Goal: Task Accomplishment & Management: Complete application form

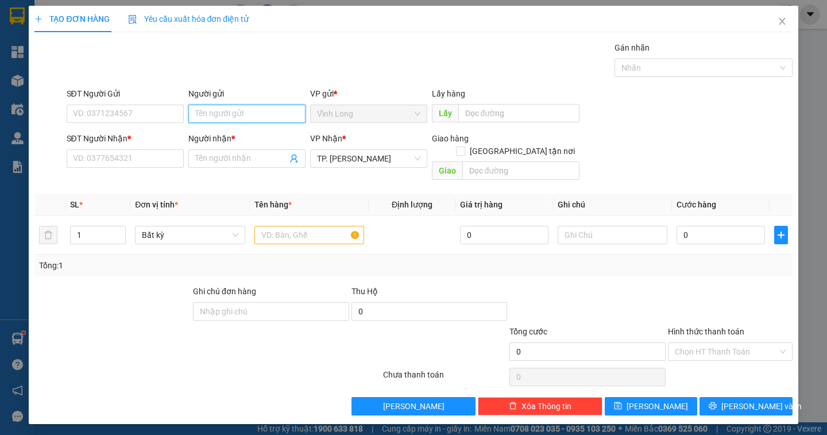
click at [199, 109] on input "Người gửi" at bounding box center [246, 114] width 117 height 18
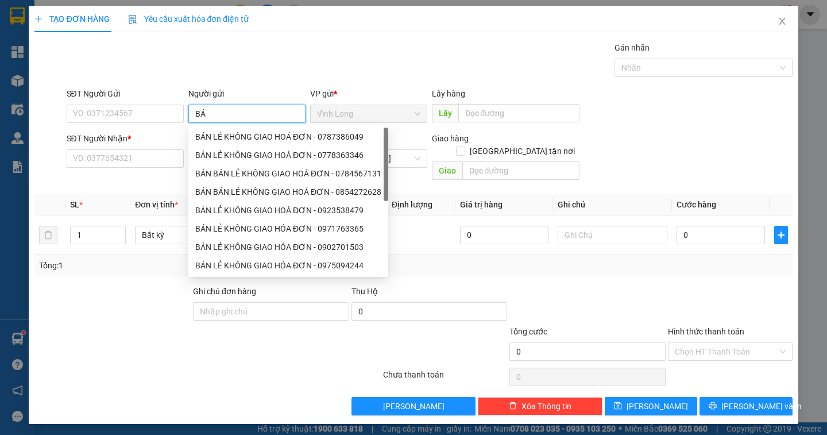
type input "BÁN"
click at [260, 133] on div "BÁN LẺ KHÔNG GIAO HOÁ ĐƠN - 0787386049" at bounding box center [288, 136] width 186 height 13
type input "0787386049"
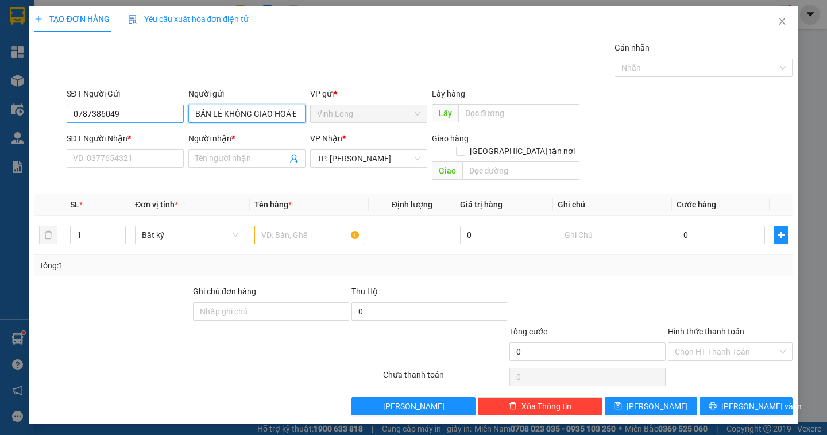
type input "BÁN LẺ KHÔNG GIAO HOÁ ĐƠN"
drag, startPoint x: 153, startPoint y: 117, endPoint x: 53, endPoint y: 111, distance: 100.7
click at [53, 111] on div "SĐT Người Gửi 0787386049 Người gửi BÁN LẺ KHÔNG GIAO HOÁ ĐƠN BÁN LẺ KHÔNG GIAO …" at bounding box center [413, 107] width 760 height 40
click at [286, 226] on input "text" at bounding box center [309, 235] width 110 height 18
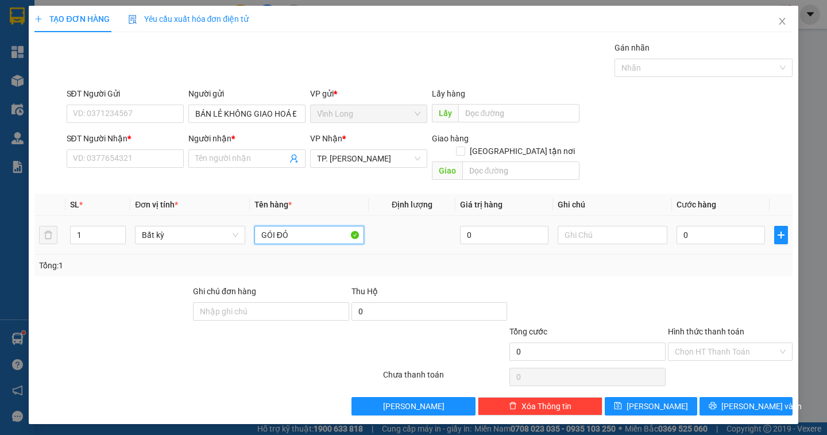
type input "GÓI ĐỎ"
type input "DÂN"
type input "2"
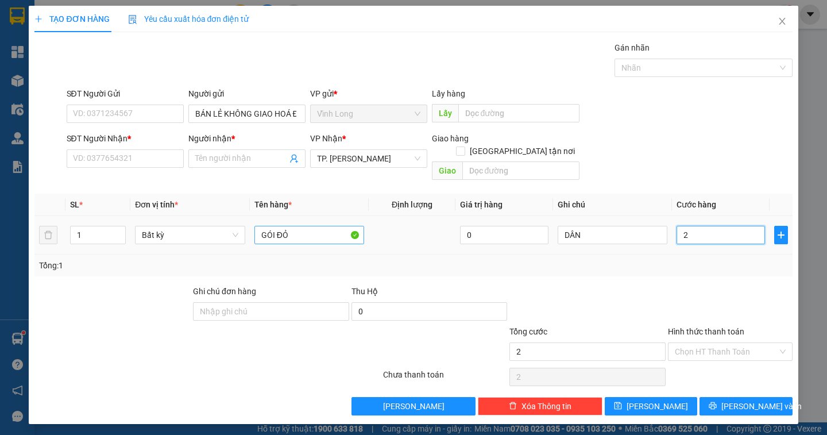
type input "20"
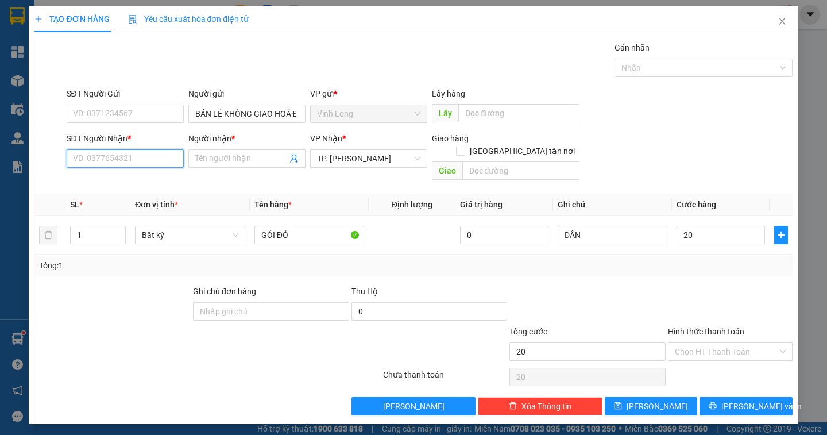
type input "20.000"
click at [92, 161] on input "SĐT Người Nhận *" at bounding box center [125, 158] width 117 height 18
type input "0824798427"
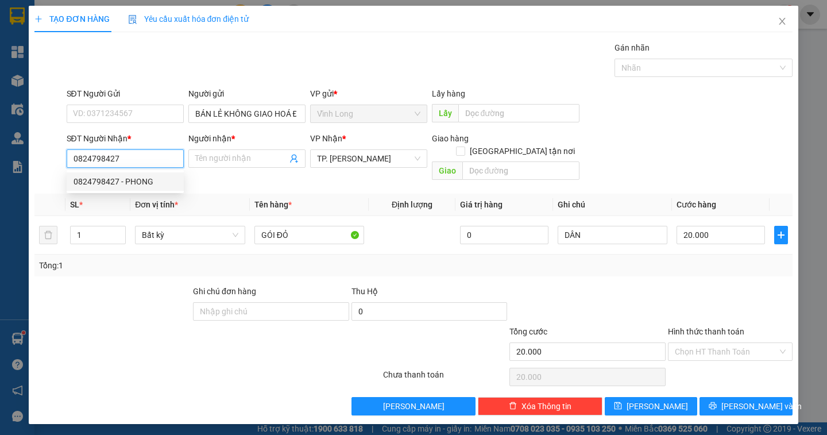
click at [87, 180] on div "0824798427 - PHONG" at bounding box center [124, 181] width 103 height 13
type input "PHONG"
type input "0824798427"
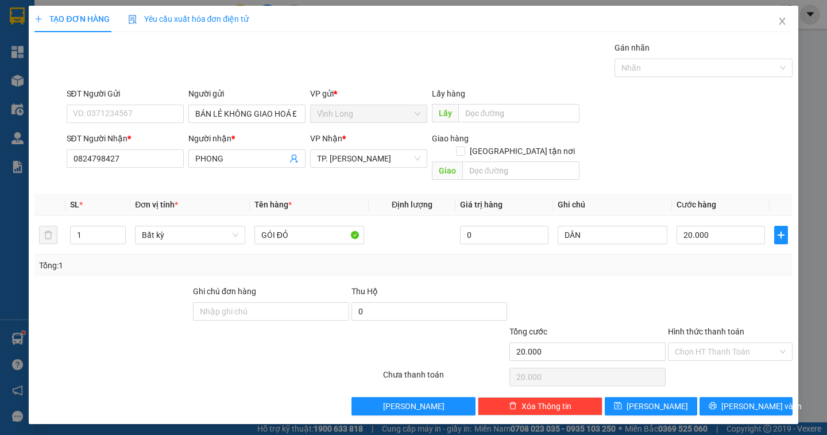
click at [710, 348] on div "Hình thức thanh toán Chọn HT Thanh Toán" at bounding box center [730, 345] width 125 height 40
click at [706, 344] on input "Hình thức thanh toán" at bounding box center [726, 351] width 103 height 17
drag, startPoint x: 695, startPoint y: 362, endPoint x: 730, endPoint y: 377, distance: 38.6
click at [695, 362] on div "Tại văn phòng" at bounding box center [730, 361] width 111 height 13
type input "0"
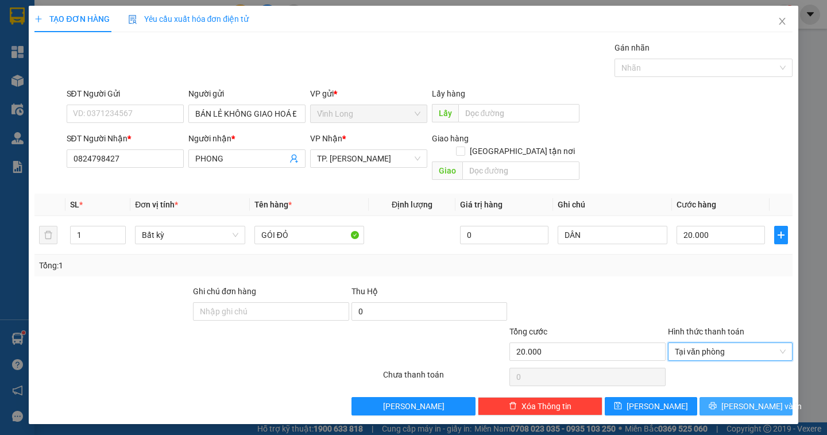
click at [742, 400] on span "Lưu và In" at bounding box center [761, 406] width 80 height 13
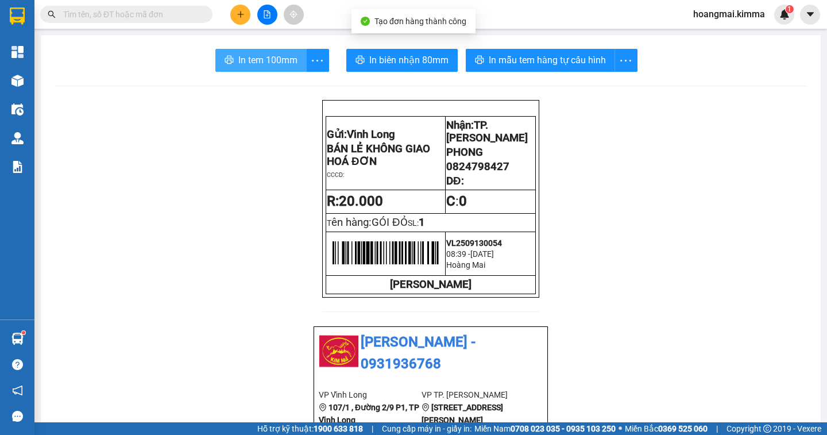
drag, startPoint x: 238, startPoint y: 61, endPoint x: 242, endPoint y: 48, distance: 14.4
click at [239, 60] on span "In tem 100mm" at bounding box center [267, 60] width 59 height 14
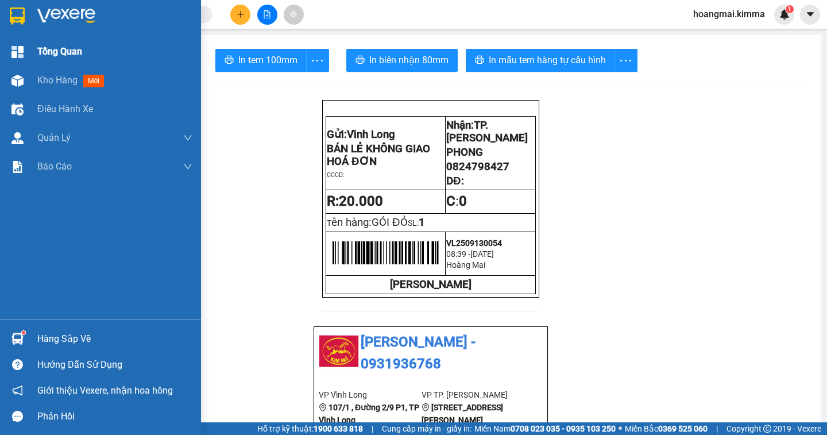
click at [32, 58] on div "Tổng Quan" at bounding box center [100, 51] width 201 height 29
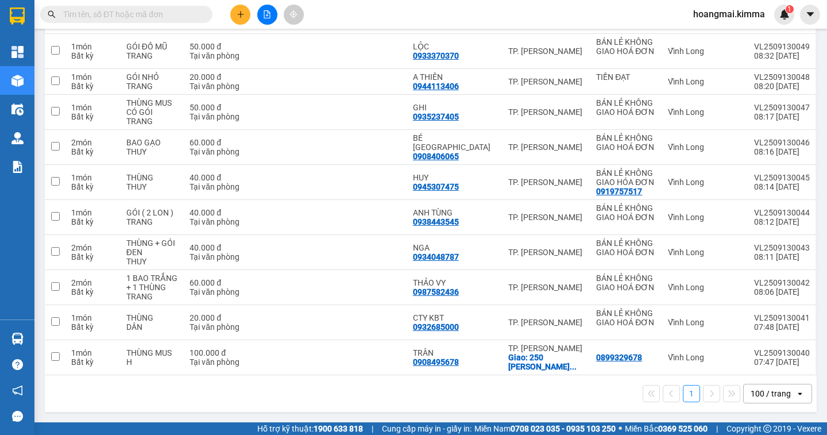
scroll to position [41, 0]
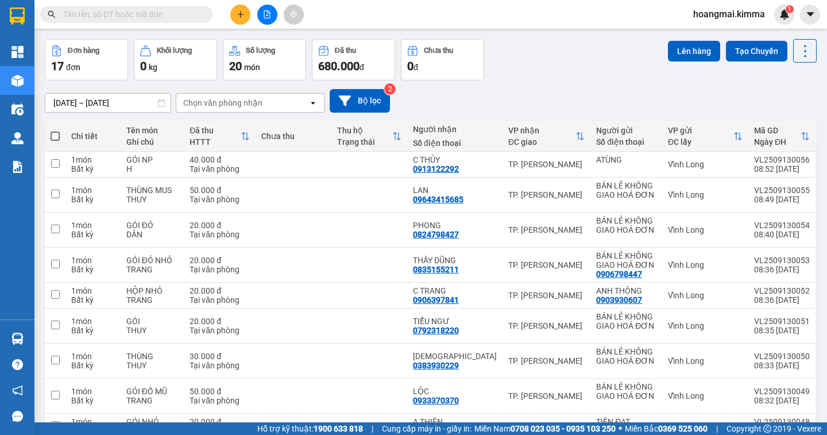
click at [56, 138] on span at bounding box center [55, 135] width 9 height 9
click at [55, 130] on input "checkbox" at bounding box center [55, 130] width 0 height 0
checkbox input "true"
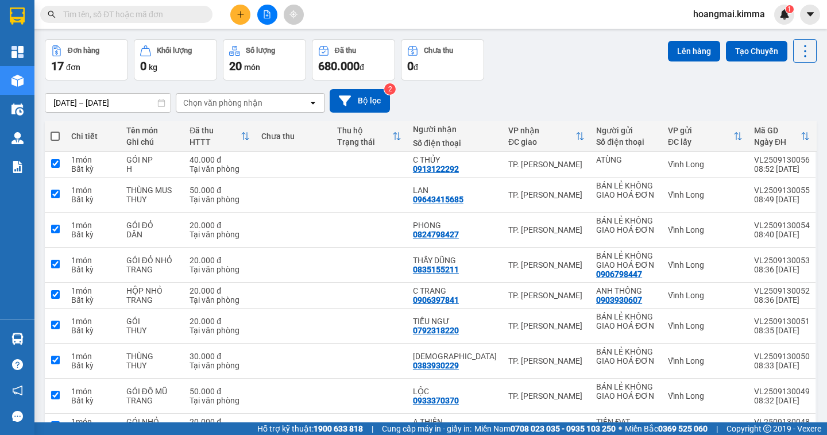
checkbox input "true"
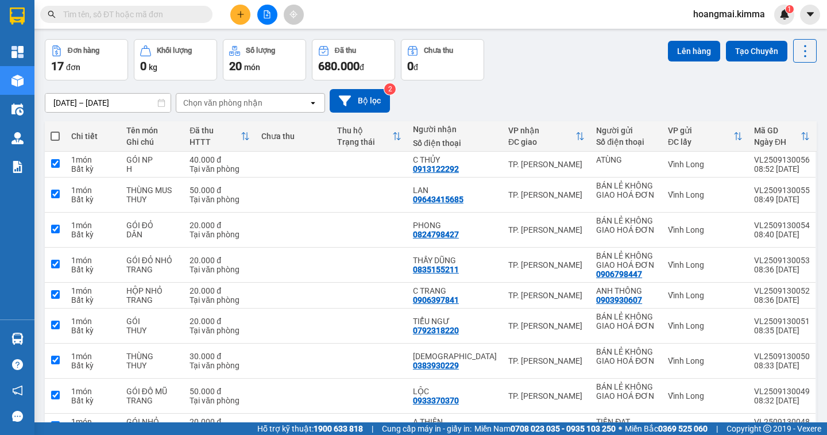
checkbox input "true"
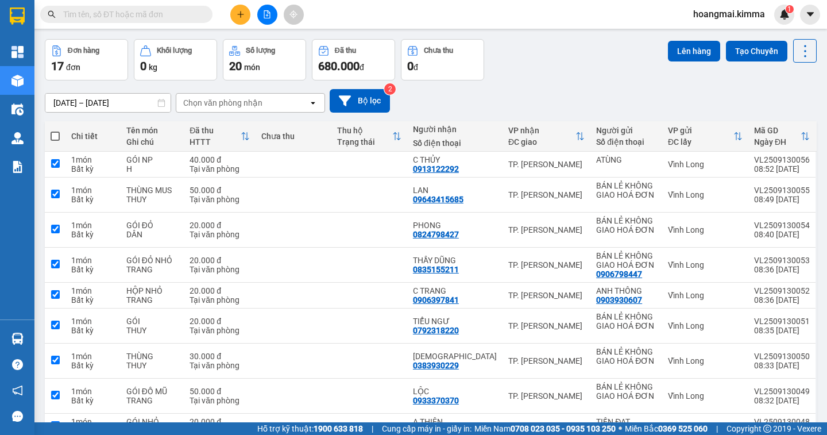
checkbox input "true"
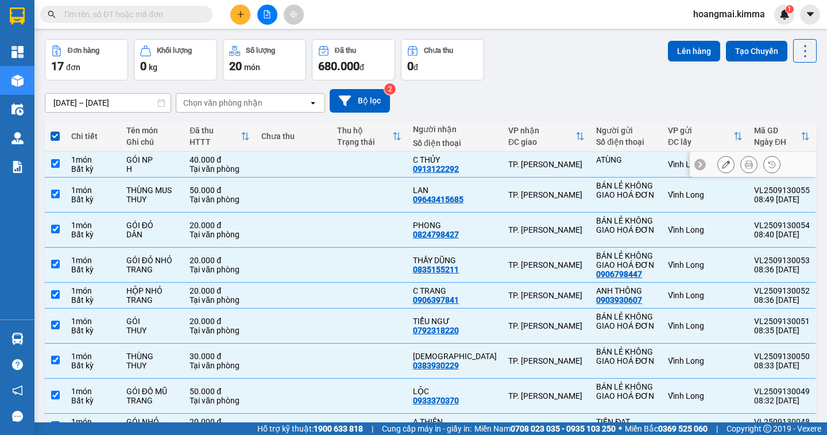
click at [52, 160] on input "checkbox" at bounding box center [55, 163] width 9 height 9
checkbox input "false"
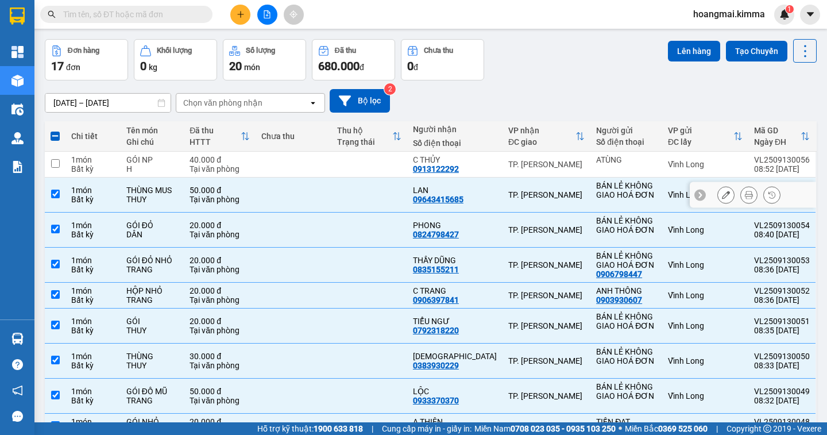
click at [54, 190] on input "checkbox" at bounding box center [55, 193] width 9 height 9
checkbox input "false"
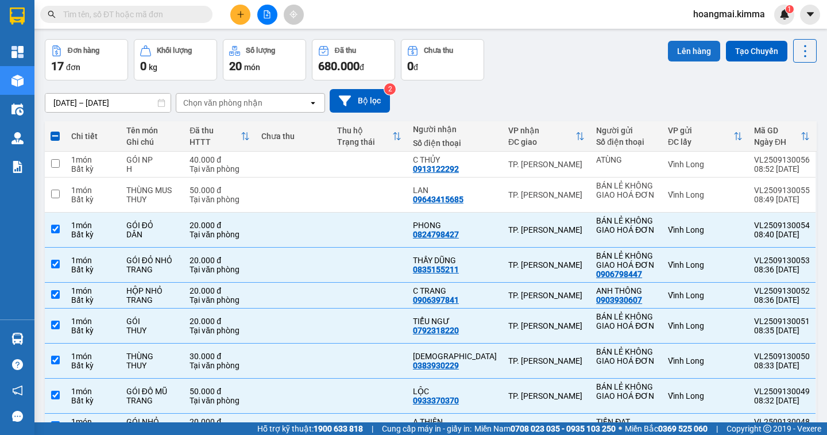
click at [685, 54] on button "Lên hàng" at bounding box center [694, 51] width 52 height 21
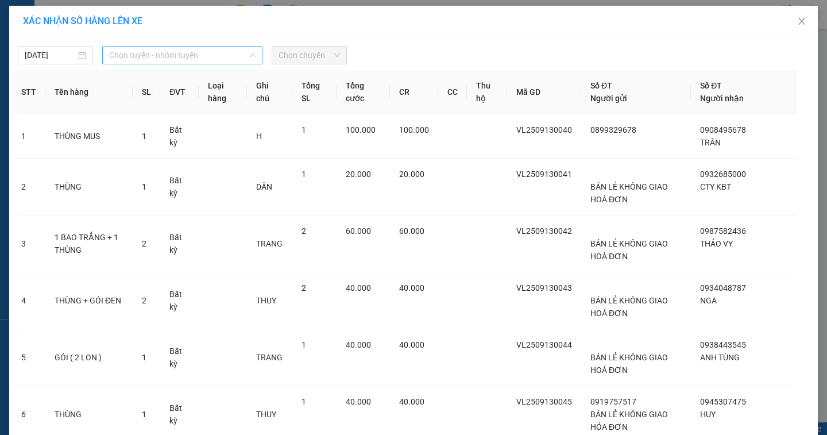
click at [191, 55] on span "Chọn tuyến - nhóm tuyến" at bounding box center [182, 55] width 146 height 17
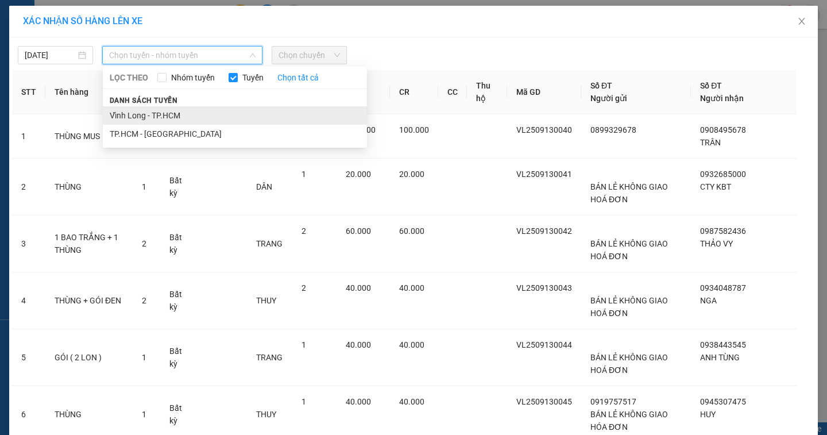
click at [146, 113] on li "Vĩnh Long - TP.HCM" at bounding box center [235, 115] width 264 height 18
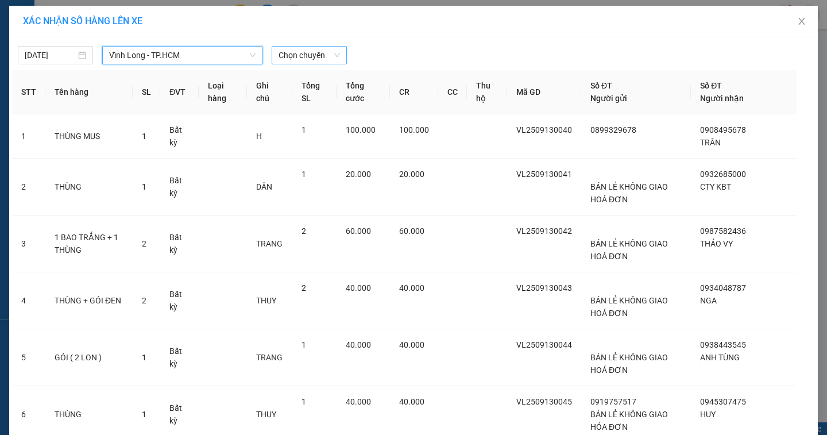
click at [291, 57] on span "Chọn chuyến" at bounding box center [308, 55] width 61 height 17
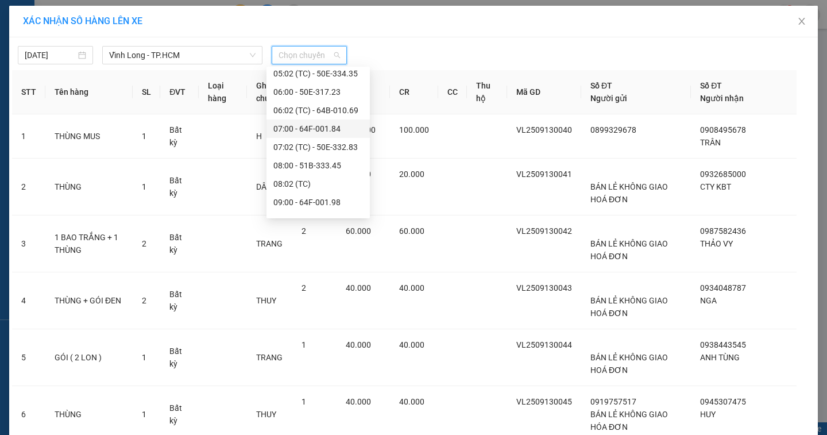
scroll to position [172, 0]
click at [317, 142] on div "09:00 - 64F-001.98" at bounding box center [318, 144] width 90 height 13
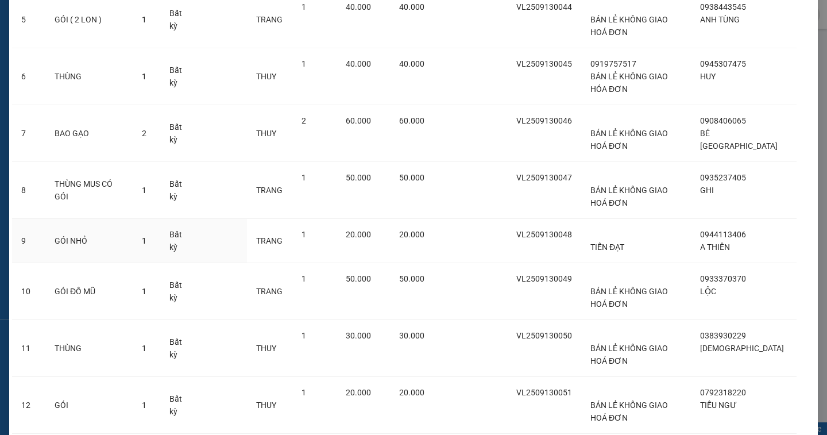
scroll to position [585, 0]
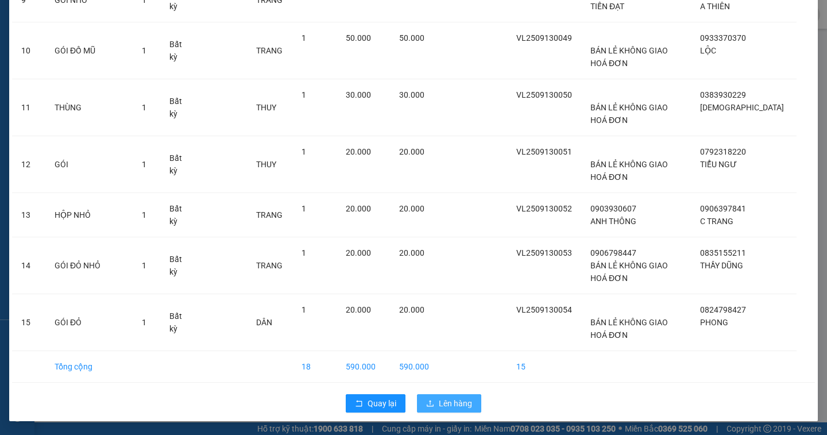
click at [447, 399] on span "Lên hàng" at bounding box center [455, 403] width 33 height 13
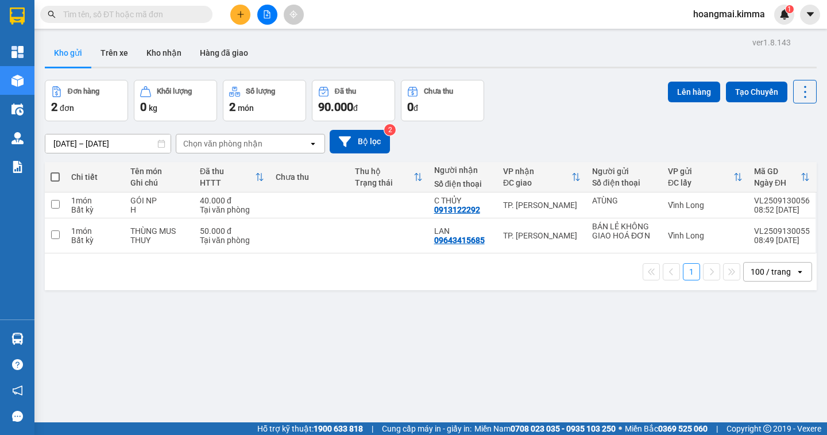
click at [270, 17] on icon "file-add" at bounding box center [267, 14] width 6 height 8
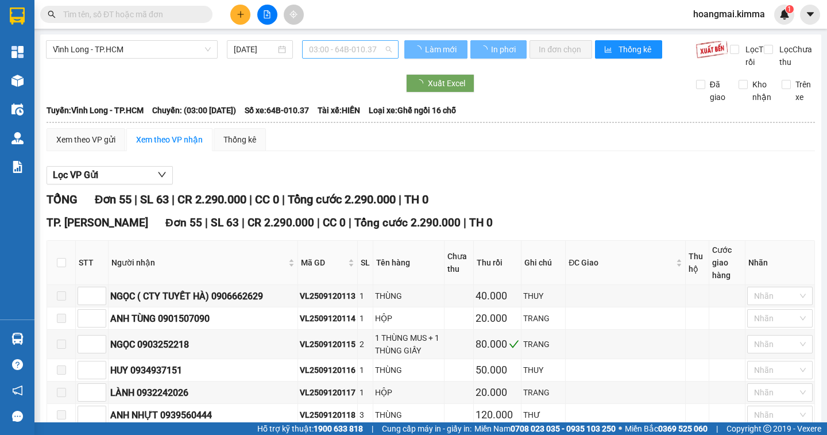
click at [338, 54] on span "03:00 - 64B-010.37" at bounding box center [350, 49] width 83 height 17
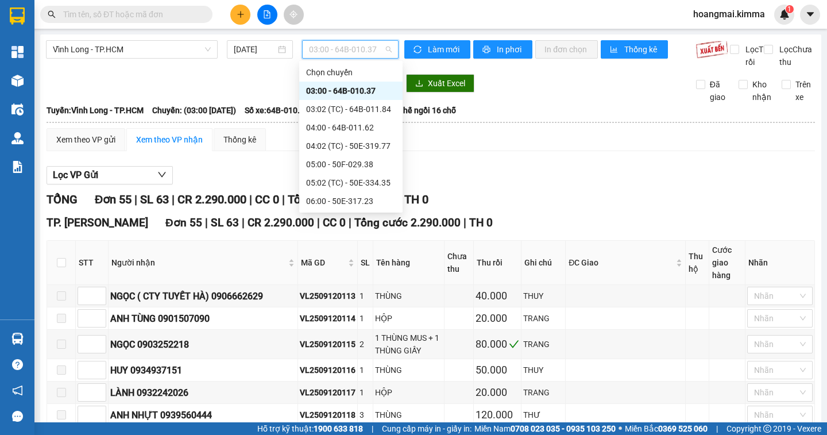
scroll to position [172, 0]
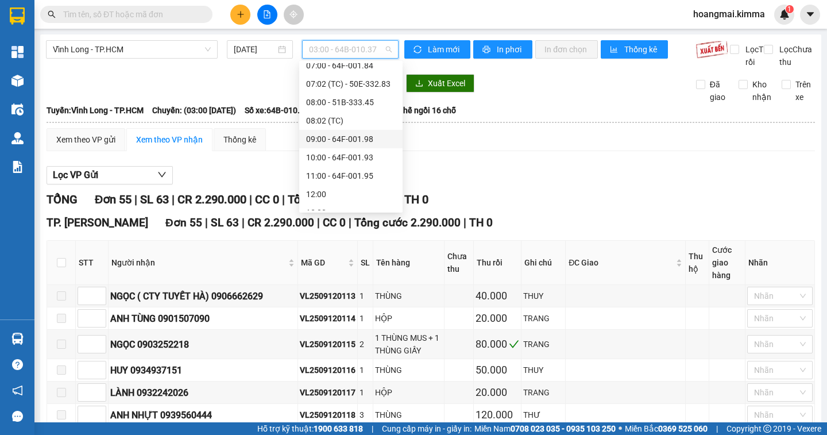
click at [342, 140] on div "09:00 - 64F-001.98" at bounding box center [351, 139] width 90 height 13
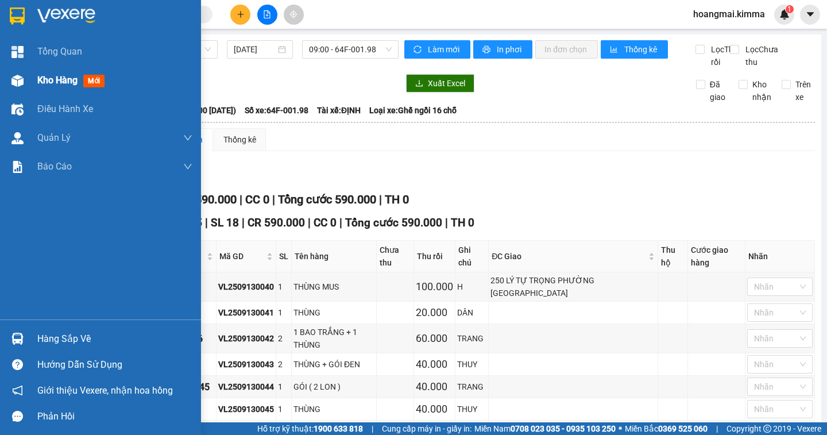
click at [32, 81] on div "Kho hàng mới" at bounding box center [100, 80] width 201 height 29
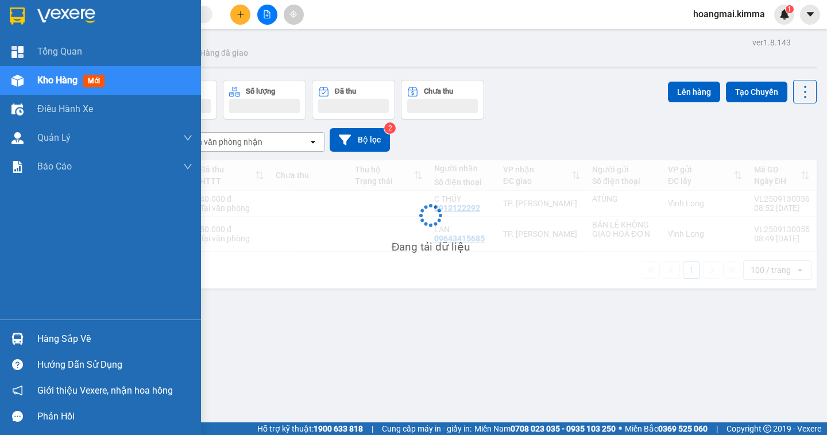
click at [44, 81] on span "Kho hàng" at bounding box center [57, 80] width 40 height 11
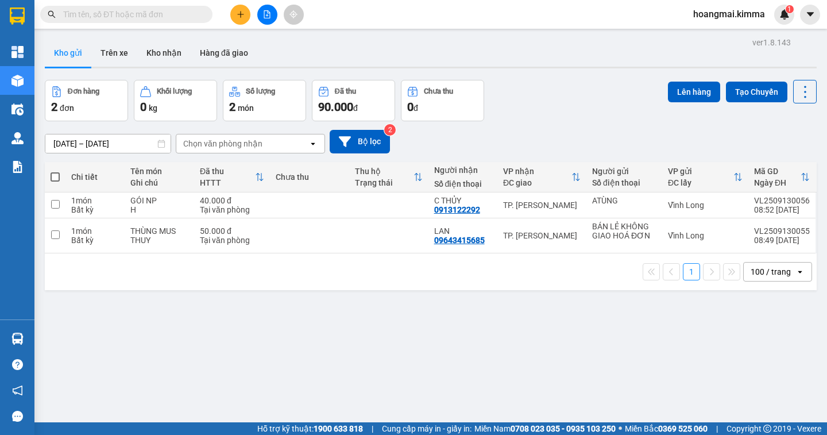
click at [247, 14] on button at bounding box center [240, 15] width 20 height 20
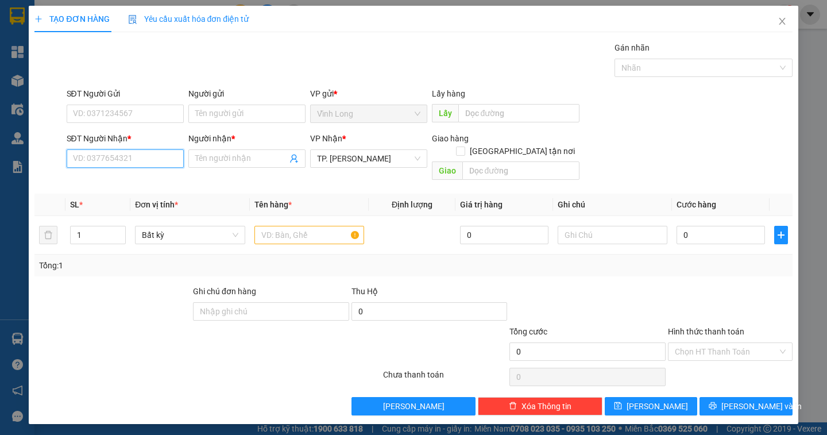
click at [77, 164] on input "SĐT Người Nhận *" at bounding box center [125, 158] width 117 height 18
click at [65, 304] on div at bounding box center [112, 305] width 158 height 40
click at [125, 157] on input "070871706" at bounding box center [125, 158] width 117 height 18
click at [121, 177] on div "0708717069 - HẰNG" at bounding box center [124, 181] width 103 height 13
type input "0708717069"
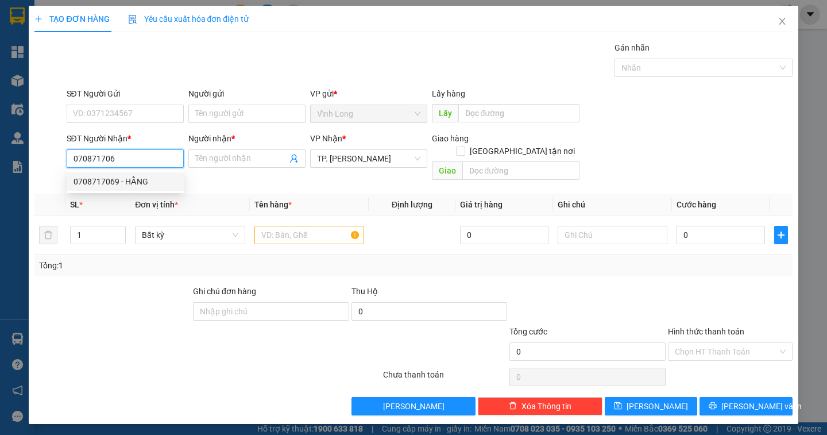
type input "HẰNG"
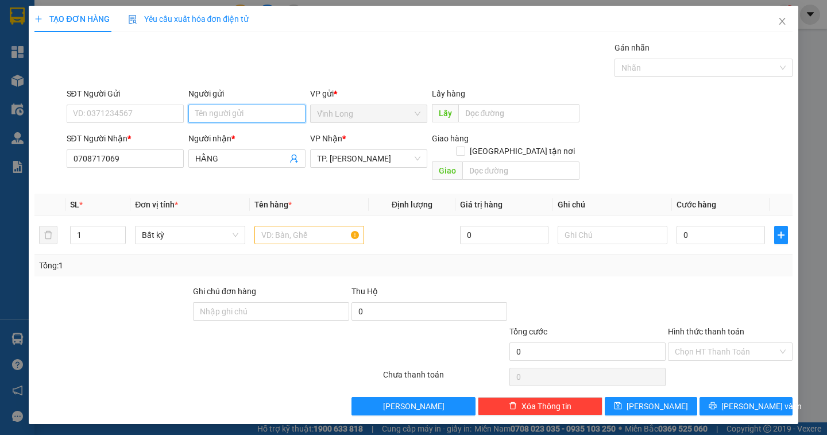
click at [214, 115] on input "Người gửi" at bounding box center [246, 114] width 117 height 18
type input "BÁN"
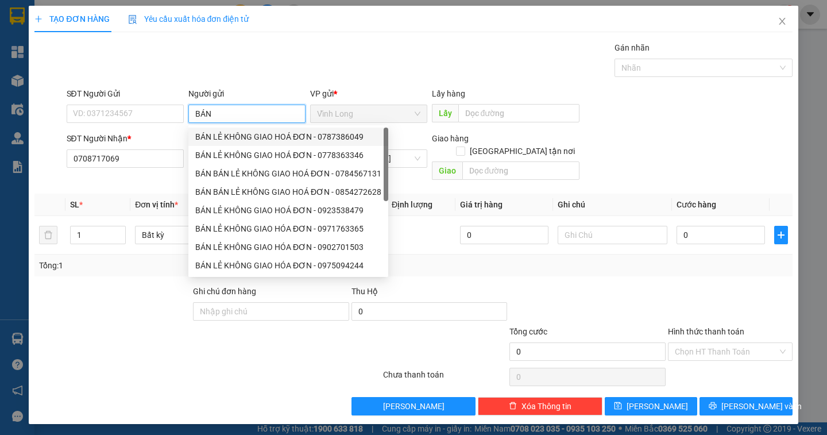
click at [198, 138] on div "BÁN LẺ KHÔNG GIAO HOÁ ĐƠN - 0787386049" at bounding box center [288, 136] width 186 height 13
type input "0787386049"
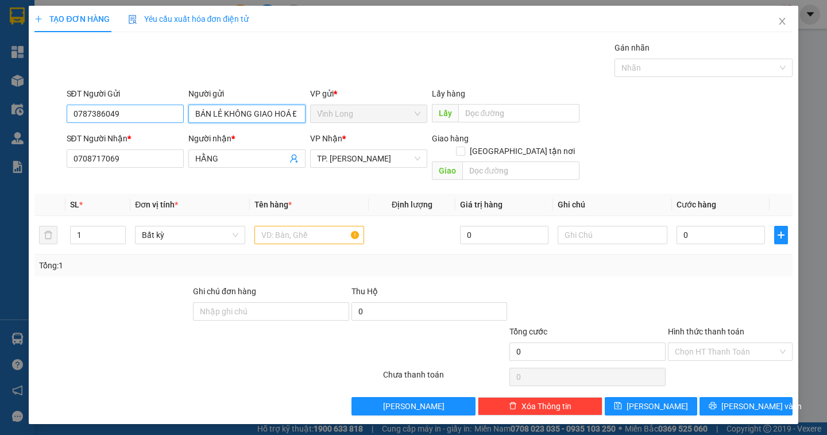
type input "BÁN LẺ KHÔNG GIAO HOÁ ĐƠN"
drag, startPoint x: 128, startPoint y: 115, endPoint x: 13, endPoint y: 94, distance: 117.5
click at [13, 94] on div "TẠO ĐƠN HÀNG Yêu cầu xuất hóa đơn điện tử Transit Pickup Surcharge Ids Transit …" at bounding box center [413, 217] width 827 height 435
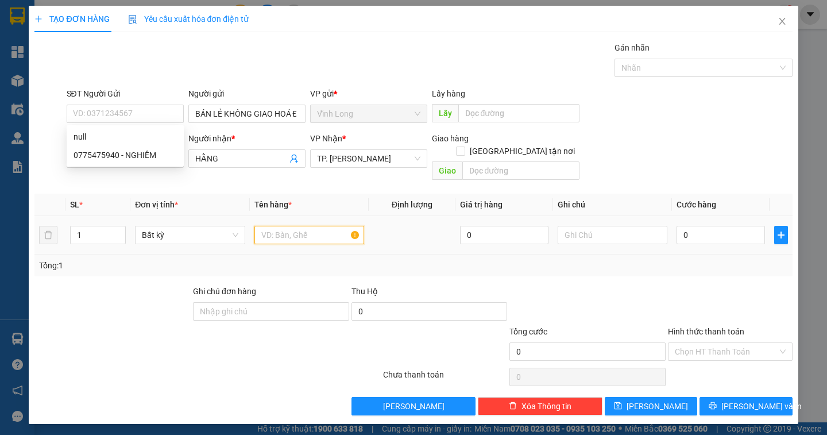
click at [297, 226] on input "text" at bounding box center [309, 235] width 110 height 18
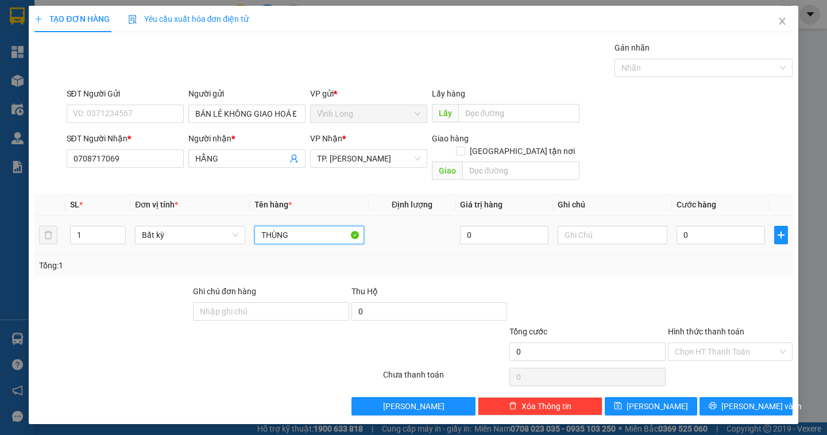
type input "THÙNG"
type input "DÂN"
type input "3"
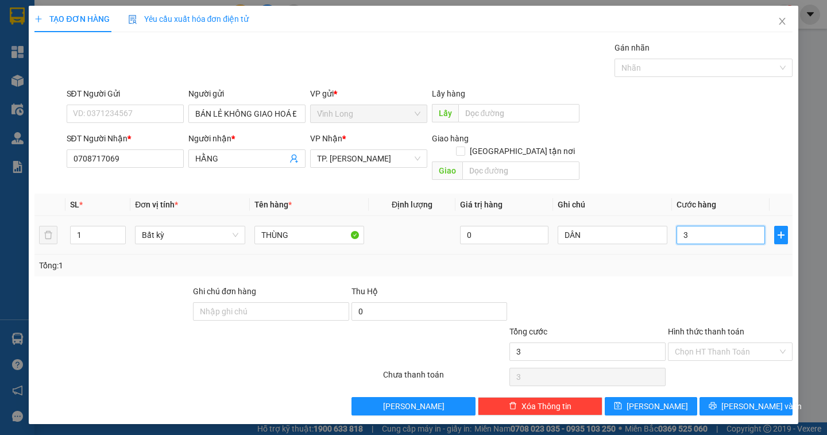
type input "30"
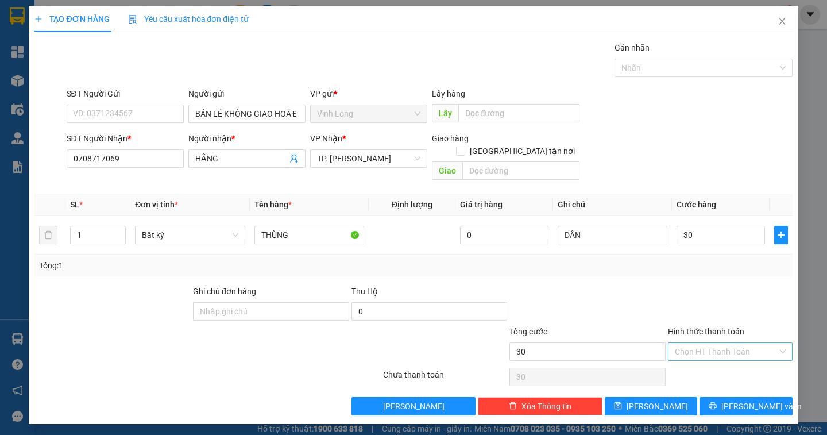
click at [730, 343] on input "Hình thức thanh toán" at bounding box center [726, 351] width 103 height 17
type input "30.000"
click at [723, 361] on div "Tại văn phòng" at bounding box center [730, 361] width 111 height 13
type input "0"
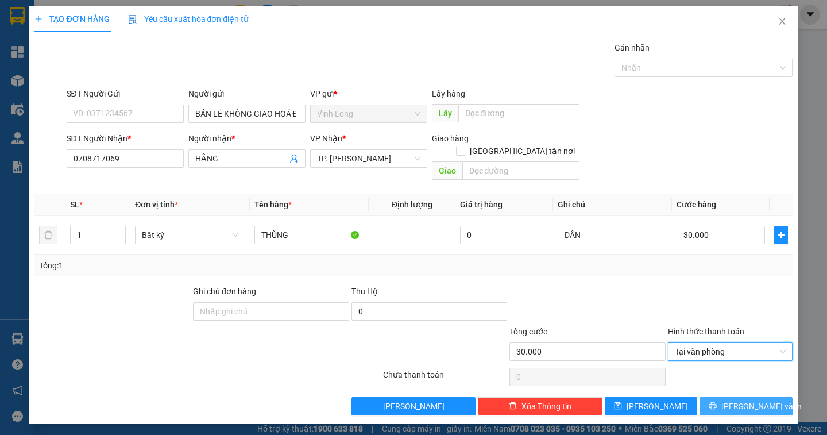
click at [738, 400] on span "Lưu và In" at bounding box center [761, 406] width 80 height 13
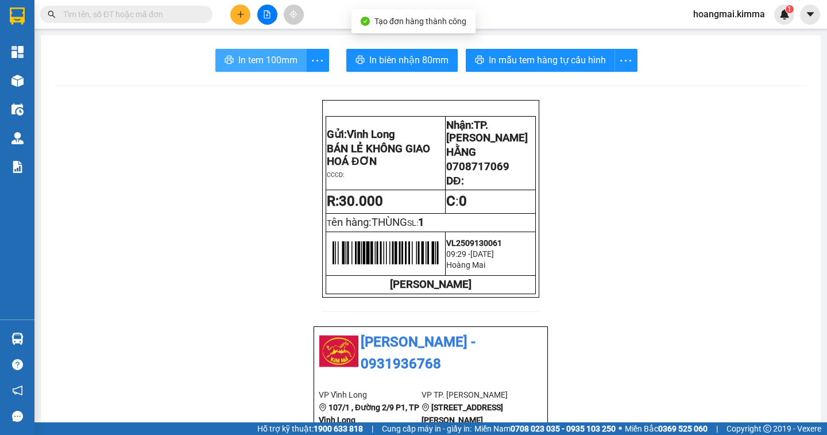
click at [243, 55] on span "In tem 100mm" at bounding box center [267, 60] width 59 height 14
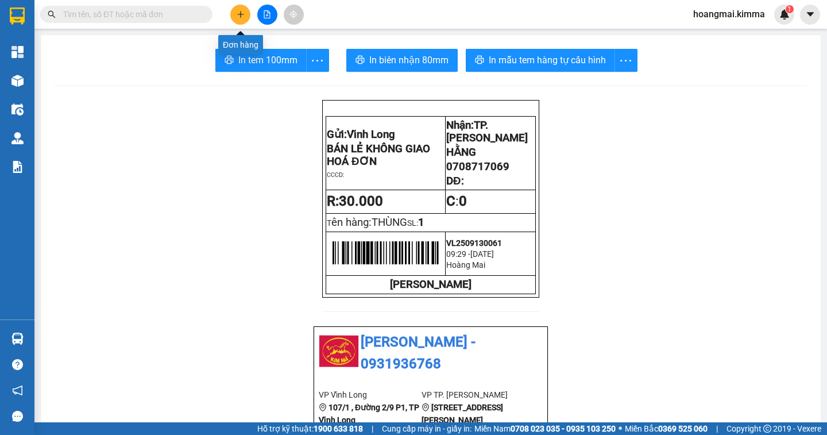
click at [245, 14] on button at bounding box center [240, 15] width 20 height 20
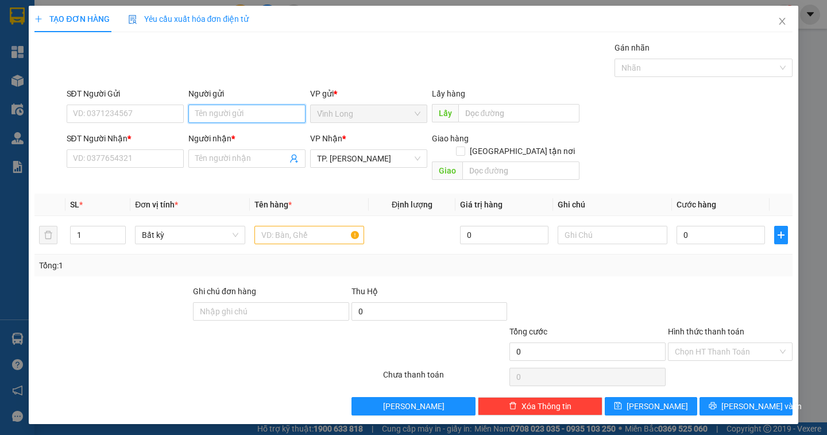
click at [212, 113] on input "Người gửi" at bounding box center [246, 114] width 117 height 18
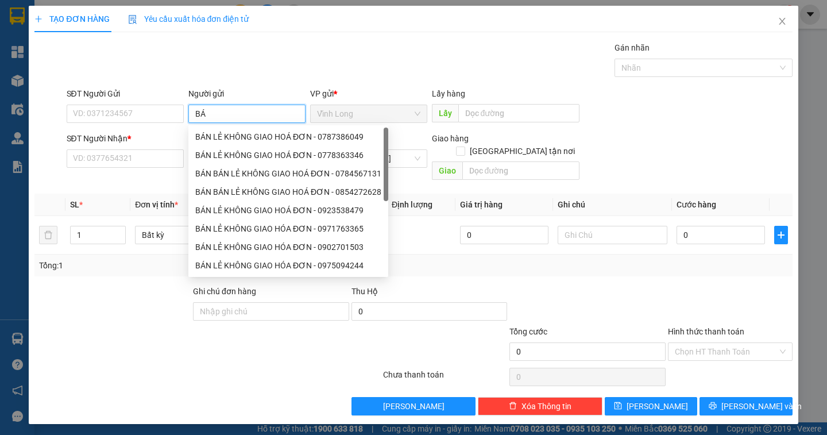
type input "BÁN"
click at [222, 133] on div "BÁN LẺ KHÔNG GIAO HÓA ĐƠN - 0928935533" at bounding box center [288, 136] width 186 height 13
type input "0928935533"
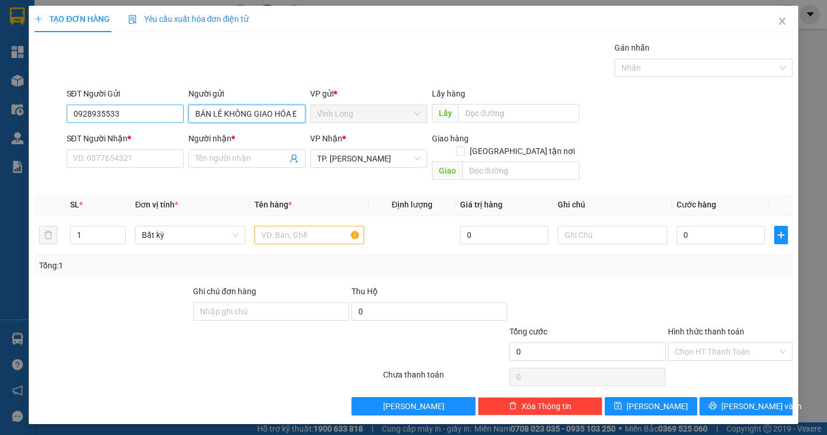
type input "BÁN LẺ KHÔNG GIAO HÓA ĐƠN"
drag, startPoint x: 135, startPoint y: 122, endPoint x: 51, endPoint y: 126, distance: 84.0
click at [51, 126] on div "SĐT Người Gửi 0928935533 0928935533 Người gửi BÁN LẺ KHÔNG GIAO HÓA ĐƠN VP gửi …" at bounding box center [413, 107] width 760 height 40
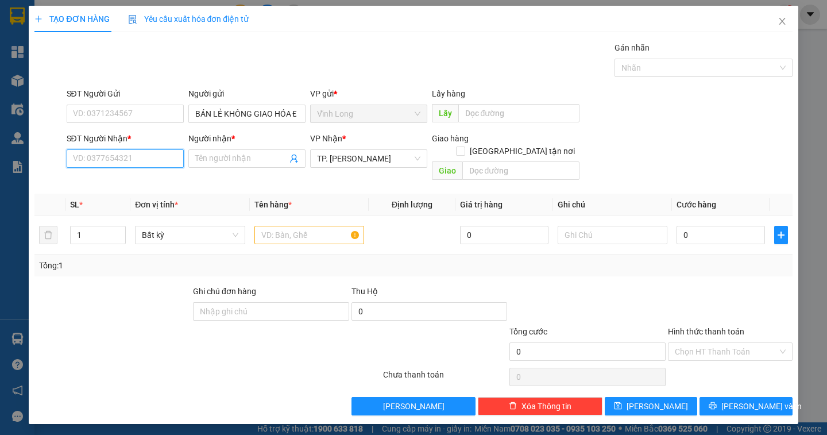
click at [82, 154] on input "SĐT Người Nhận *" at bounding box center [125, 158] width 117 height 18
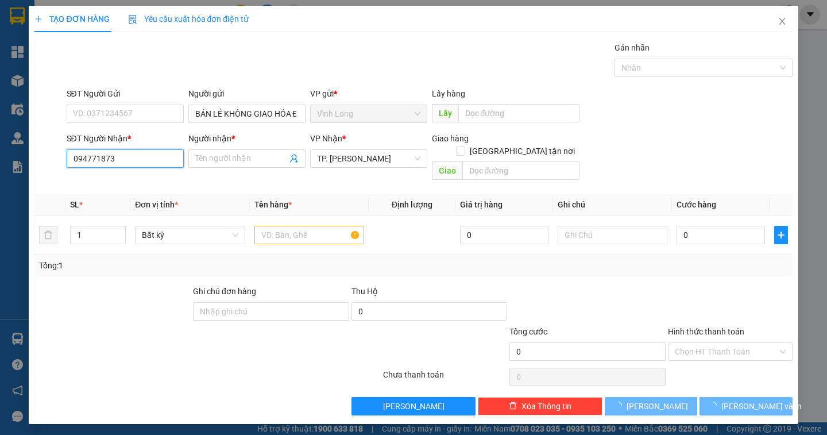
type input "0947718739"
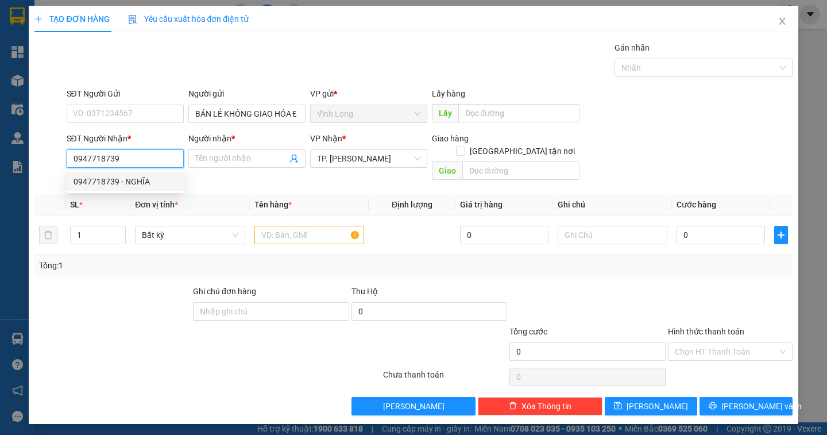
click at [135, 180] on div "0947718739 - NGHĨA" at bounding box center [124, 181] width 103 height 13
type input "NGHĨA"
type input "0947718739"
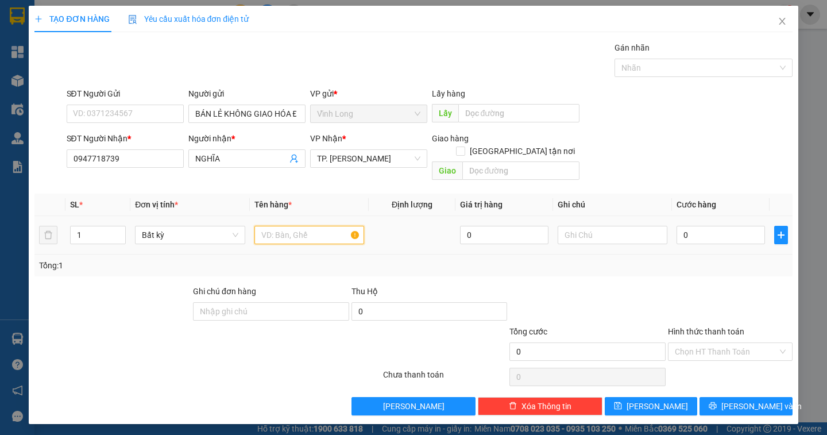
click at [275, 226] on input "text" at bounding box center [309, 235] width 110 height 18
type input "GÓI HỒNG"
type input "DÂN"
type input "2"
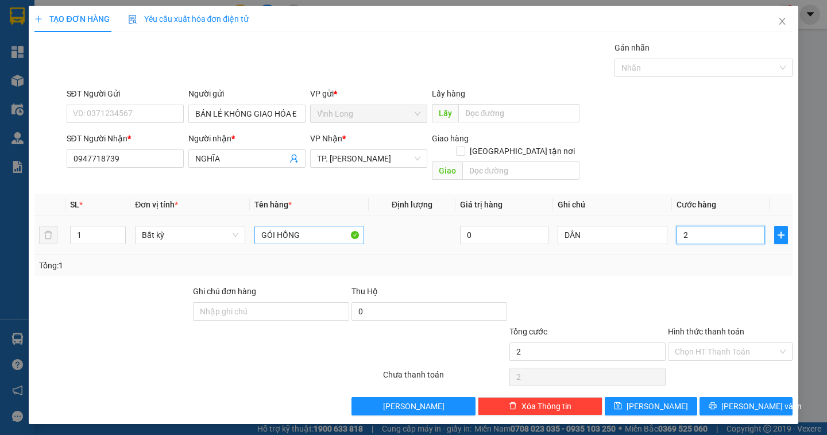
type input "2"
type input "20"
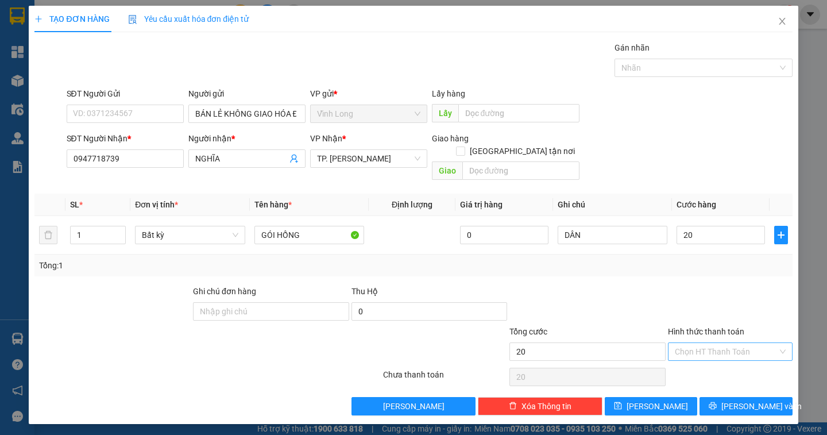
click at [722, 343] on input "Hình thức thanh toán" at bounding box center [726, 351] width 103 height 17
type input "20.000"
click at [715, 357] on div "Tại văn phòng" at bounding box center [730, 361] width 111 height 13
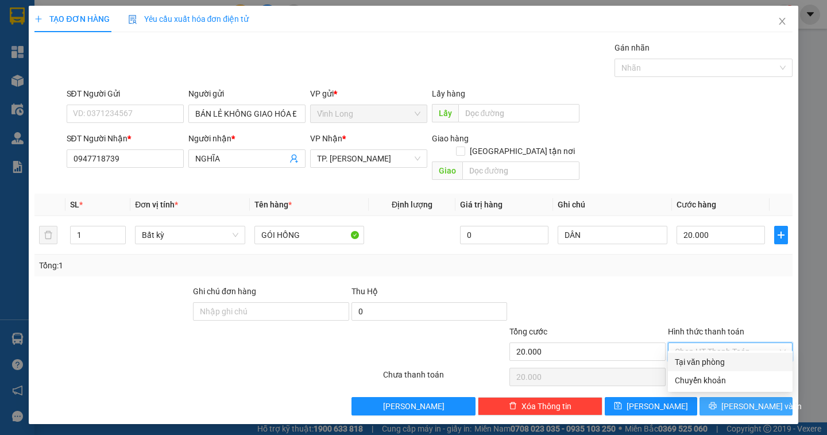
type input "0"
click at [755, 400] on span "Lưu và In" at bounding box center [761, 406] width 80 height 13
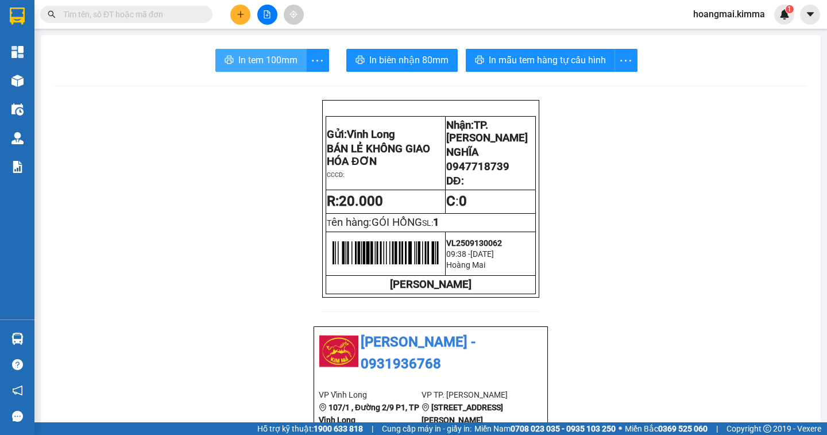
click at [225, 62] on icon "printer" at bounding box center [229, 59] width 9 height 9
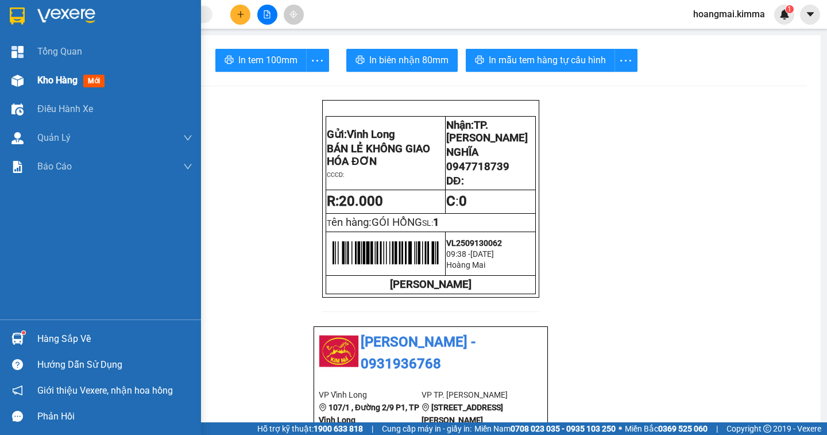
click at [32, 76] on div "Kho hàng mới" at bounding box center [100, 80] width 201 height 29
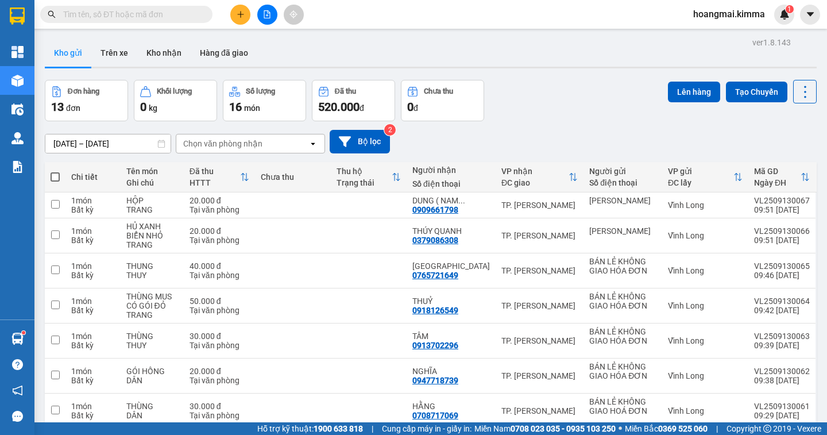
click at [58, 178] on span at bounding box center [55, 176] width 9 height 9
click at [55, 171] on input "checkbox" at bounding box center [55, 171] width 0 height 0
checkbox input "true"
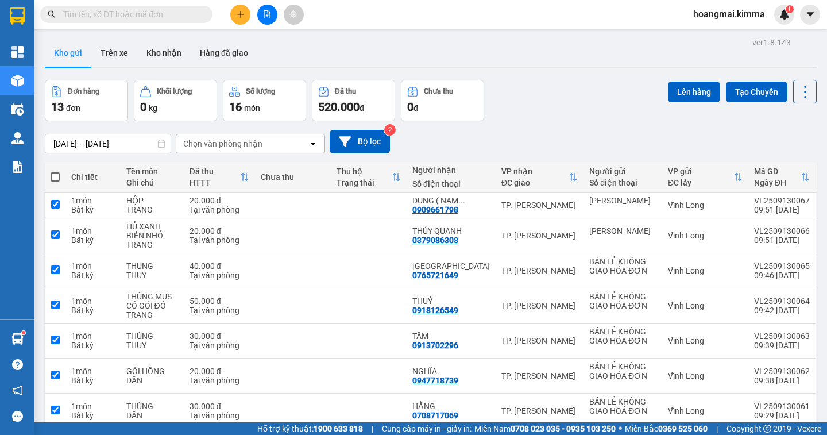
checkbox input "true"
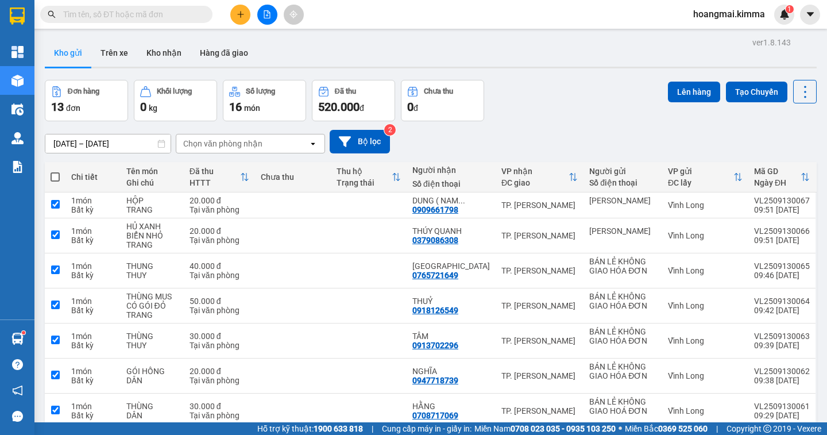
checkbox input "true"
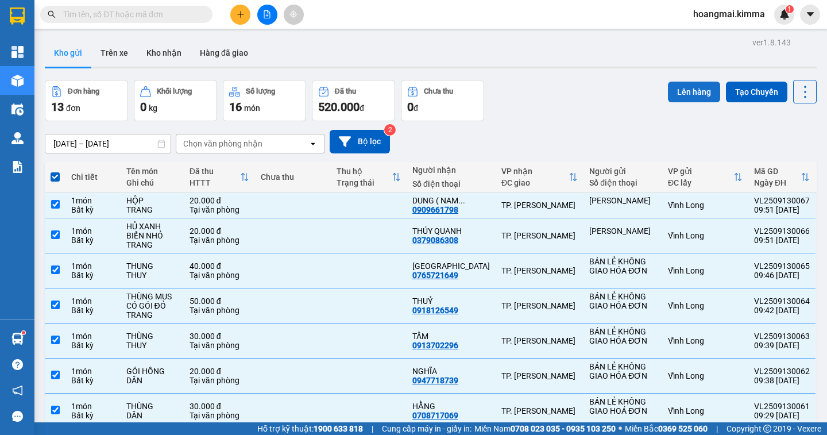
click at [675, 92] on button "Lên hàng" at bounding box center [694, 92] width 52 height 21
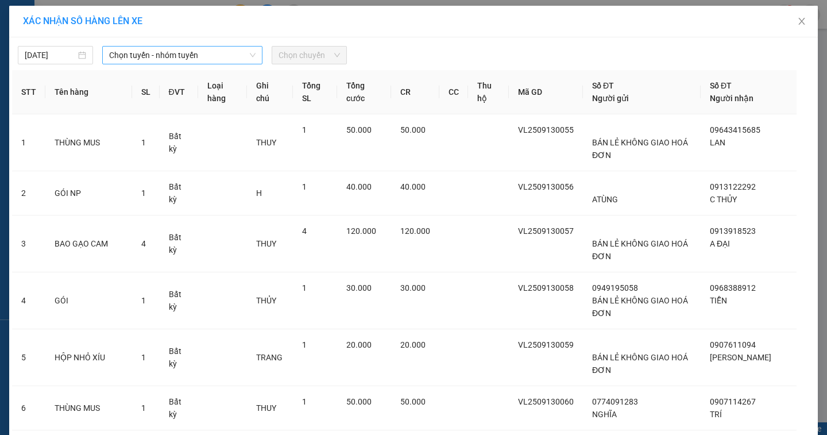
click at [146, 57] on span "Chọn tuyến - nhóm tuyến" at bounding box center [182, 55] width 146 height 17
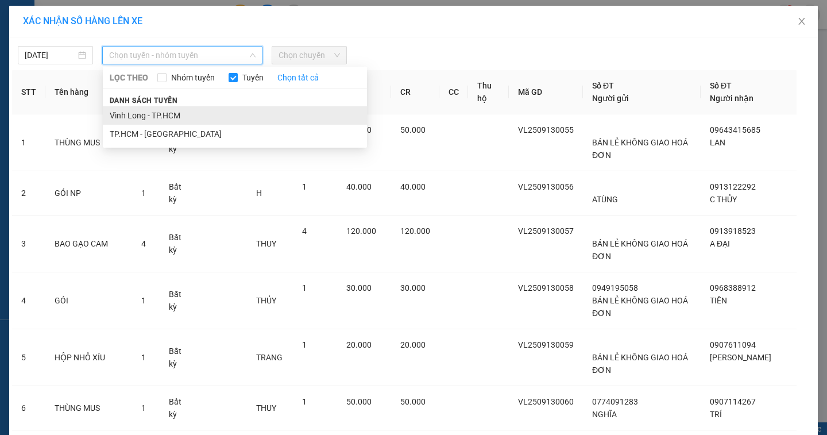
click at [137, 115] on li "Vĩnh Long - TP.HCM" at bounding box center [235, 115] width 264 height 18
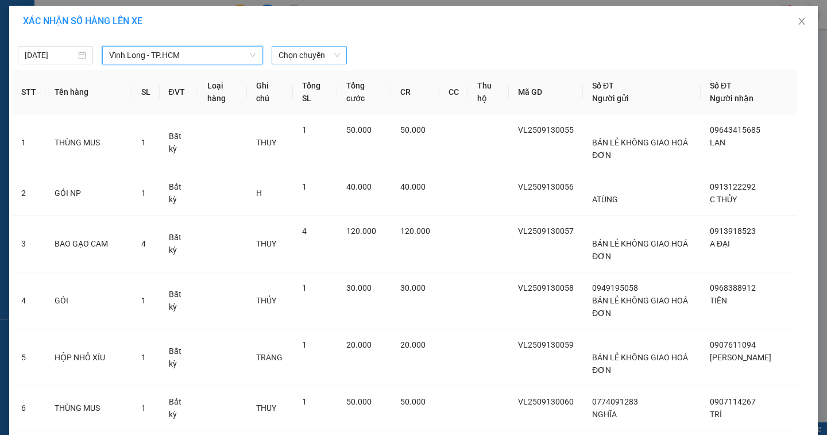
click at [306, 57] on span "Chọn chuyến" at bounding box center [308, 55] width 61 height 17
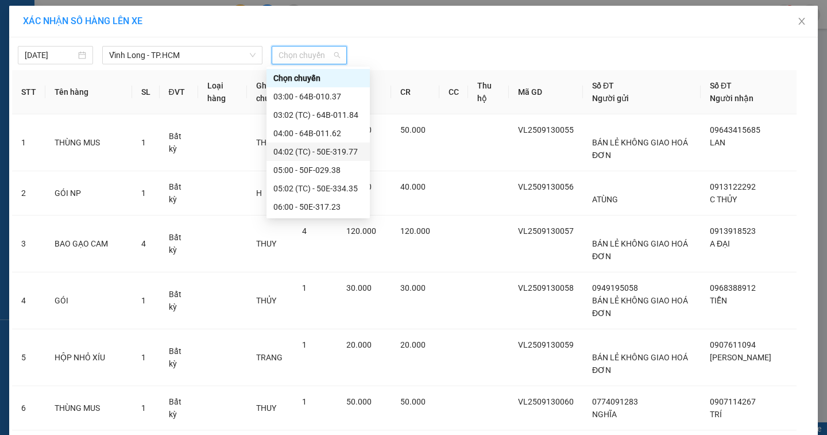
scroll to position [172, 0]
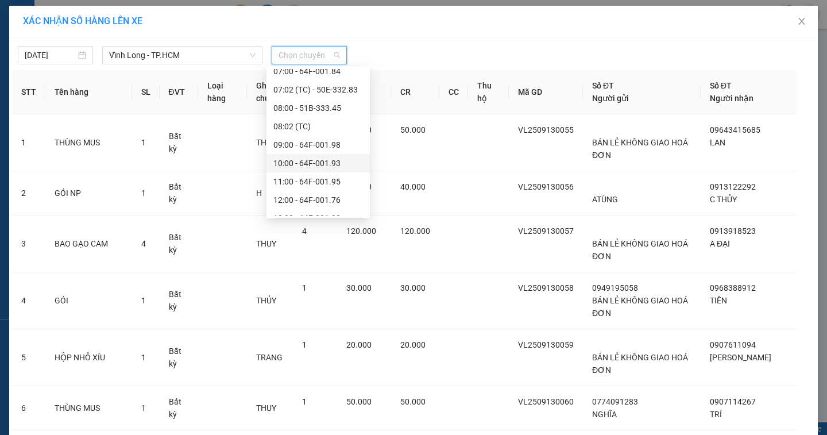
click at [332, 164] on div "10:00 - 64F-001.93" at bounding box center [318, 163] width 90 height 13
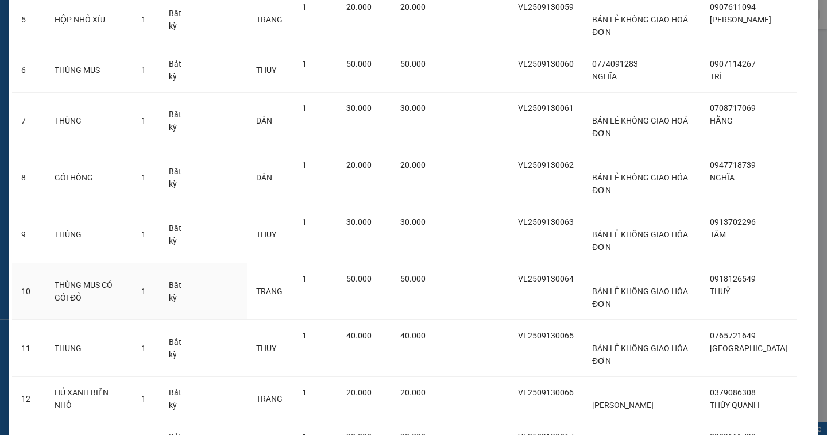
scroll to position [471, 0]
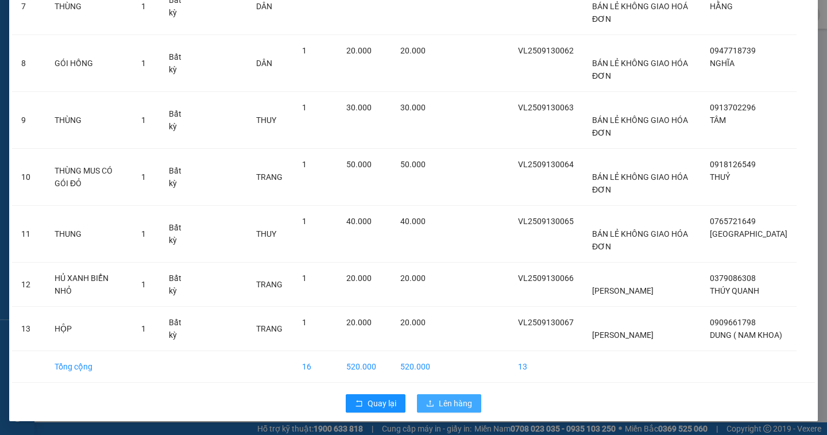
click at [449, 404] on span "Lên hàng" at bounding box center [455, 403] width 33 height 13
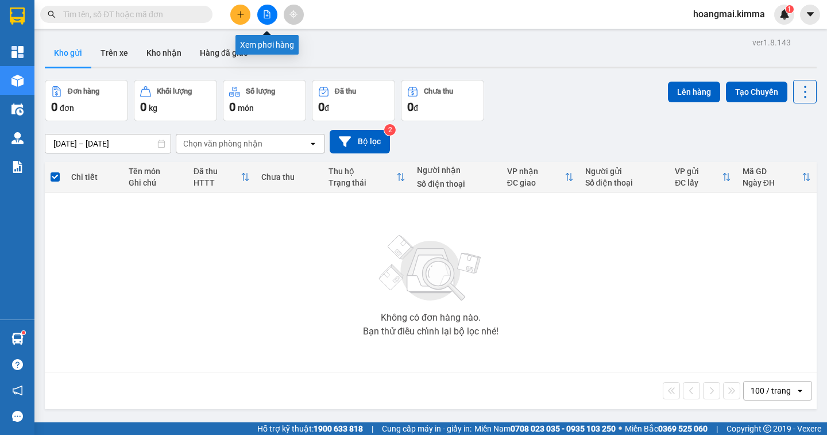
click at [272, 14] on button at bounding box center [267, 15] width 20 height 20
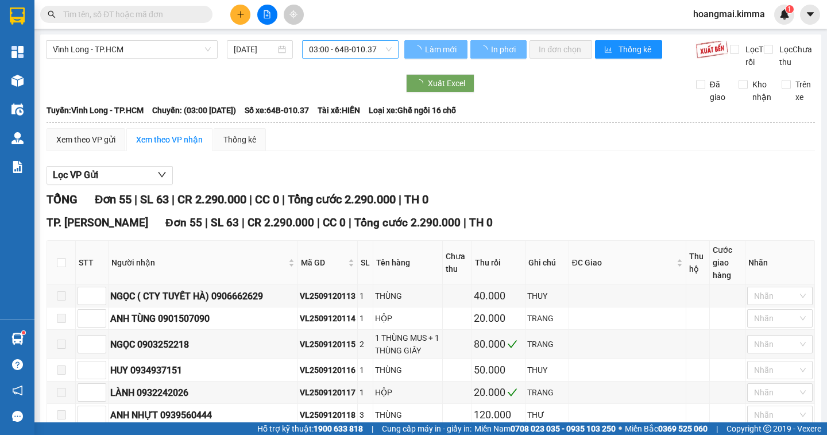
click at [335, 51] on span "03:00 - 64B-010.37" at bounding box center [350, 49] width 83 height 17
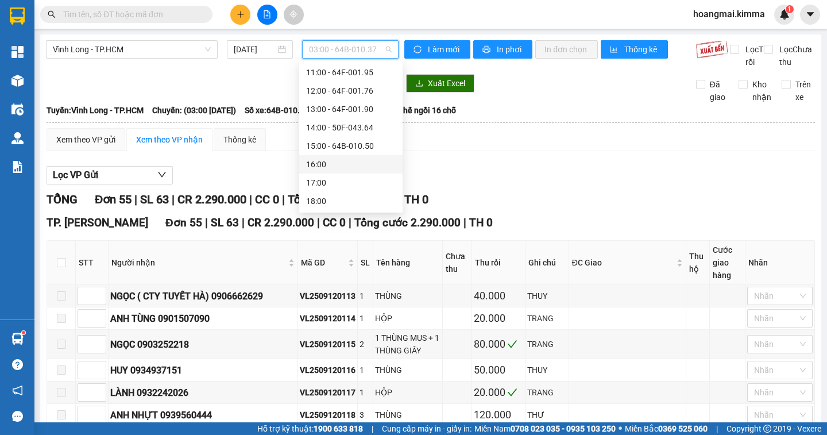
scroll to position [218, 0]
click at [365, 110] on div "10:00 - 64F-001.93" at bounding box center [351, 111] width 90 height 13
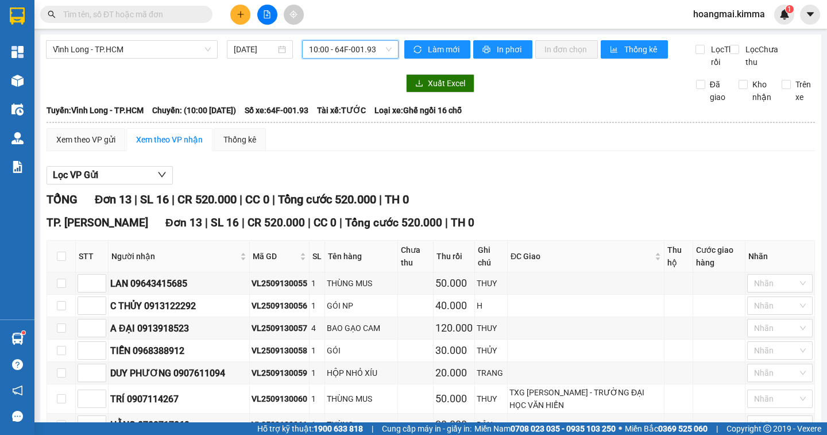
click at [241, 21] on button at bounding box center [240, 15] width 20 height 20
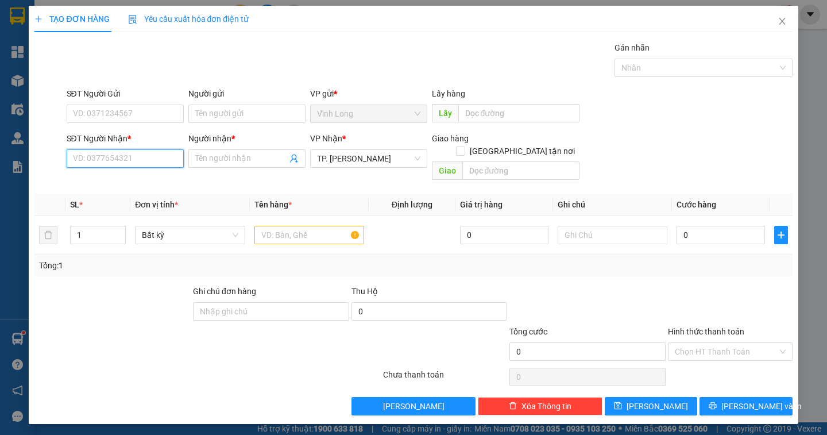
click at [112, 153] on input "SĐT Người Nhận *" at bounding box center [125, 158] width 117 height 18
type input "0938383969"
click at [199, 159] on input "Người nhận *" at bounding box center [241, 158] width 92 height 13
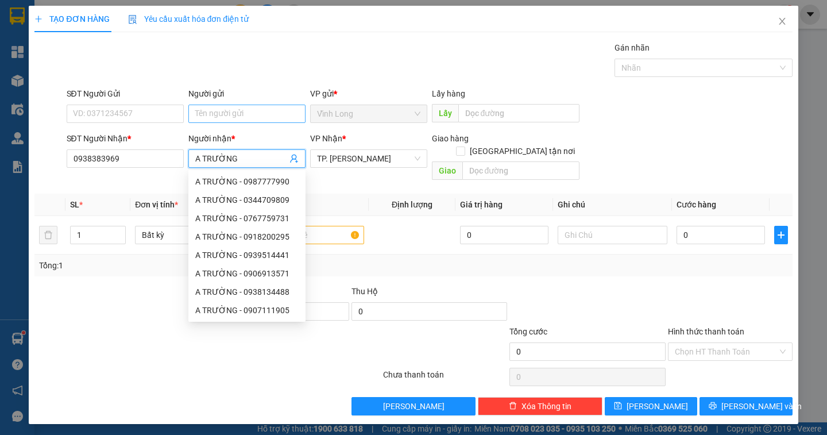
type input "A TRƯỜNG"
click at [194, 106] on input "Người gửi" at bounding box center [246, 114] width 117 height 18
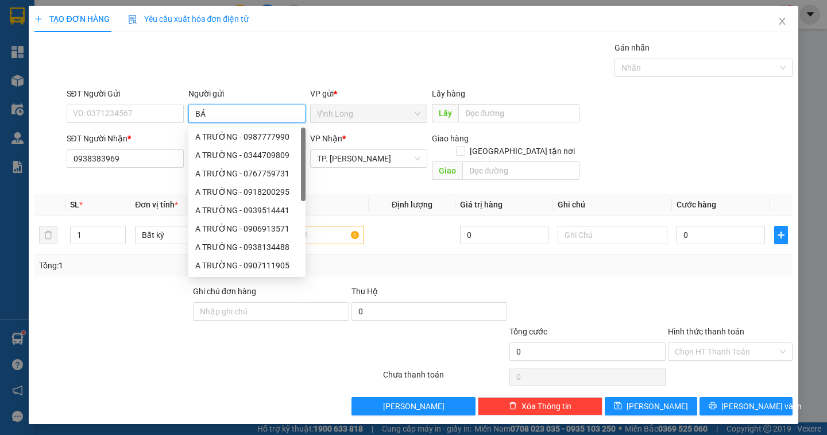
type input "BÁN"
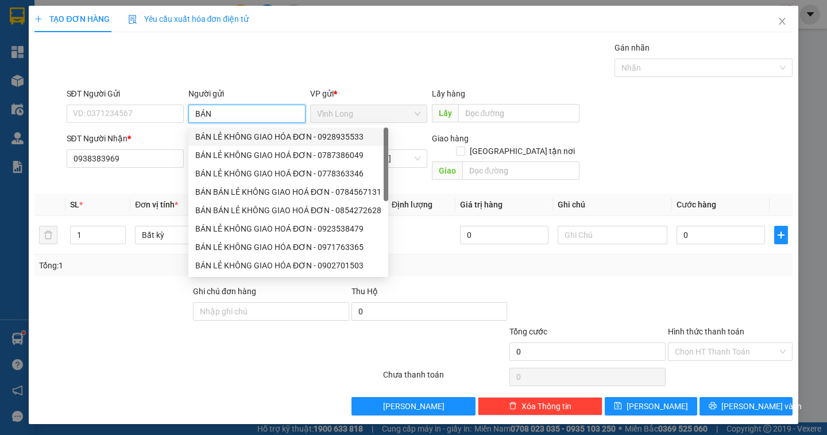
click at [236, 136] on div "BÁN LẺ KHÔNG GIAO HÓA ĐƠN - 0928935533" at bounding box center [288, 136] width 186 height 13
type input "0928935533"
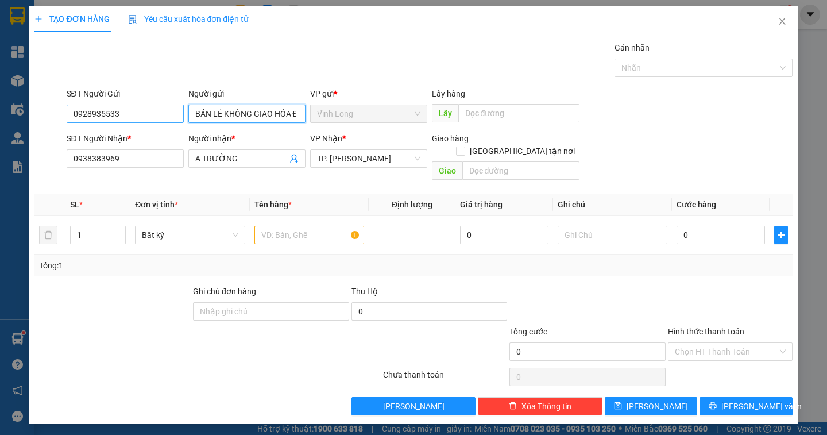
type input "BÁN LẺ KHÔNG GIAO HÓA ĐƠN"
drag, startPoint x: 136, startPoint y: 115, endPoint x: 30, endPoint y: 120, distance: 105.8
click at [30, 120] on div "TẠO ĐƠN HÀNG Yêu cầu xuất hóa đơn điện tử Transit Pickup Surcharge Ids Transit …" at bounding box center [413, 215] width 769 height 418
click at [275, 226] on input "text" at bounding box center [309, 235] width 110 height 18
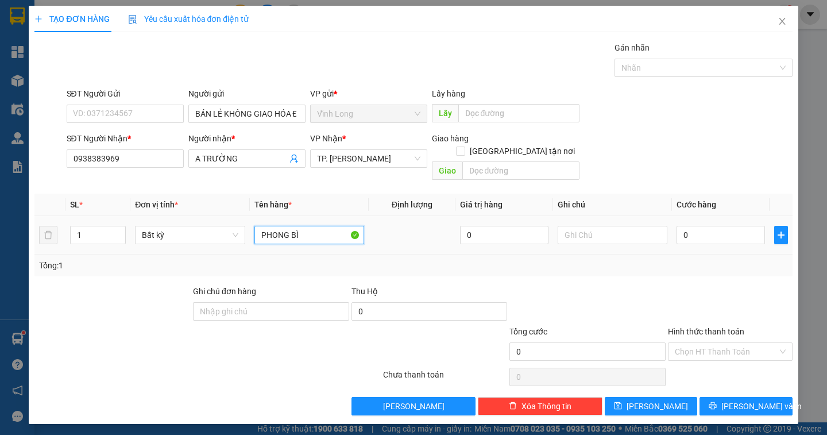
type input "PHONG BÌ"
type input "DÂN"
type input "2"
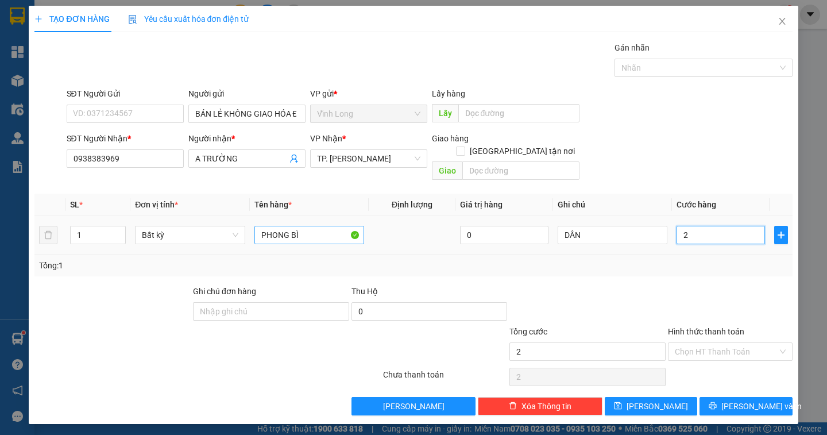
type input "20"
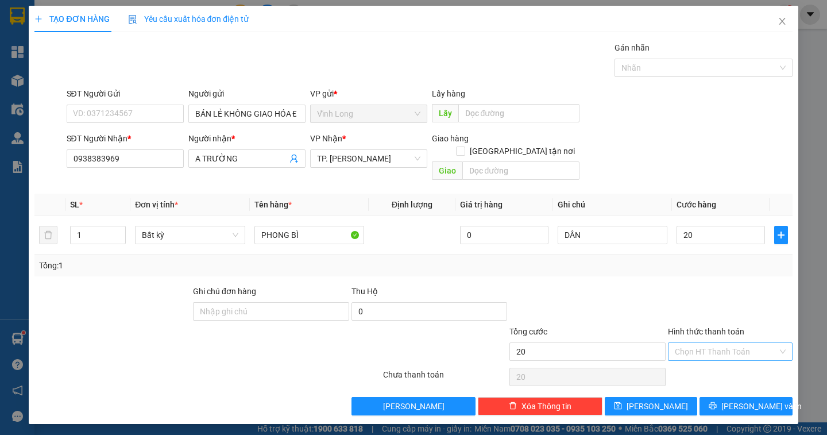
type input "20.000"
click at [714, 343] on input "Hình thức thanh toán" at bounding box center [726, 351] width 103 height 17
click at [707, 363] on div "Tại văn phòng" at bounding box center [730, 361] width 111 height 13
type input "0"
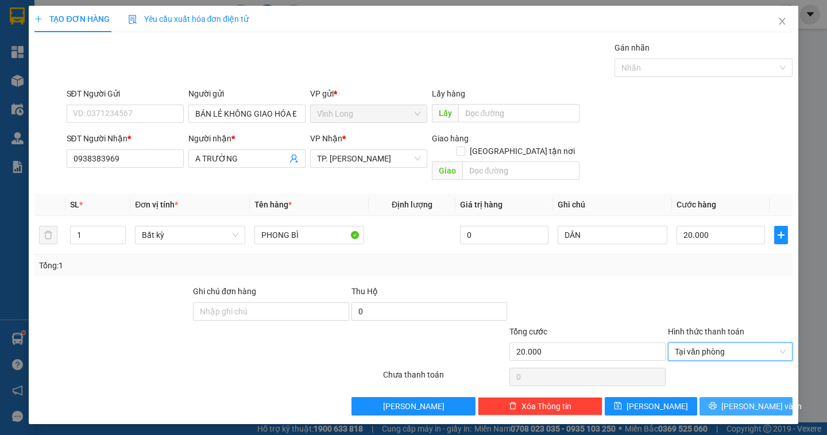
click at [765, 400] on span "Lưu và In" at bounding box center [761, 406] width 80 height 13
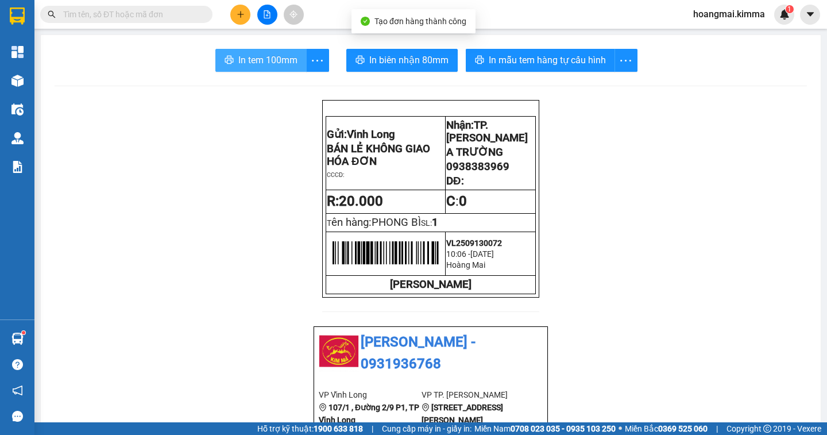
click at [272, 59] on span "In tem 100mm" at bounding box center [267, 60] width 59 height 14
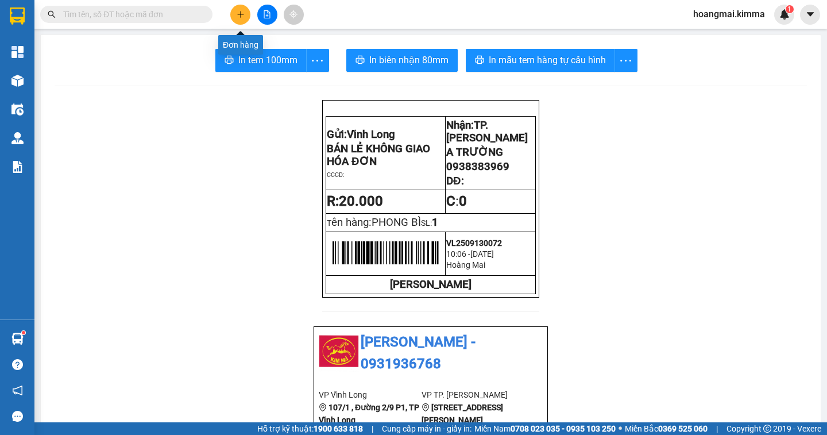
click at [240, 14] on icon "plus" at bounding box center [240, 14] width 6 height 1
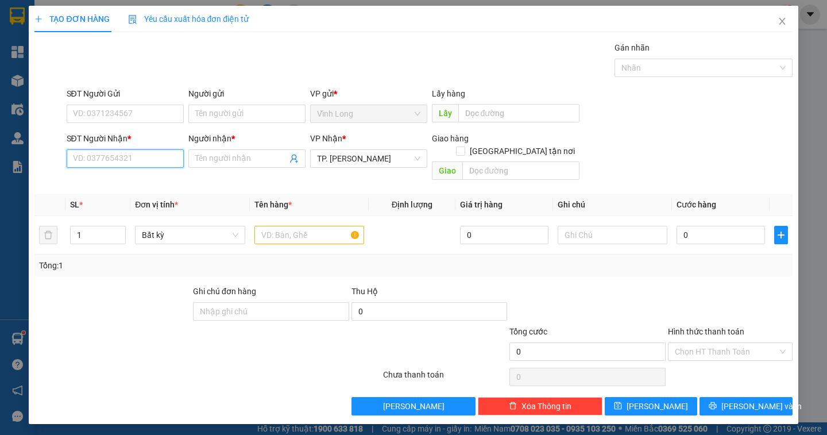
click at [82, 158] on input "SĐT Người Nhận *" at bounding box center [125, 158] width 117 height 18
type input "0932189075"
drag, startPoint x: 150, startPoint y: 184, endPoint x: 161, endPoint y: 164, distance: 23.6
click at [150, 183] on div "0932189075 - YẾN VY" at bounding box center [124, 181] width 103 height 13
type input "YẾN VY"
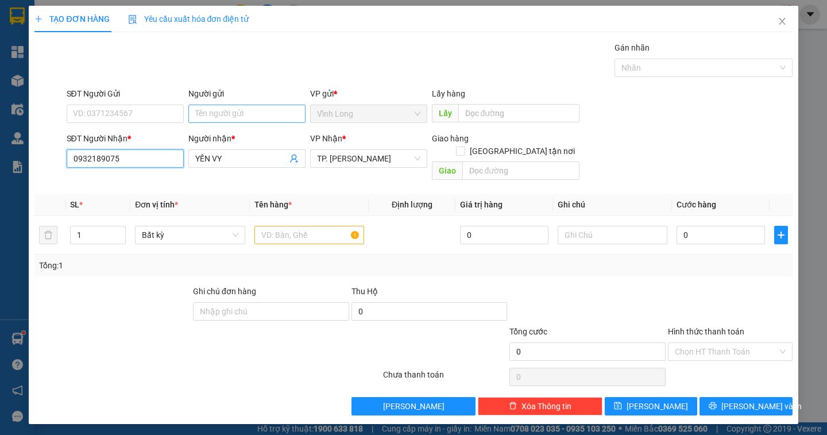
type input "0932189075"
click at [204, 111] on input "Người gửi" at bounding box center [246, 114] width 117 height 18
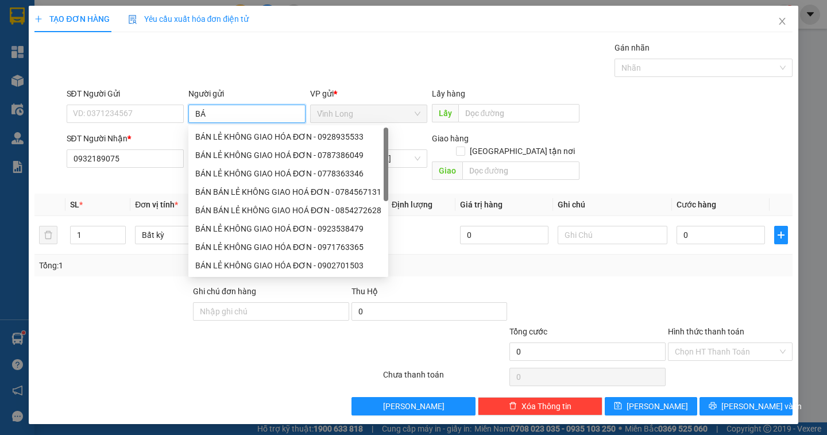
type input "BÁN"
click at [218, 138] on div "BÁN LẺ KHÔNG GIAO HÓA ĐƠN - 0928935533" at bounding box center [288, 136] width 186 height 13
type input "0928935533"
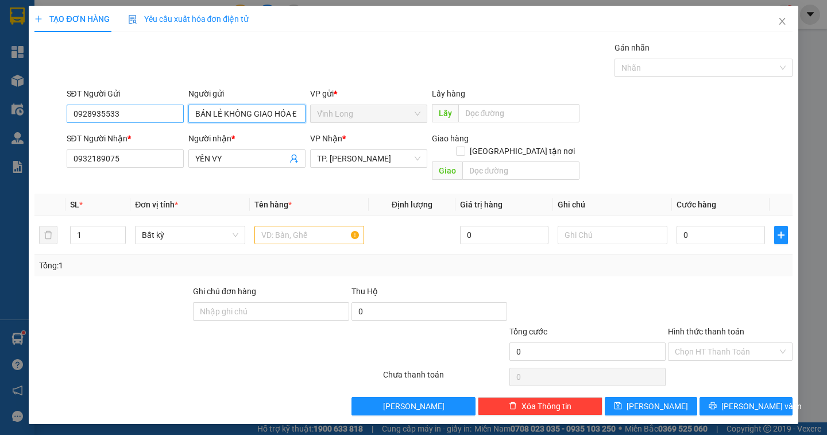
type input "BÁN LẺ KHÔNG GIAO HÓA ĐƠN"
drag, startPoint x: 149, startPoint y: 116, endPoint x: 24, endPoint y: 118, distance: 124.6
click at [24, 118] on div "TẠO ĐƠN HÀNG Yêu cầu xuất hóa đơn điện tử Transit Pickup Surcharge Ids Transit …" at bounding box center [413, 217] width 827 height 435
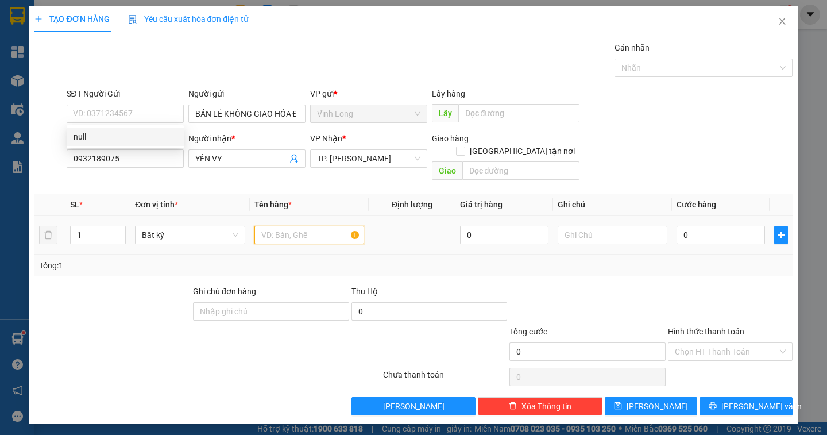
click at [273, 229] on input "text" at bounding box center [309, 235] width 110 height 18
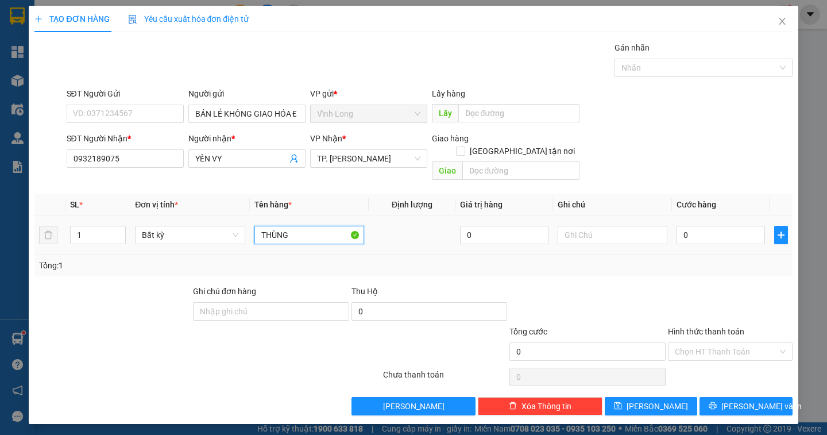
type input "THÙNG"
type input "DÂN"
type input "3"
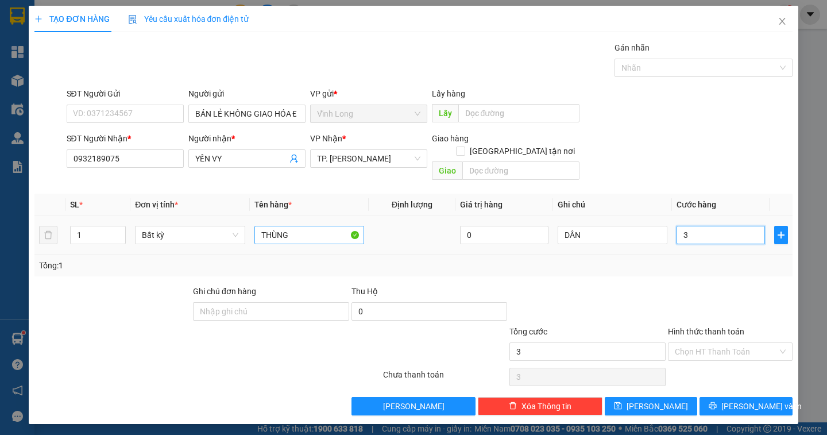
type input "30"
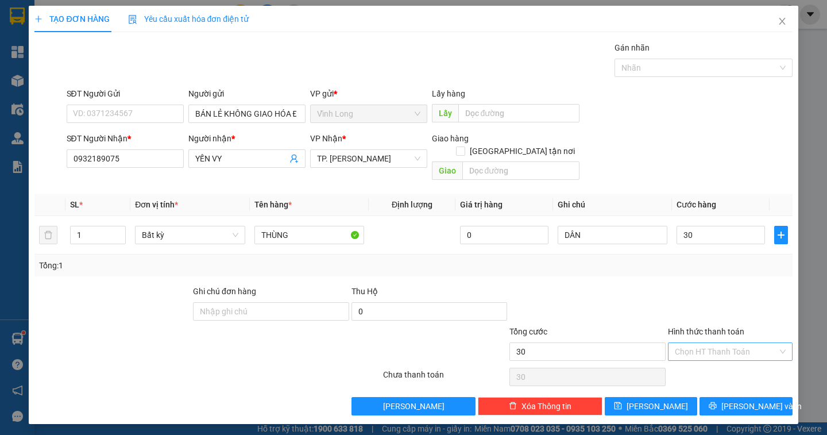
drag, startPoint x: 718, startPoint y: 339, endPoint x: 717, endPoint y: 347, distance: 7.5
click at [717, 343] on input "Hình thức thanh toán" at bounding box center [726, 351] width 103 height 17
type input "30.000"
click at [718, 358] on div "Tại văn phòng" at bounding box center [730, 361] width 111 height 13
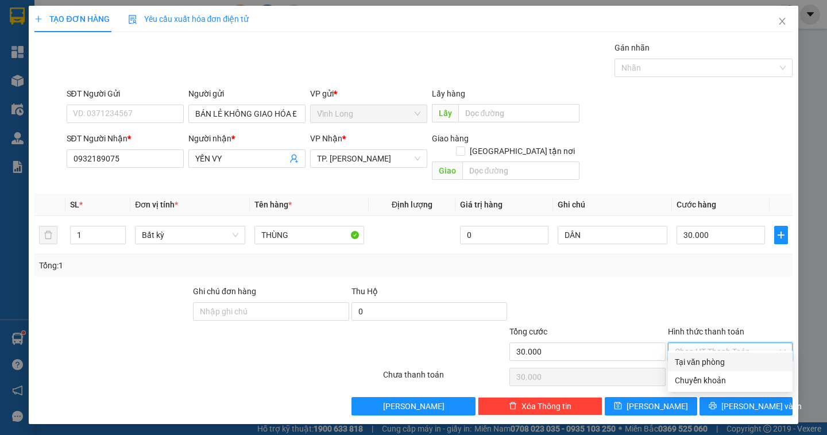
type input "0"
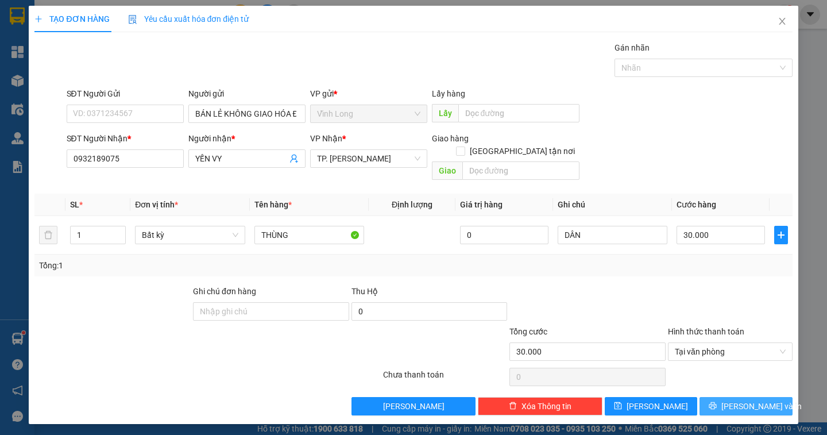
click at [717, 401] on icon "printer" at bounding box center [713, 405] width 8 height 8
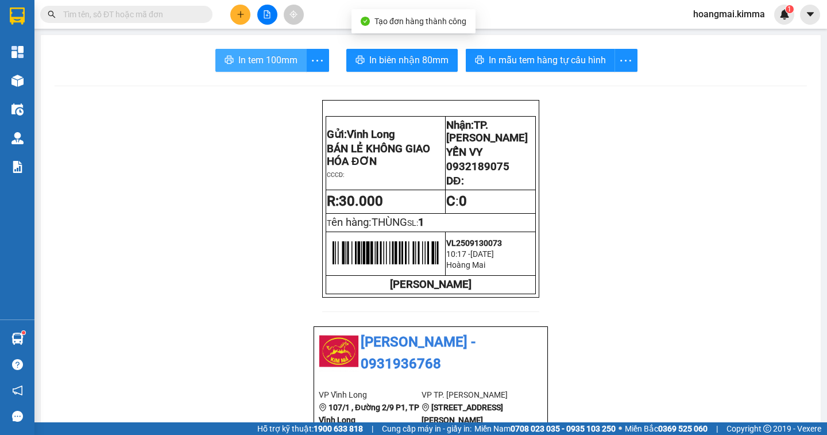
click at [256, 61] on span "In tem 100mm" at bounding box center [267, 60] width 59 height 14
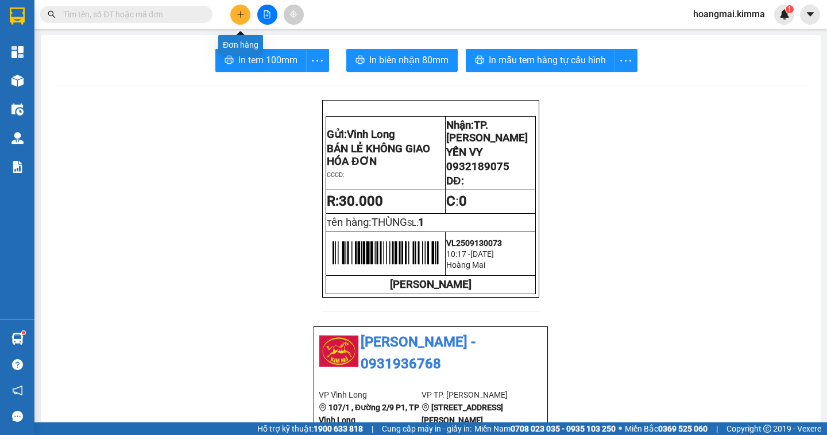
click at [244, 14] on button at bounding box center [240, 15] width 20 height 20
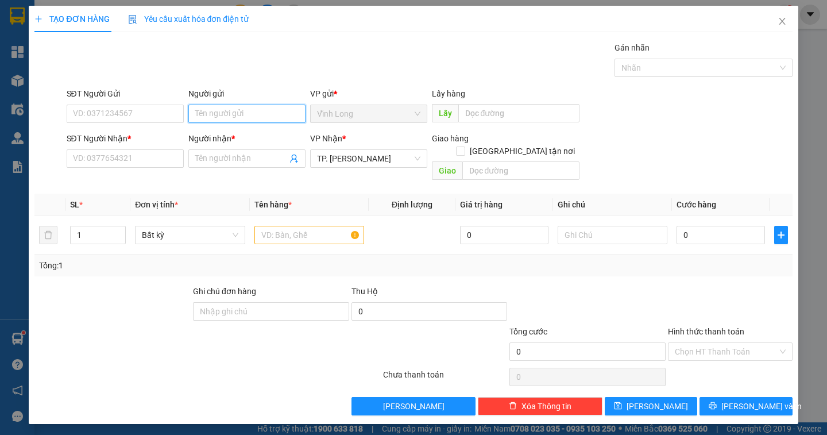
click at [228, 118] on input "Người gửi" at bounding box center [246, 114] width 117 height 18
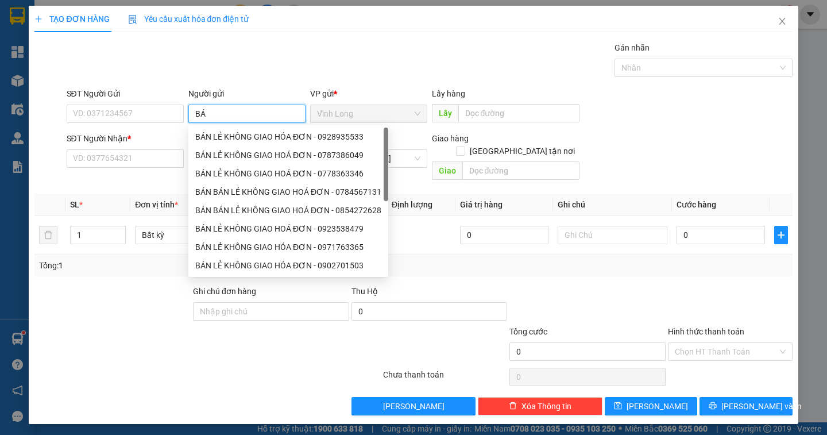
type input "BÁN"
click at [221, 138] on div "BÁN LẺ KHÔNG GIAO HÓA ĐƠN - 0928935533" at bounding box center [288, 136] width 186 height 13
type input "0928935533"
type input "BÁN LẺ KHÔNG GIAO HÓA ĐƠN"
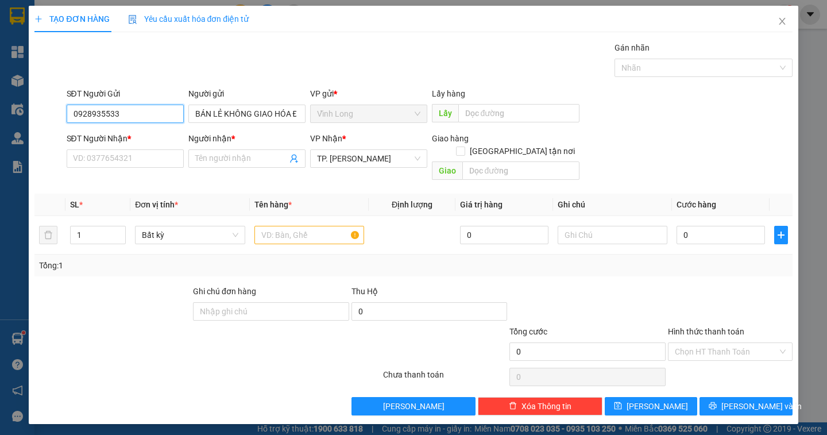
drag, startPoint x: 144, startPoint y: 112, endPoint x: 17, endPoint y: 134, distance: 128.8
click at [17, 134] on div "TẠO ĐƠN HÀNG Yêu cầu xuất hóa đơn điện tử Transit Pickup Surcharge Ids Transit …" at bounding box center [413, 217] width 827 height 435
click at [91, 163] on input "SĐT Người Nhận *" at bounding box center [125, 158] width 117 height 18
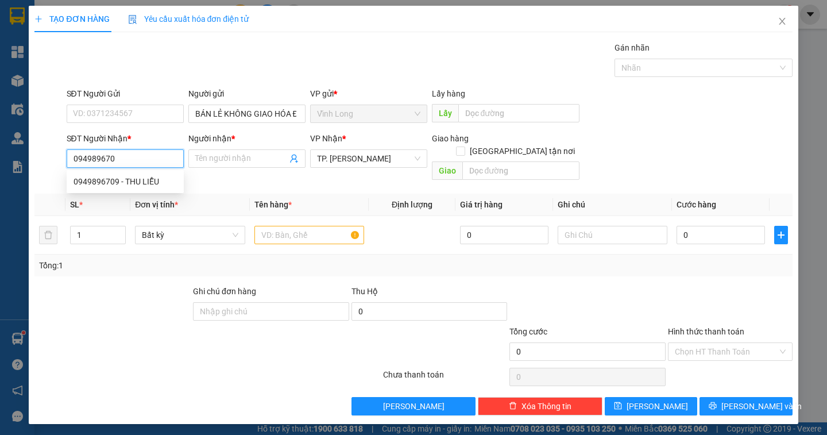
type input "0949896709"
click at [114, 183] on div "0949896709 - THU LIỄU" at bounding box center [124, 181] width 103 height 13
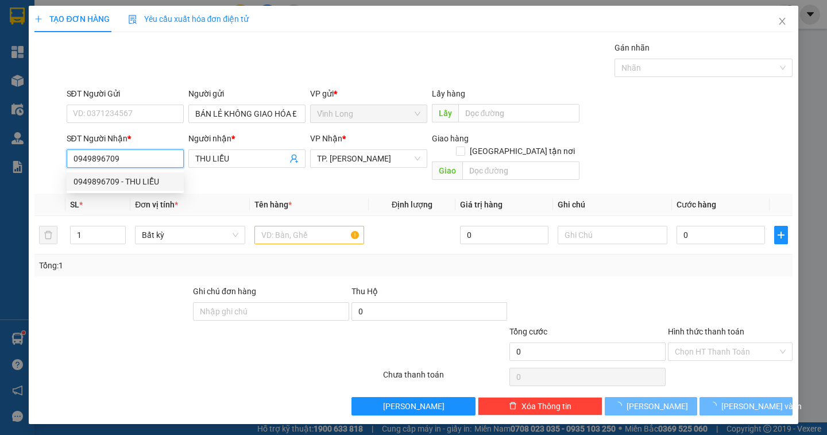
type input "THU LIỄU"
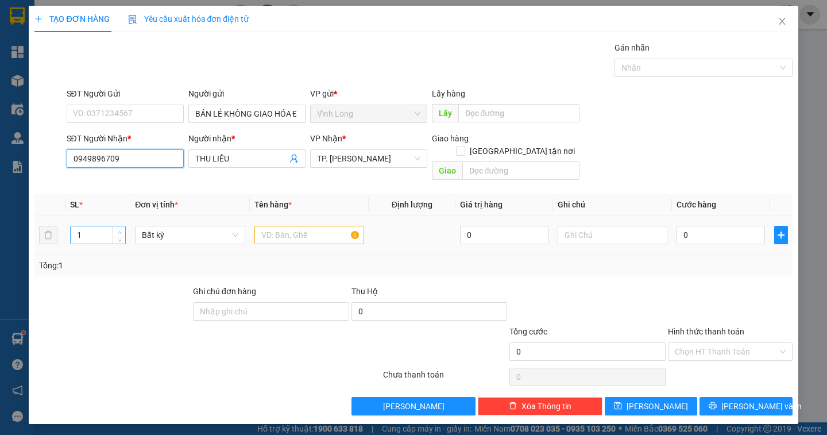
type input "0949896709"
click at [123, 226] on span "Increase Value" at bounding box center [119, 231] width 13 height 10
type input "1"
click at [118, 233] on span "Decrease Value" at bounding box center [119, 238] width 13 height 10
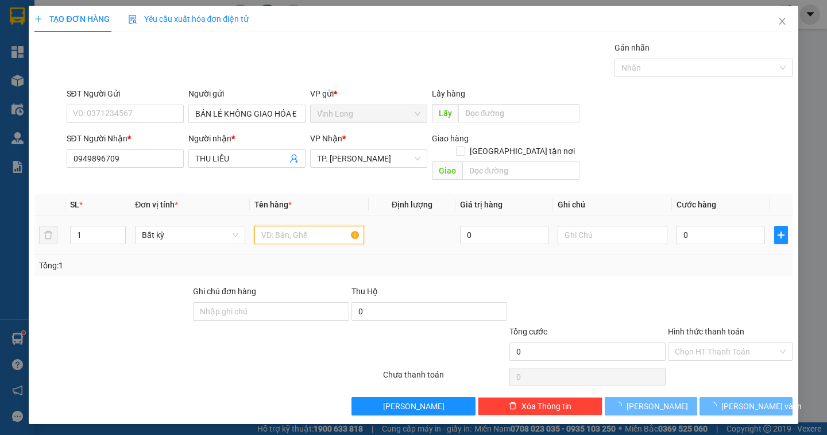
click at [264, 226] on input "text" at bounding box center [309, 235] width 110 height 18
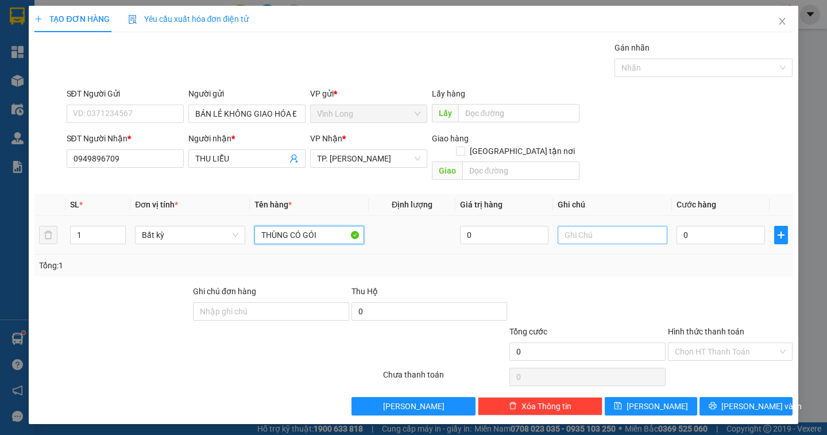
type input "THÙNG CÓ GÓI"
click at [564, 226] on input "text" at bounding box center [613, 235] width 110 height 18
type input "DÂN"
type input "4"
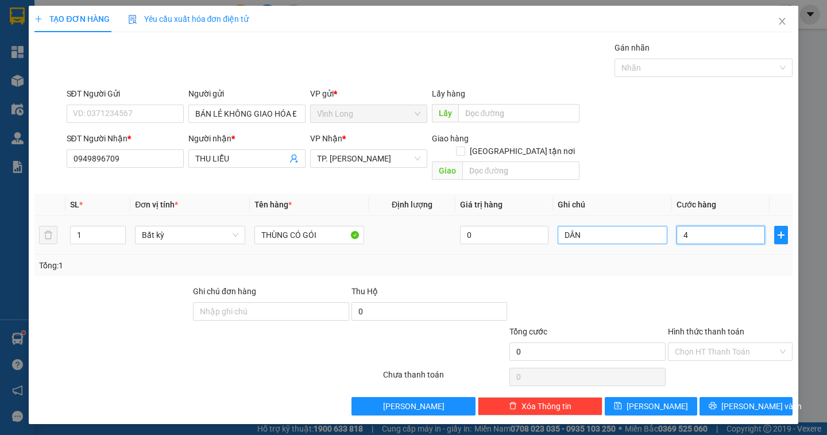
type input "4"
type input "40"
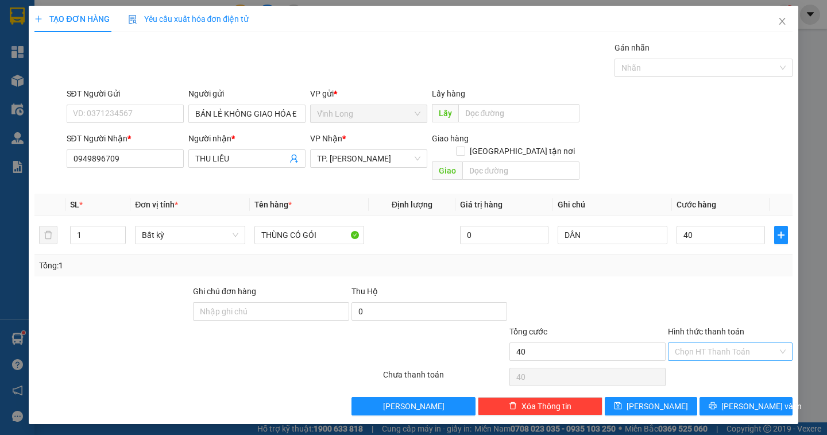
type input "40.000"
click at [715, 343] on input "Hình thức thanh toán" at bounding box center [726, 351] width 103 height 17
click at [713, 361] on div "Tại văn phòng" at bounding box center [730, 361] width 111 height 13
type input "0"
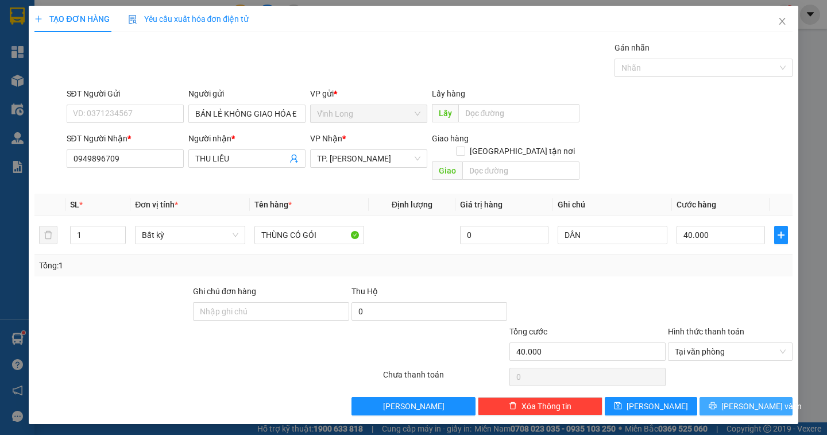
click at [751, 400] on span "Lưu và In" at bounding box center [761, 406] width 80 height 13
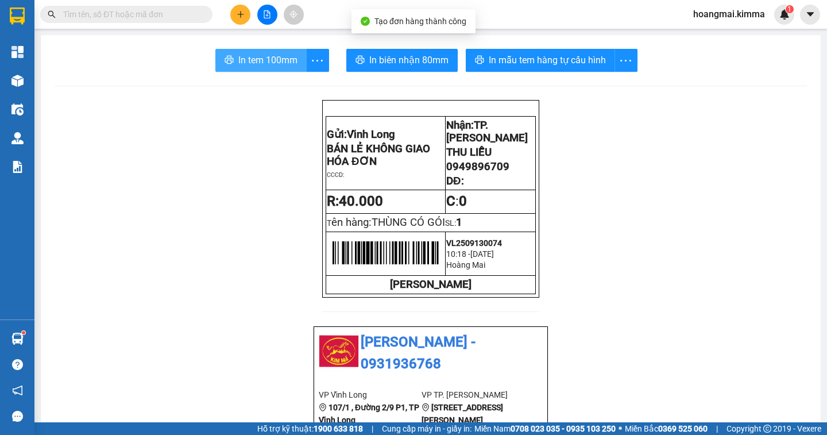
click at [281, 64] on span "In tem 100mm" at bounding box center [267, 60] width 59 height 14
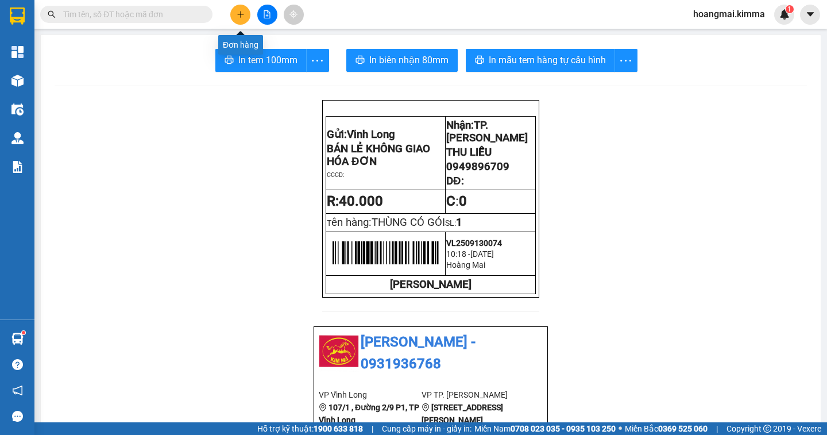
click at [243, 10] on icon "plus" at bounding box center [241, 14] width 8 height 8
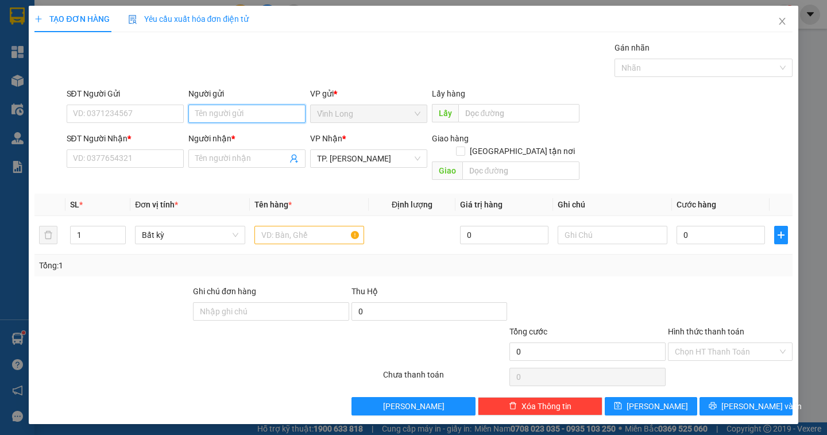
click at [196, 109] on input "Người gửi" at bounding box center [246, 114] width 117 height 18
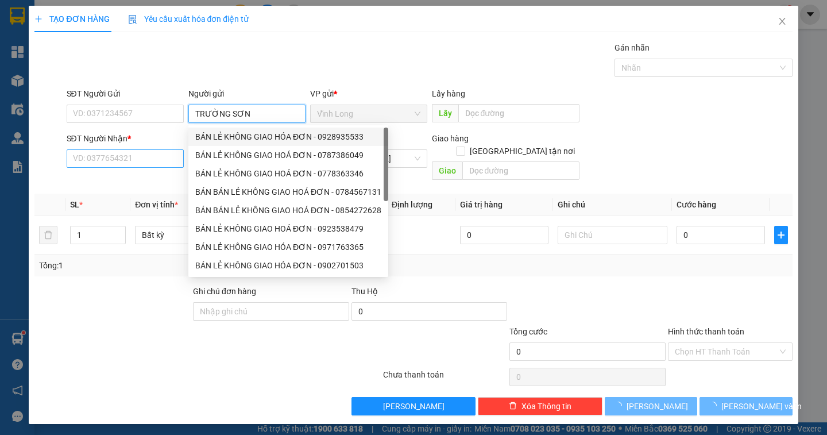
type input "TRƯỜNG SƠN"
click at [103, 163] on input "SĐT Người Nhận *" at bounding box center [125, 158] width 117 height 18
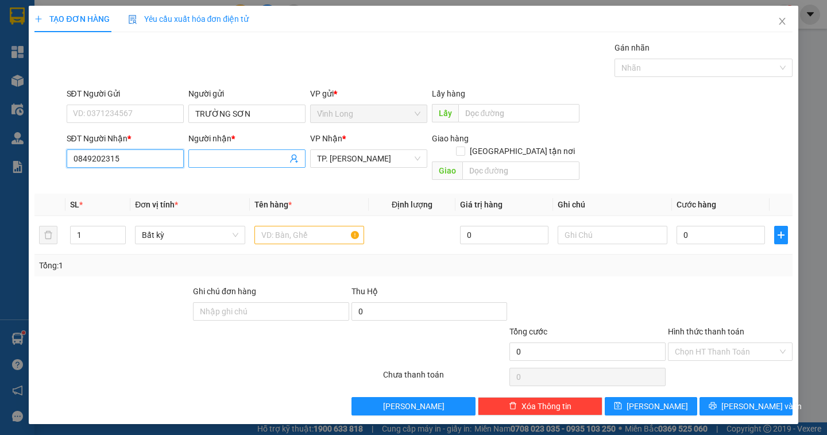
type input "0849202315"
click at [215, 157] on input "Người nhận *" at bounding box center [241, 158] width 92 height 13
type input "DƯƠNG SÙNG TỶ"
click at [87, 162] on input "0849202315" at bounding box center [125, 158] width 117 height 18
click at [144, 164] on input "0819202315" at bounding box center [125, 158] width 117 height 18
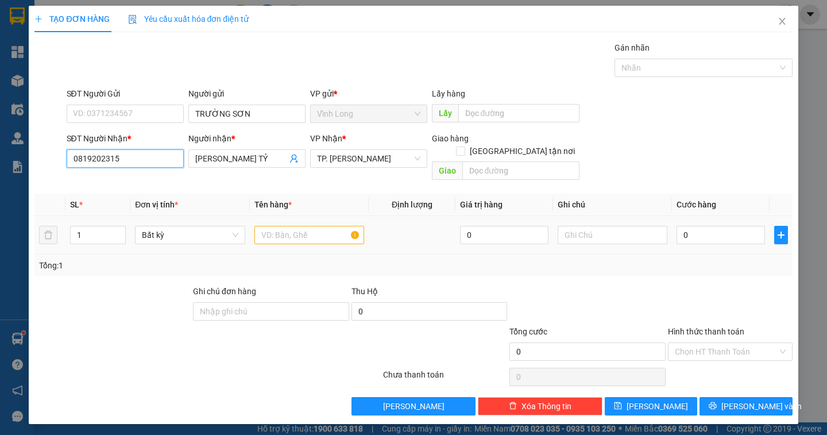
type input "0819202315"
click at [273, 226] on input "text" at bounding box center [309, 235] width 110 height 18
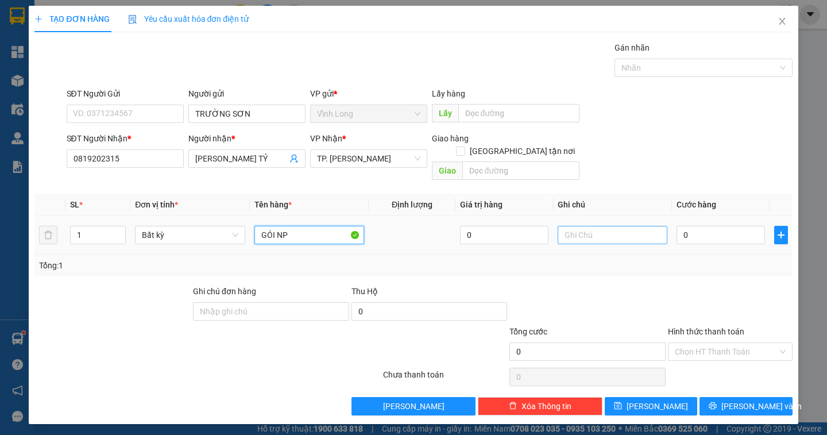
type input "GÓI NP"
click at [578, 226] on input "text" at bounding box center [613, 235] width 110 height 18
click at [567, 226] on input "TP THU" at bounding box center [613, 235] width 110 height 18
click at [562, 227] on input "TP THU" at bounding box center [613, 235] width 110 height 18
click at [621, 226] on input "DÂN (TP THU" at bounding box center [613, 235] width 110 height 18
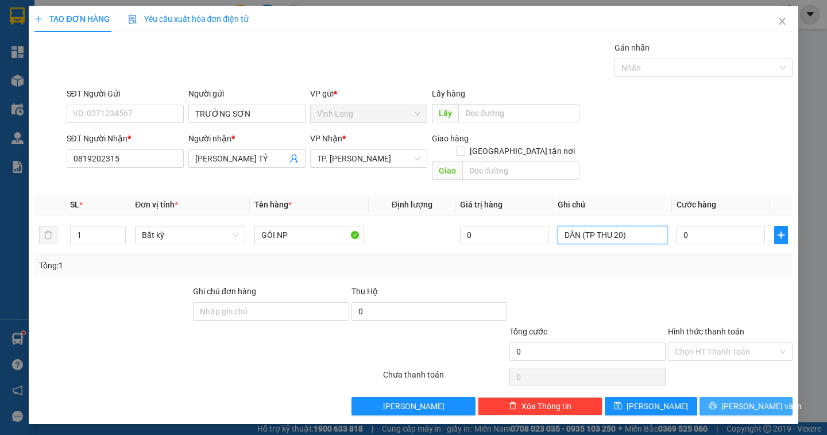
type input "DÂN (TP THU 20)"
click at [733, 397] on button "Lưu và In" at bounding box center [745, 406] width 92 height 18
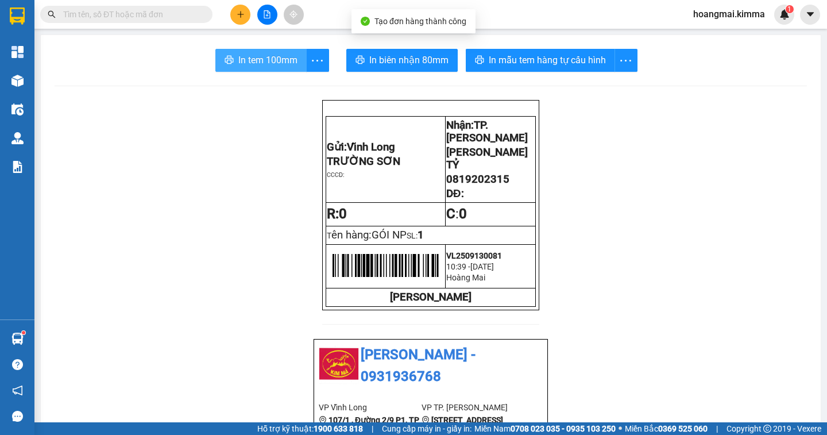
click at [258, 60] on span "In tem 100mm" at bounding box center [267, 60] width 59 height 14
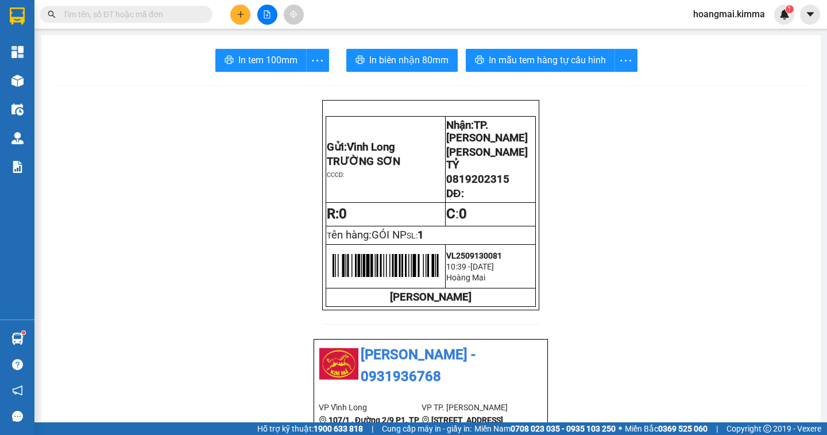
click at [243, 20] on button at bounding box center [240, 15] width 20 height 20
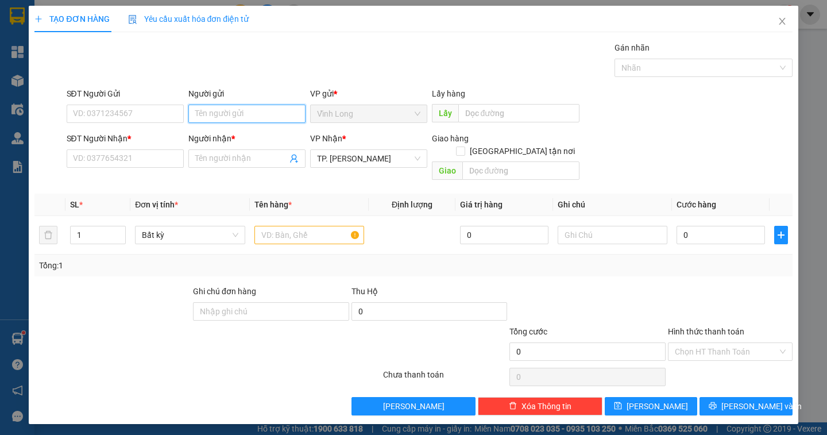
click at [215, 114] on input "Người gửi" at bounding box center [246, 114] width 117 height 18
type input "BÁN"
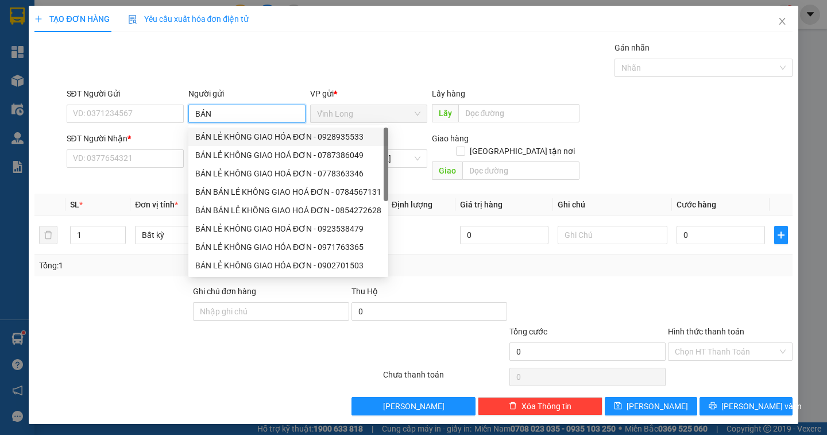
click at [247, 141] on div "BÁN LẺ KHÔNG GIAO HÓA ĐƠN - 0928935533" at bounding box center [288, 136] width 186 height 13
type input "0928935533"
type input "BÁN LẺ KHÔNG GIAO HÓA ĐƠN"
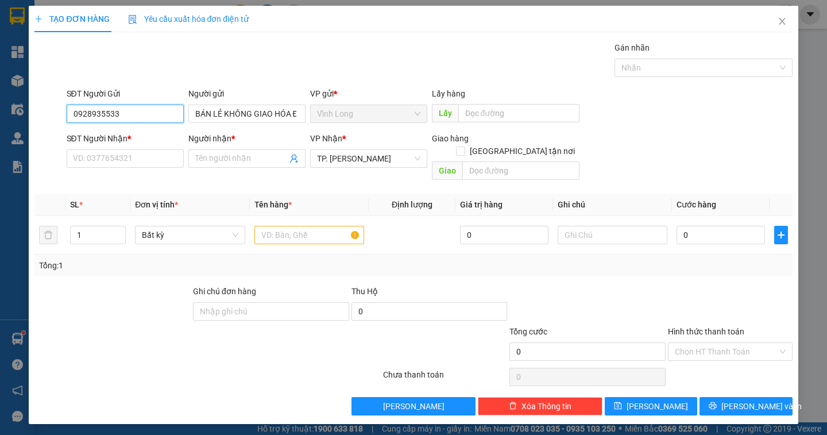
drag, startPoint x: 142, startPoint y: 118, endPoint x: 32, endPoint y: 117, distance: 110.3
click at [32, 117] on div "TẠO ĐƠN HÀNG Yêu cầu xuất hóa đơn điện tử Transit Pickup Surcharge Ids Transit …" at bounding box center [413, 215] width 769 height 418
drag, startPoint x: 194, startPoint y: 113, endPoint x: 330, endPoint y: 115, distance: 136.7
click at [330, 115] on div "SĐT Người Gửi VD: 0371234567 Người gửi BÁN LẺ KHÔNG GIAO HÓA ĐƠN BÁN LẺ KHÔNG G…" at bounding box center [429, 107] width 730 height 40
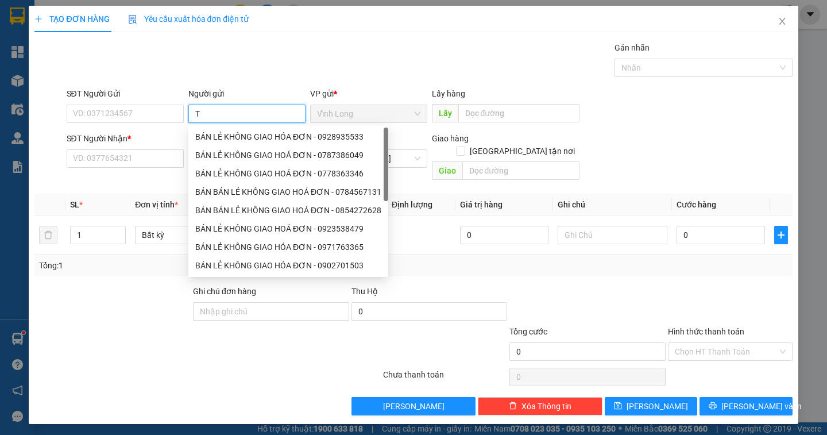
scroll to position [0, 0]
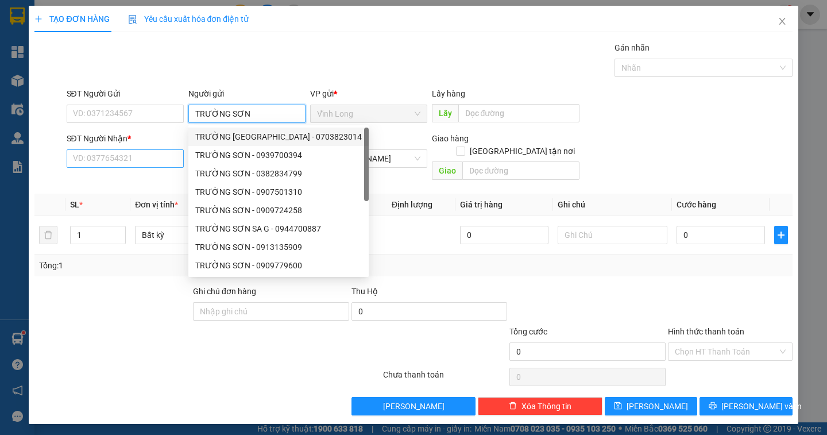
type input "TRƯỜNG SƠN"
click at [106, 160] on input "SĐT Người Nhận *" at bounding box center [125, 158] width 117 height 18
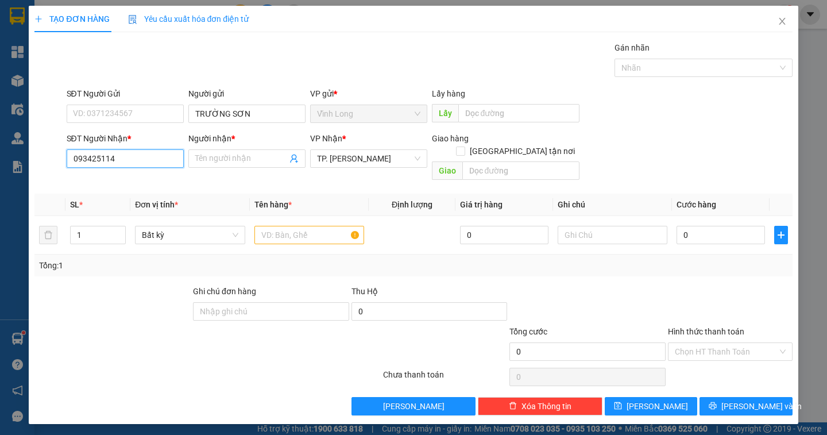
type input "0934251147"
click at [169, 185] on div "0934251147 - VÒNG MINH VĨ" at bounding box center [141, 181] width 137 height 13
type input "VÒNG [PERSON_NAME]"
type input "0934251147"
click at [277, 226] on input "text" at bounding box center [309, 235] width 110 height 18
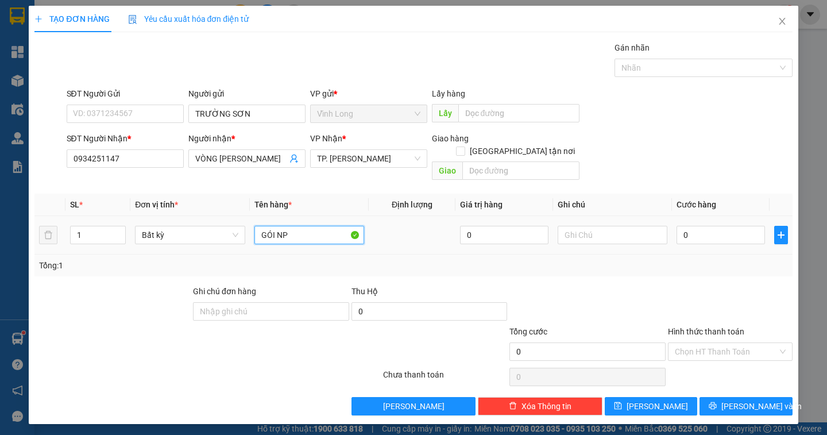
type input "GÓI NP"
type input "DÂN"
drag, startPoint x: 744, startPoint y: 221, endPoint x: 660, endPoint y: 225, distance: 83.9
click at [660, 225] on tr "1 Bất kỳ GÓI NP 0 DÂN ( TP THU 20)" at bounding box center [412, 235] width 757 height 38
type input "0"
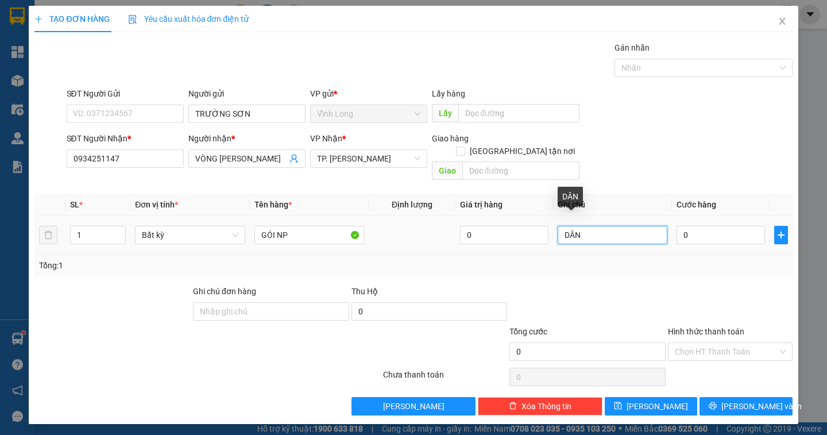
click at [593, 226] on input "DÂN" at bounding box center [613, 235] width 110 height 18
paste input "( TP THU 20)"
type input "DÂN( TP THU 20)"
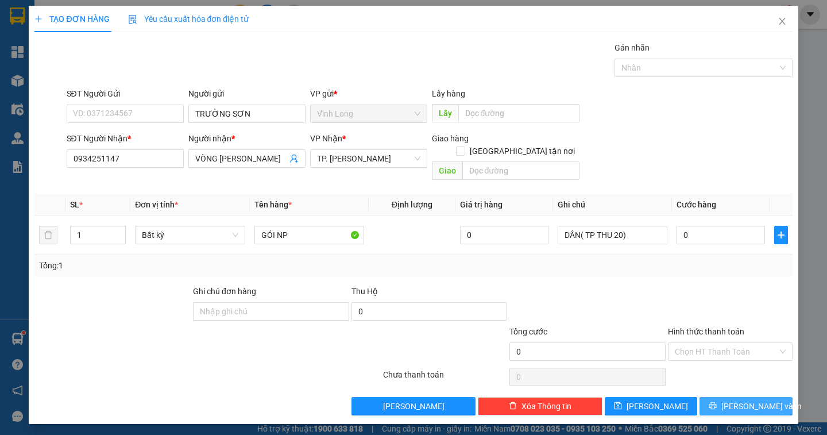
click at [729, 397] on button "Lưu và In" at bounding box center [745, 406] width 92 height 18
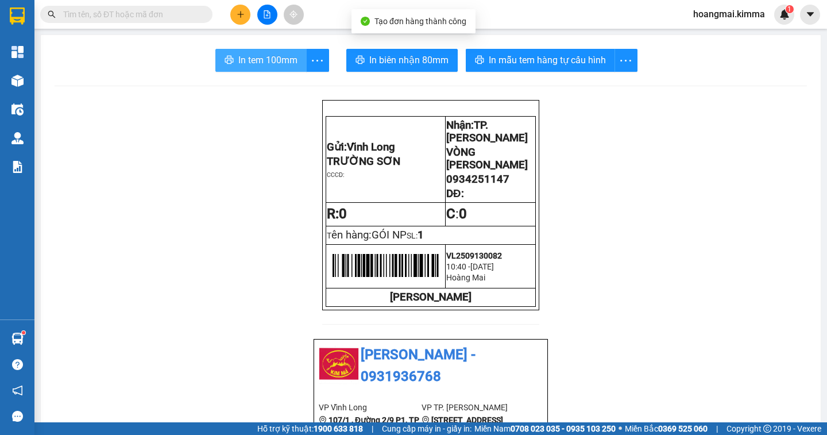
click at [265, 65] on span "In tem 100mm" at bounding box center [267, 60] width 59 height 14
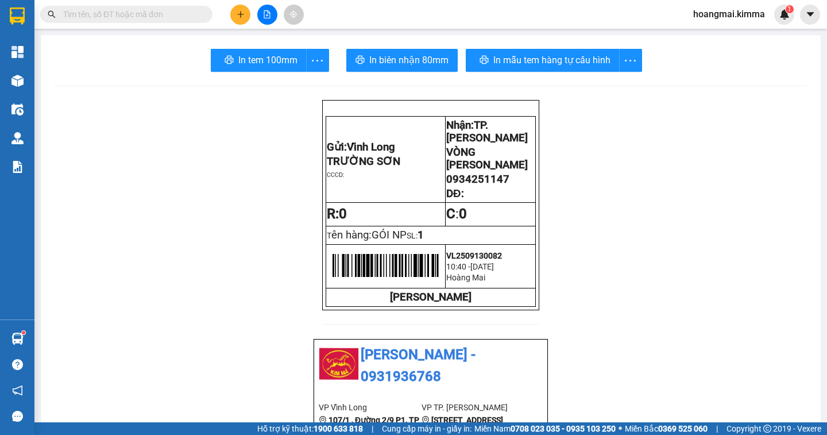
click at [241, 16] on icon "plus" at bounding box center [240, 14] width 1 height 6
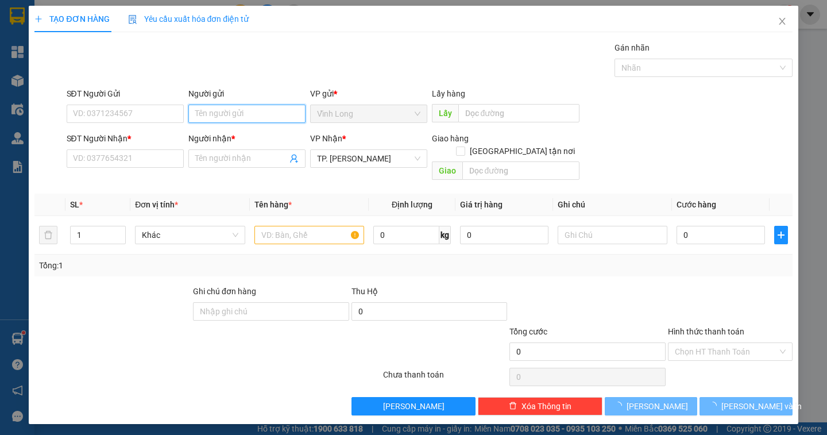
click at [223, 117] on input "Người gửi" at bounding box center [246, 114] width 117 height 18
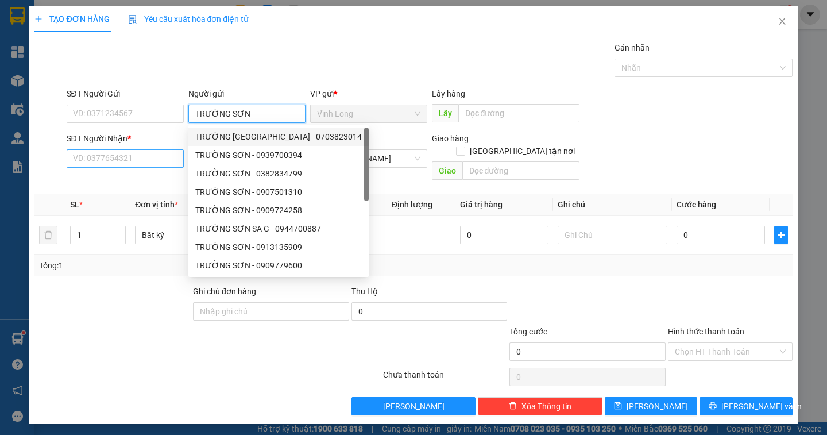
type input "TRƯỜNG SƠN"
click at [124, 159] on input "SĐT Người Nhận *" at bounding box center [125, 158] width 117 height 18
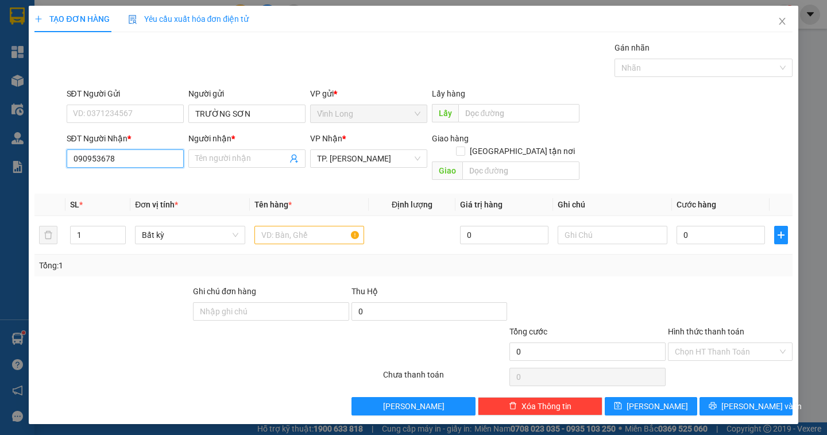
type input "0909536788"
click at [154, 182] on div "0909536788 - THẢO" at bounding box center [124, 181] width 103 height 13
type input "THẢO"
type input "0909536788"
click at [194, 159] on span "THẢO" at bounding box center [246, 158] width 117 height 18
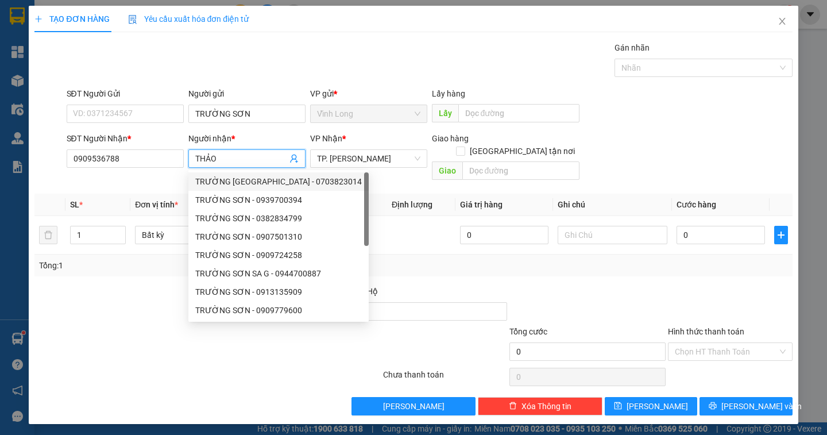
click at [196, 157] on input "THẢO" at bounding box center [241, 158] width 92 height 13
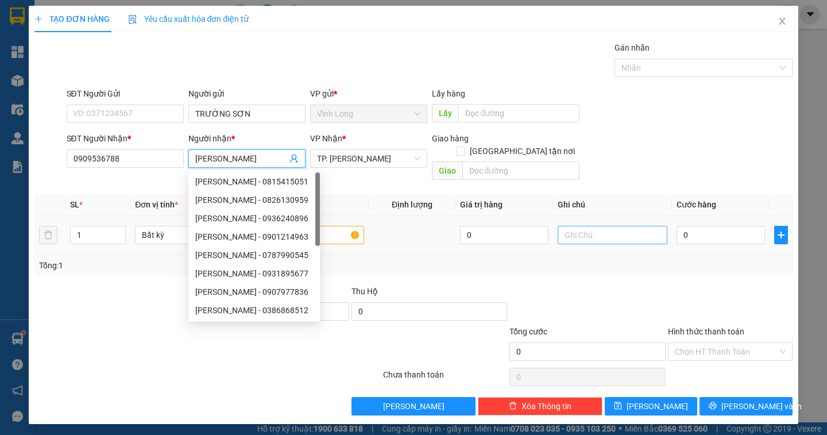
type input "[PERSON_NAME]"
click at [583, 226] on input "text" at bounding box center [613, 235] width 110 height 18
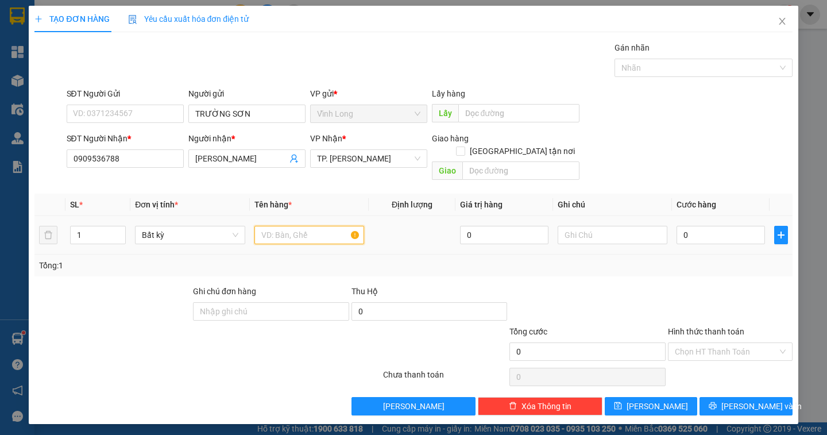
click at [297, 226] on input "text" at bounding box center [309, 235] width 110 height 18
type input "V"
type input "GÓI NP"
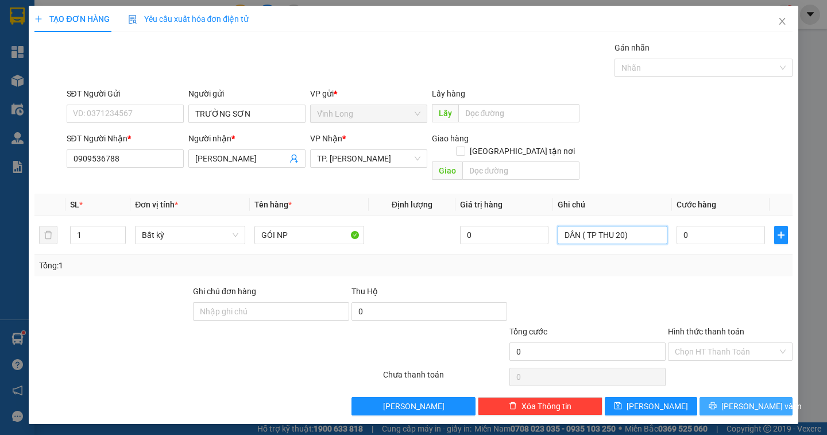
type input "DÂN ( TP THU 20)"
click at [710, 397] on button "Lưu và In" at bounding box center [745, 406] width 92 height 18
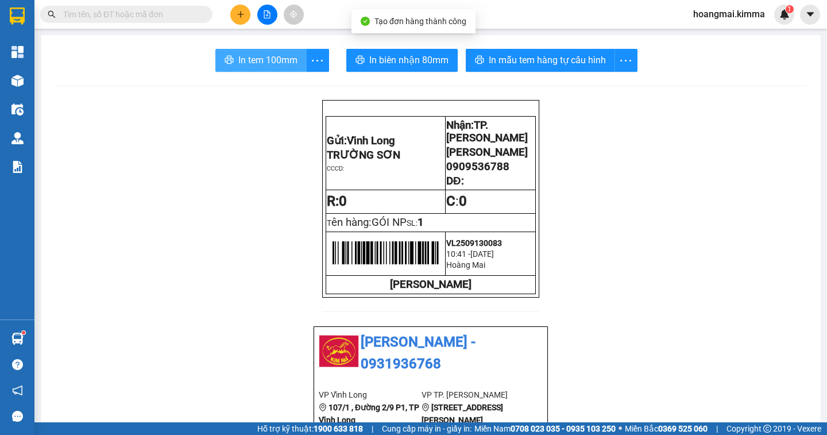
click at [273, 59] on span "In tem 100mm" at bounding box center [267, 60] width 59 height 14
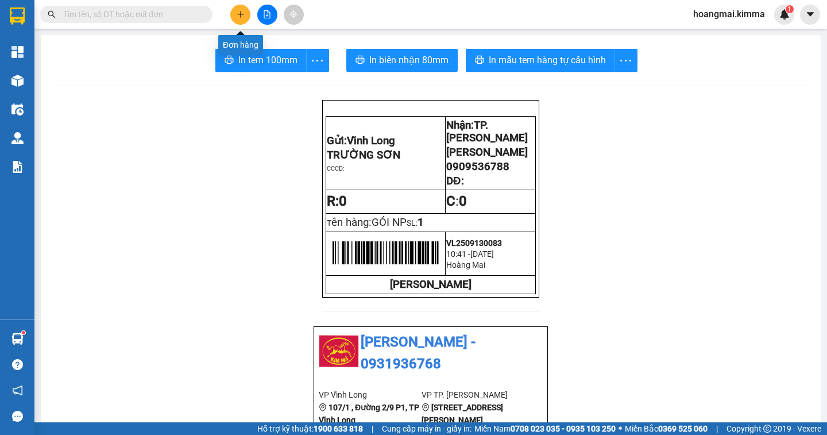
click at [237, 16] on icon "plus" at bounding box center [241, 14] width 8 height 8
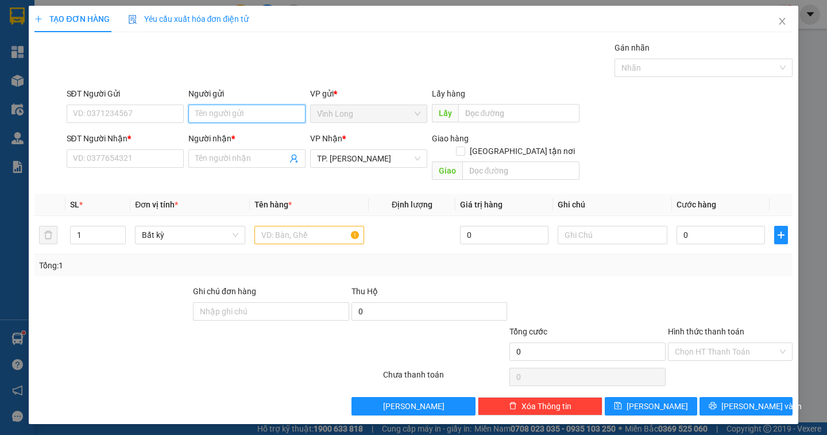
click at [206, 114] on input "Người gửi" at bounding box center [246, 114] width 117 height 18
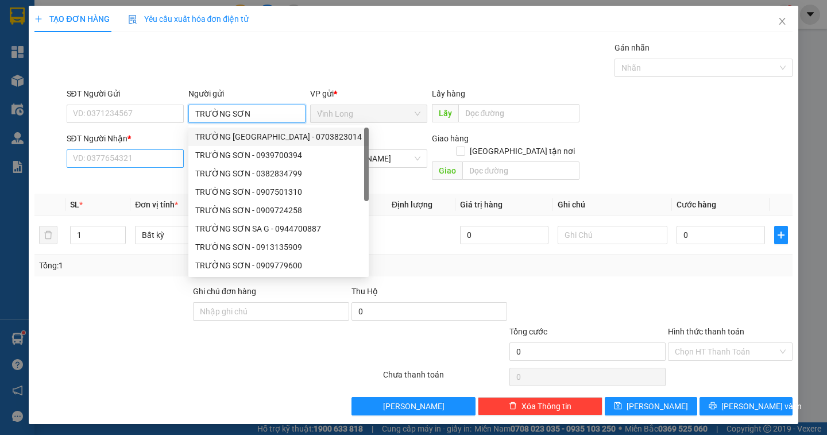
type input "TRƯỜNG SƠN"
click at [124, 151] on input "SĐT Người Nhận *" at bounding box center [125, 158] width 117 height 18
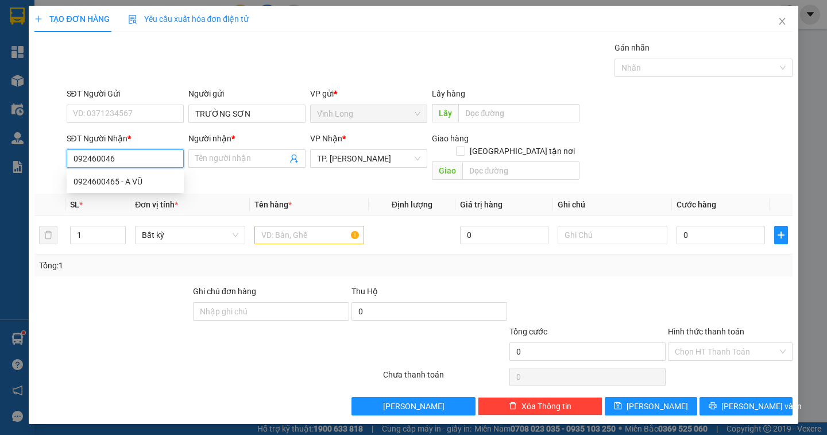
type input "0924600465"
click at [121, 179] on div "0924600465 - A VŨ" at bounding box center [124, 181] width 103 height 13
type input "A VŨ"
type input "0924600465"
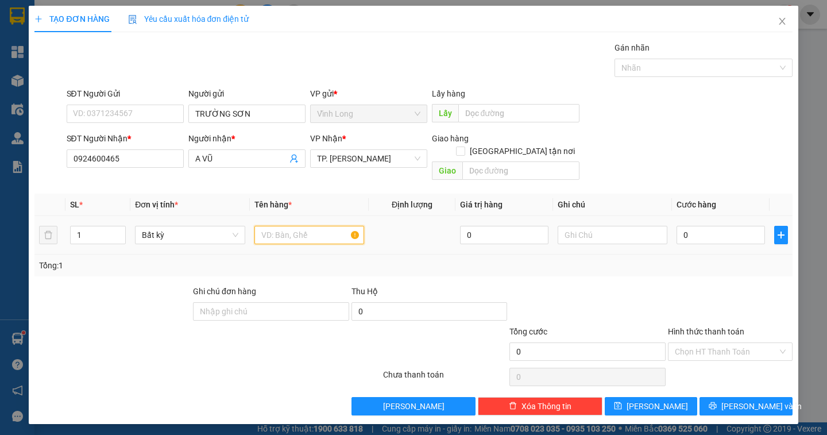
click at [310, 226] on input "text" at bounding box center [309, 235] width 110 height 18
type input "GÓI NP"
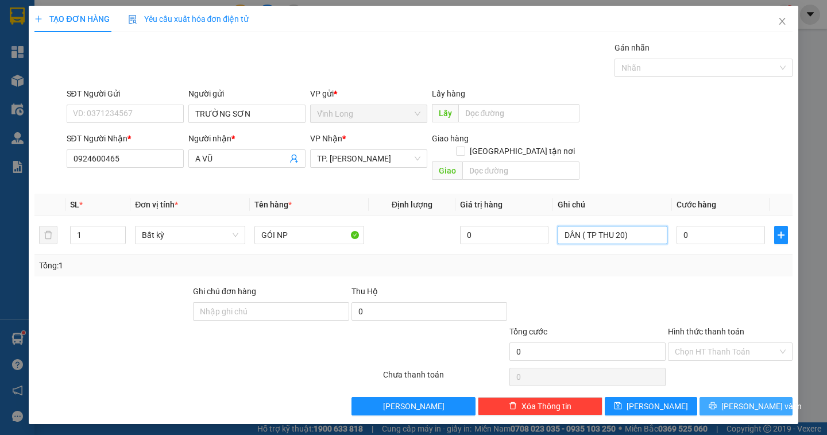
type input "DÂN ( TP THU 20)"
drag, startPoint x: 723, startPoint y: 384, endPoint x: 722, endPoint y: 389, distance: 5.9
click at [722, 397] on button "Lưu và In" at bounding box center [745, 406] width 92 height 18
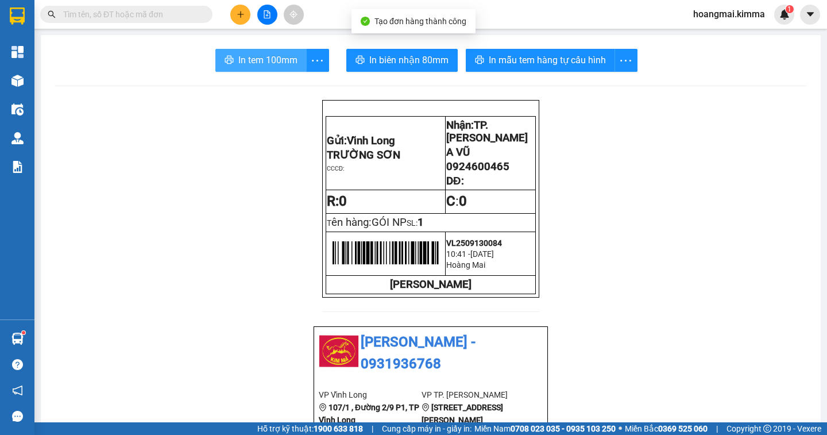
click at [257, 54] on span "In tem 100mm" at bounding box center [267, 60] width 59 height 14
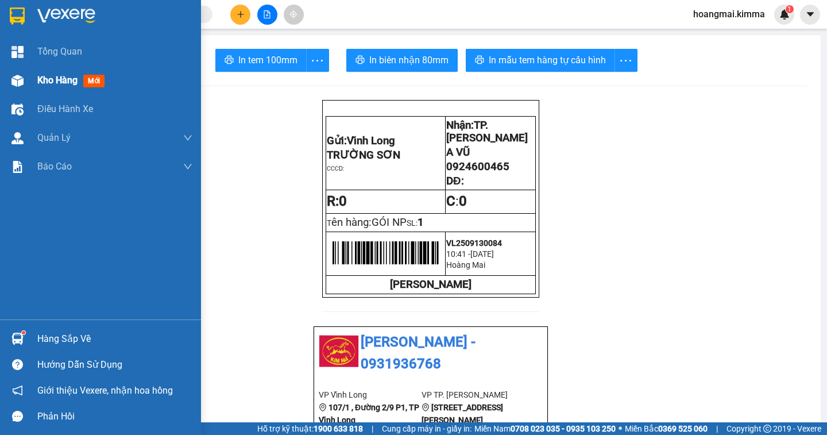
click at [63, 80] on span "Kho hàng" at bounding box center [57, 80] width 40 height 11
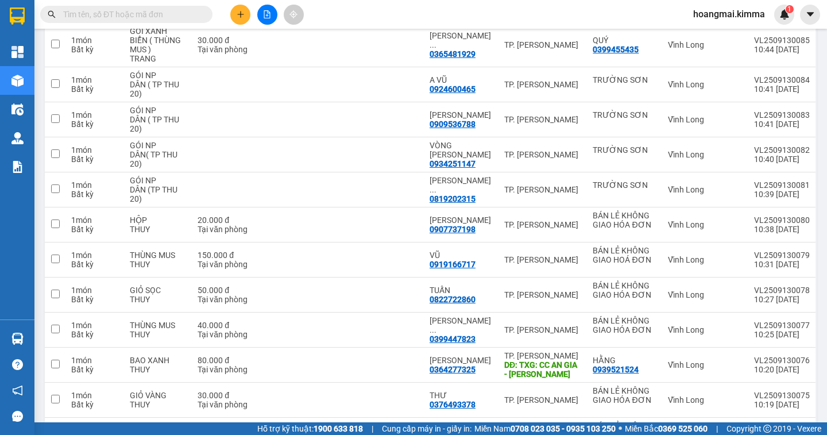
scroll to position [577, 0]
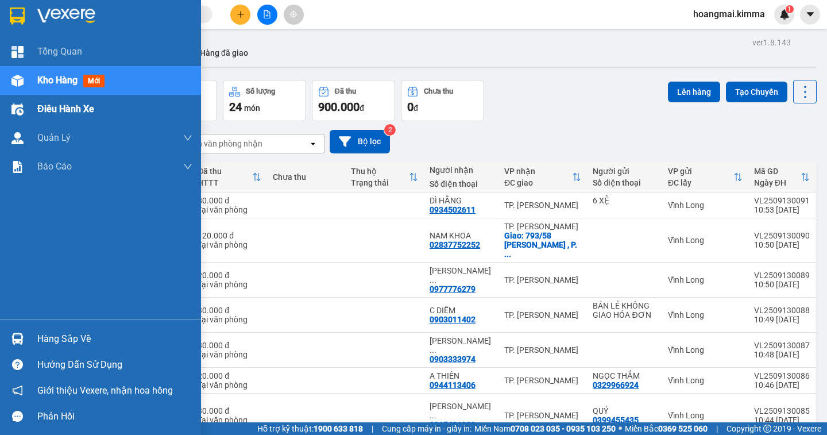
click at [51, 111] on span "Điều hành xe" at bounding box center [65, 109] width 57 height 14
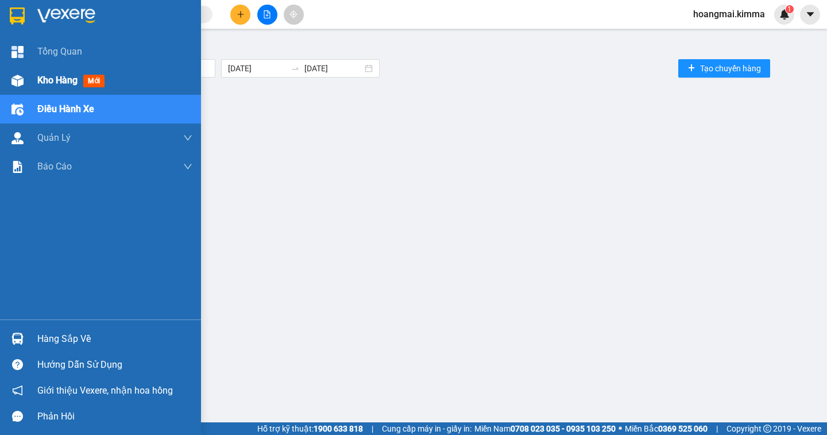
click at [53, 82] on span "Kho hàng" at bounding box center [57, 80] width 40 height 11
click at [61, 79] on span "Kho hàng" at bounding box center [57, 80] width 40 height 11
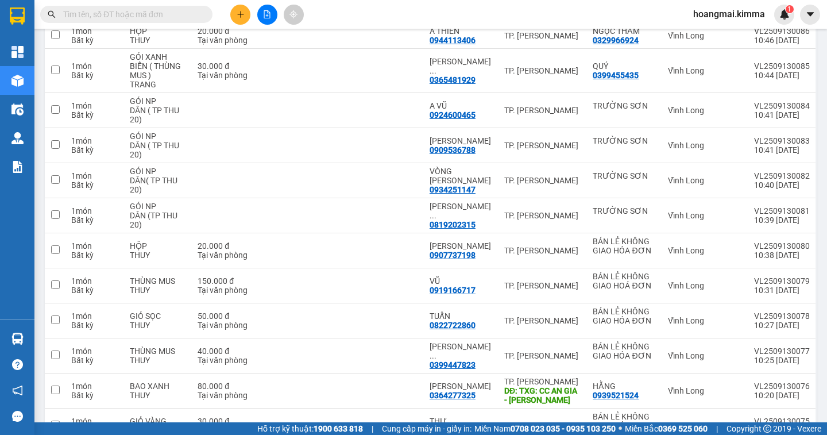
scroll to position [603, 0]
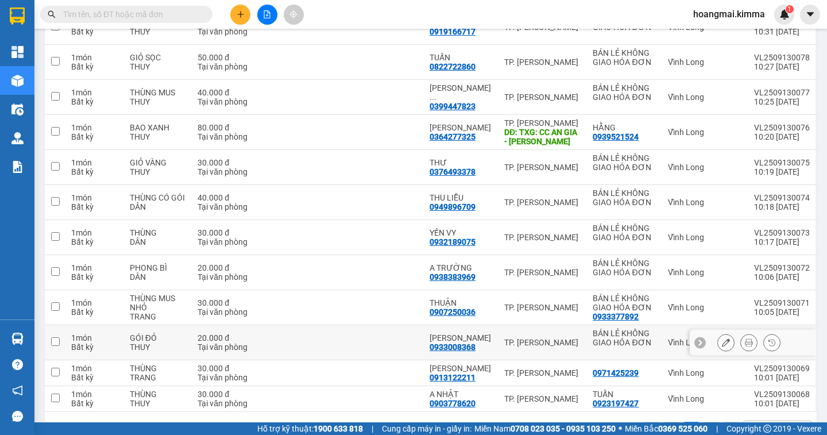
drag, startPoint x: 496, startPoint y: 295, endPoint x: 485, endPoint y: 310, distance: 18.4
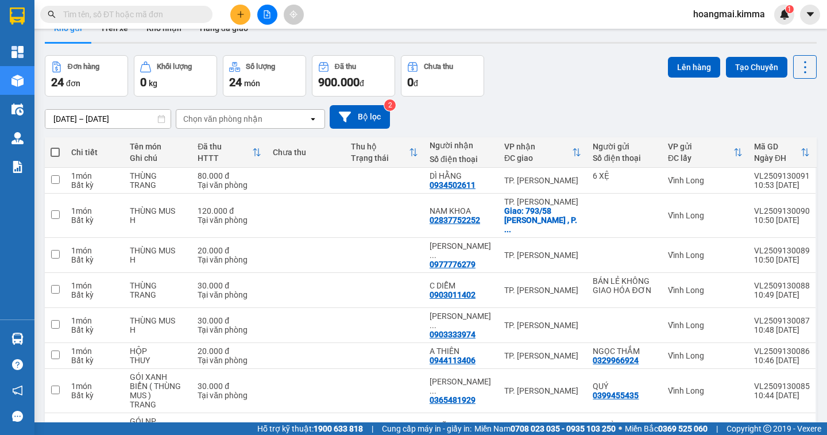
scroll to position [0, 0]
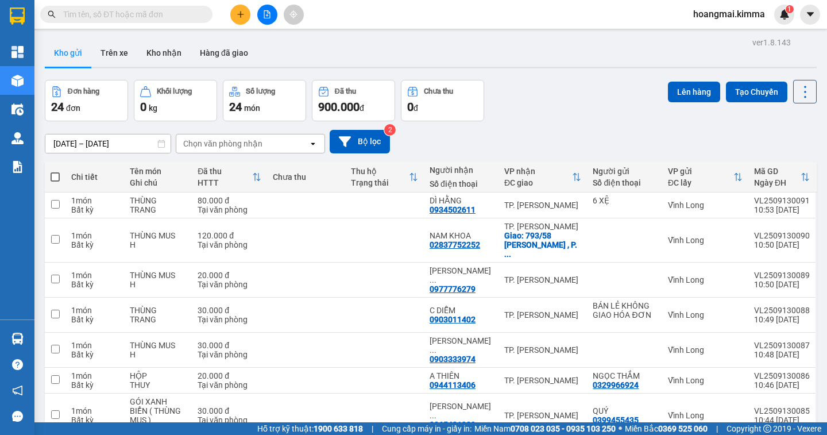
click at [59, 175] on span at bounding box center [55, 176] width 9 height 9
click at [55, 171] on input "checkbox" at bounding box center [55, 171] width 0 height 0
checkbox input "true"
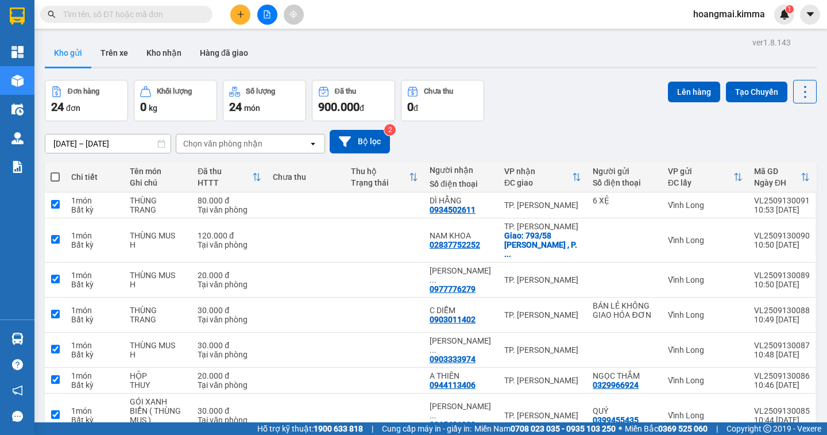
checkbox input "true"
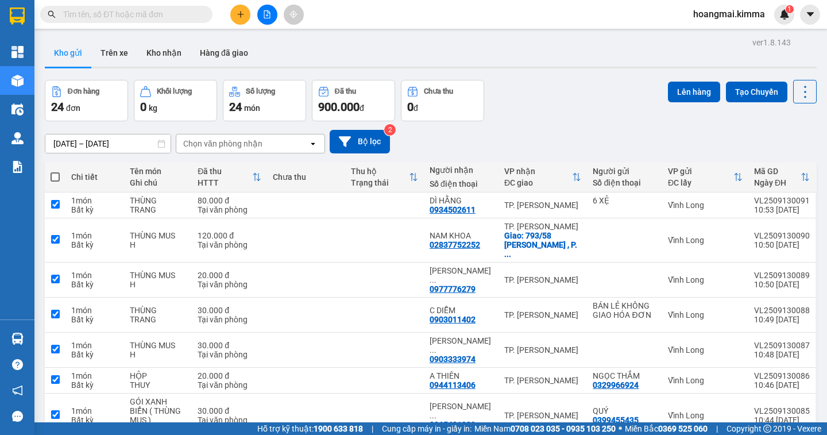
checkbox input "true"
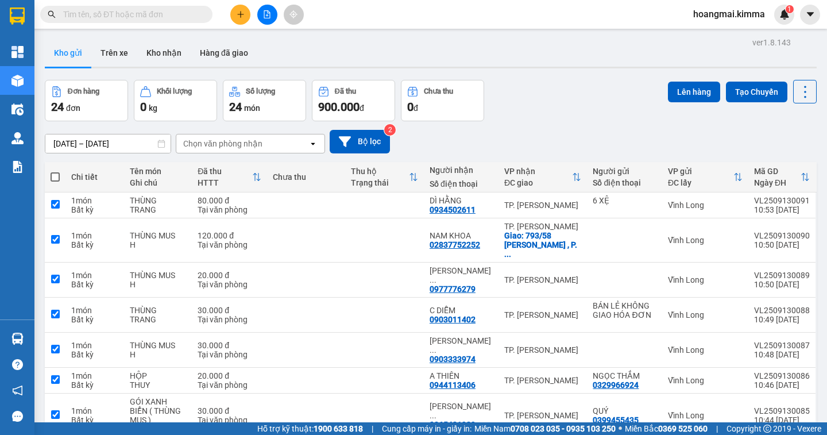
checkbox input "true"
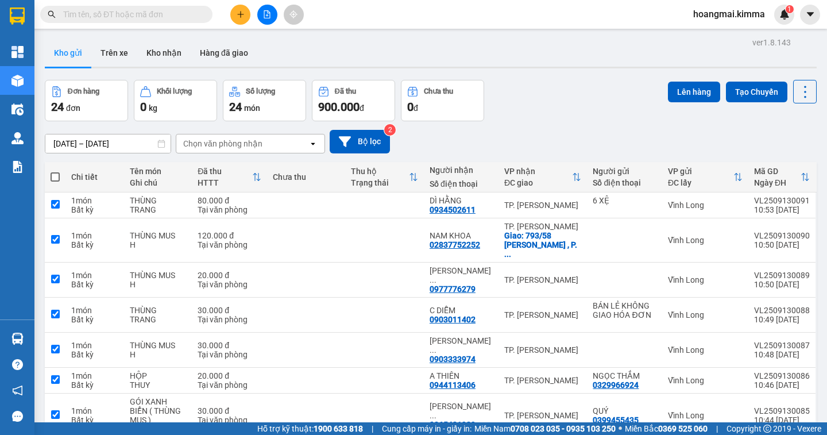
checkbox input "true"
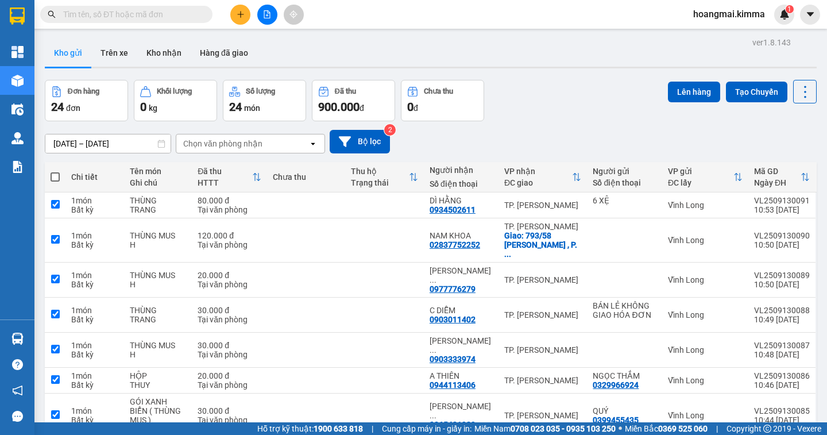
checkbox input "true"
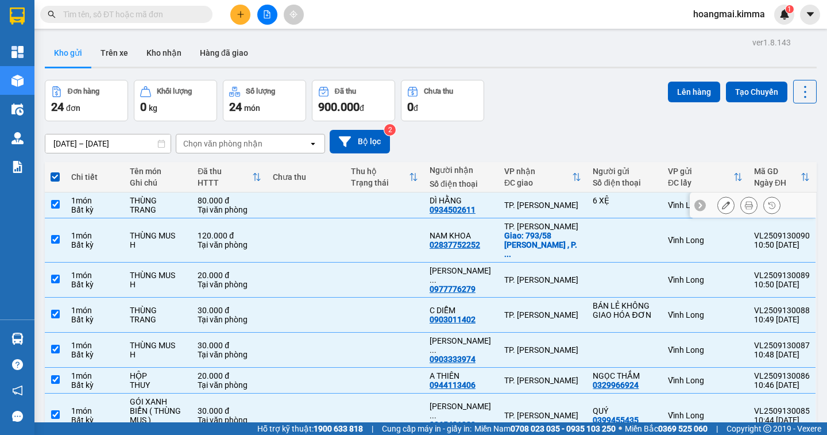
click at [55, 207] on input "checkbox" at bounding box center [55, 204] width 9 height 9
checkbox input "false"
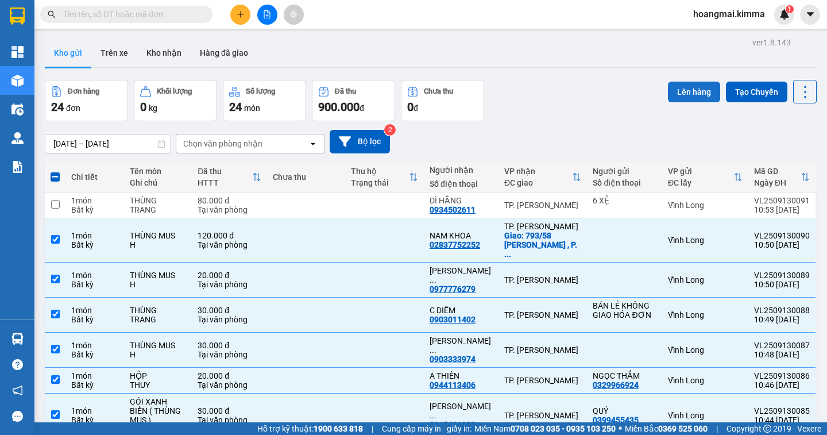
click at [672, 89] on button "Lên hàng" at bounding box center [694, 92] width 52 height 21
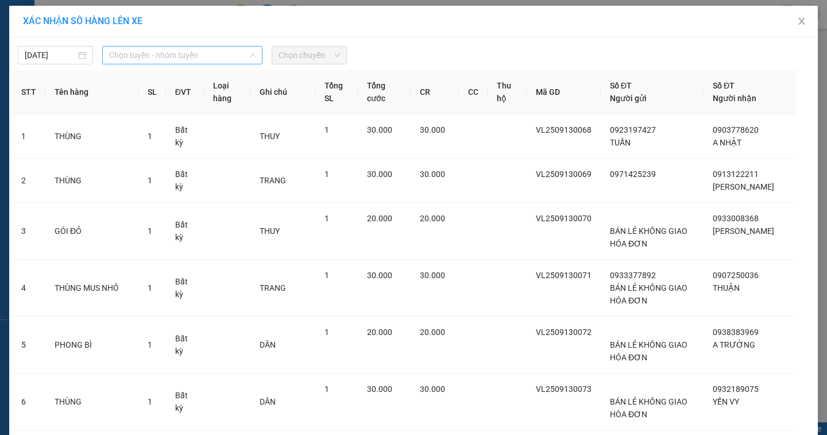
click at [175, 58] on span "Chọn tuyến - nhóm tuyến" at bounding box center [182, 55] width 146 height 17
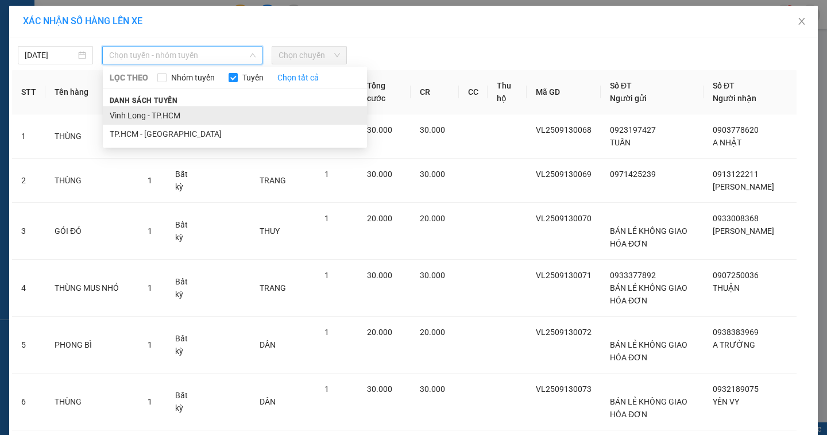
click at [161, 115] on li "Vĩnh Long - TP.HCM" at bounding box center [235, 115] width 264 height 18
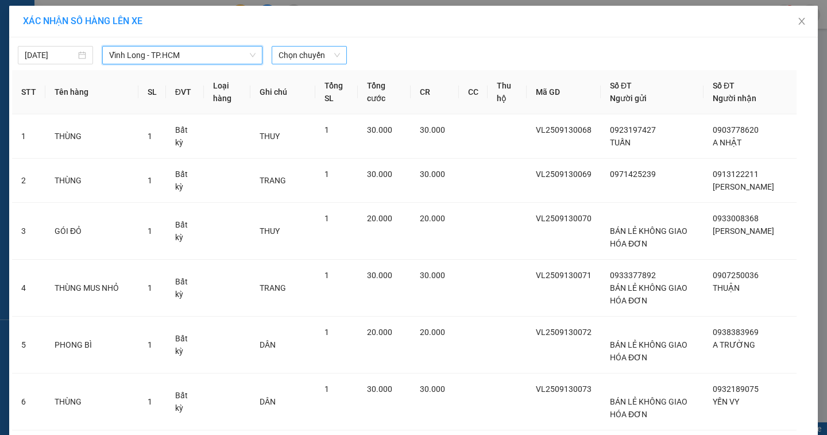
click at [291, 59] on span "Chọn chuyến" at bounding box center [308, 55] width 61 height 17
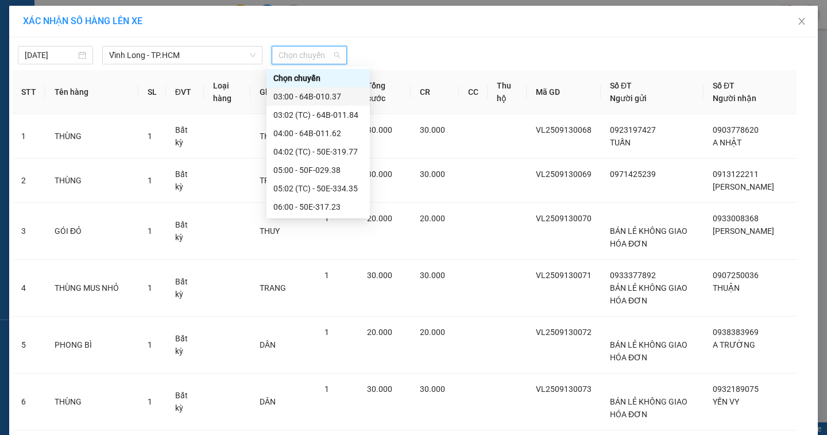
scroll to position [172, 0]
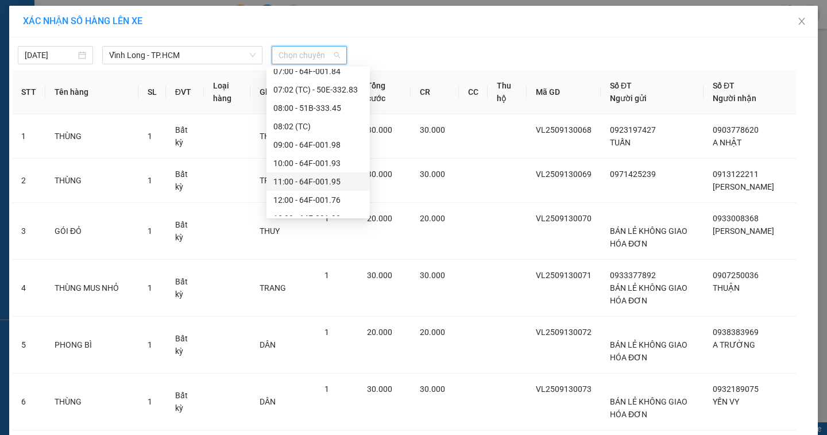
click at [318, 179] on div "11:00 - 64F-001.95" at bounding box center [318, 181] width 90 height 13
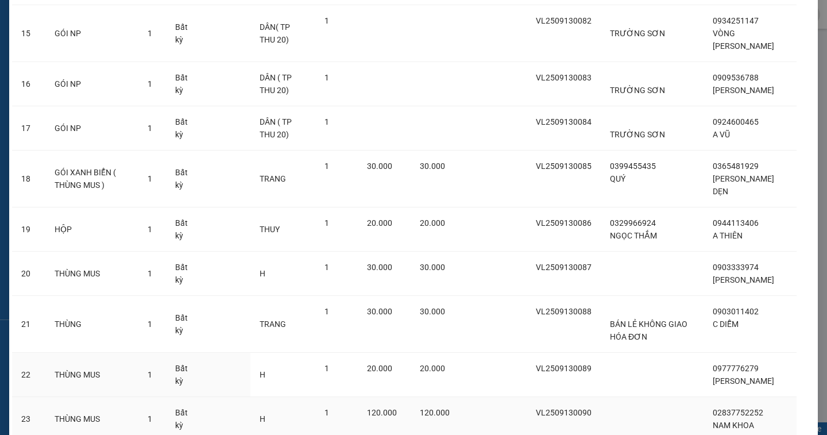
scroll to position [926, 0]
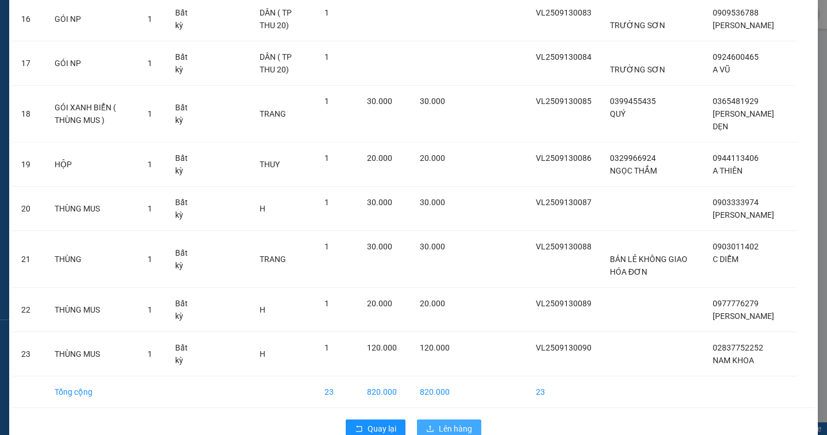
click at [461, 422] on span "Lên hàng" at bounding box center [455, 428] width 33 height 13
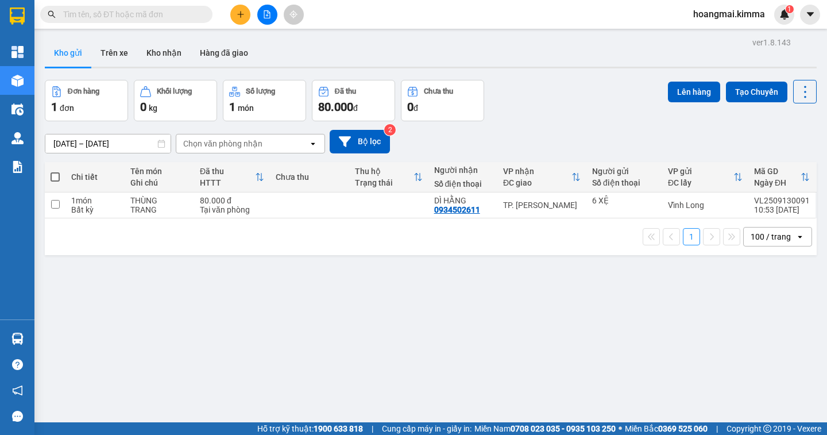
click at [269, 17] on icon "file-add" at bounding box center [267, 14] width 8 height 8
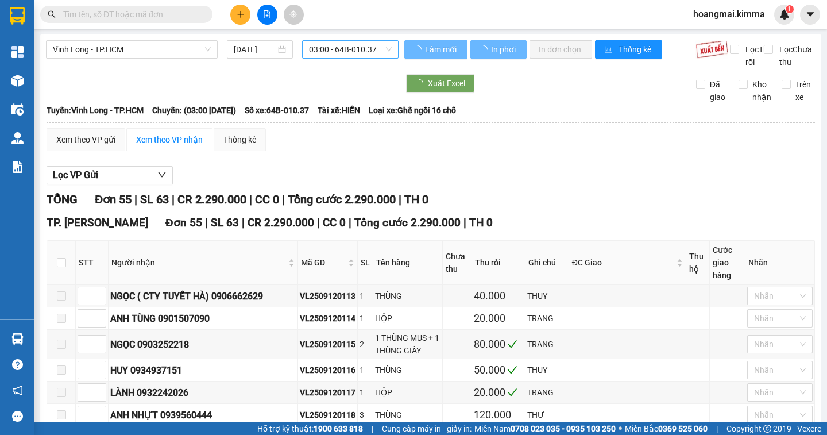
click at [329, 51] on span "03:00 - 64B-010.37" at bounding box center [350, 49] width 83 height 17
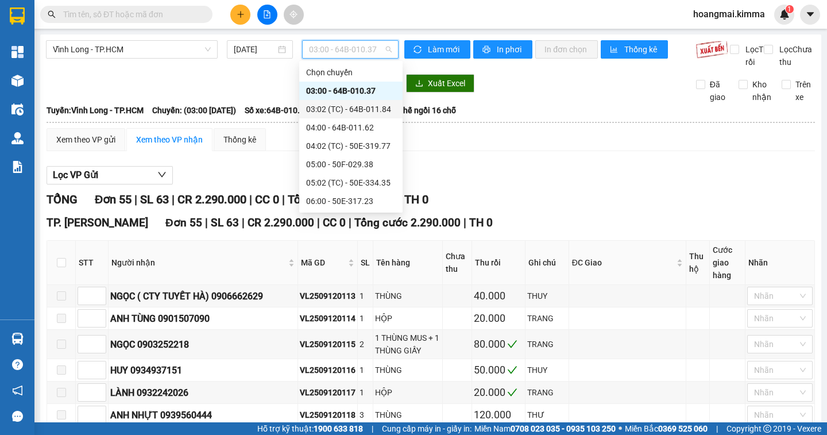
scroll to position [172, 0]
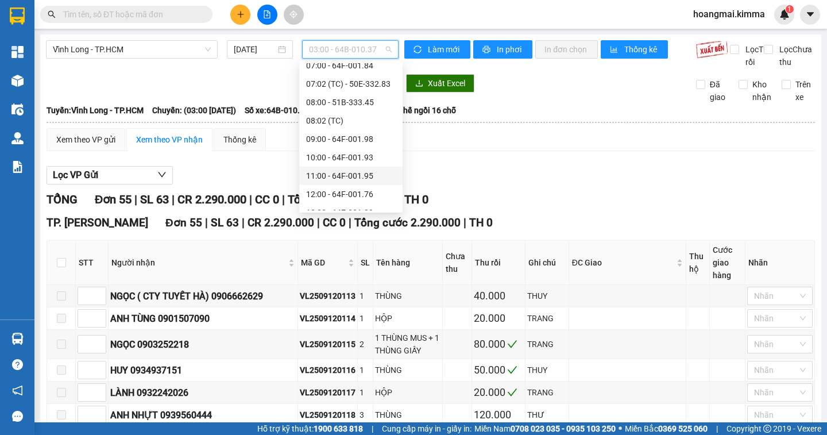
click at [339, 169] on div "11:00 - 64F-001.95" at bounding box center [350, 176] width 103 height 18
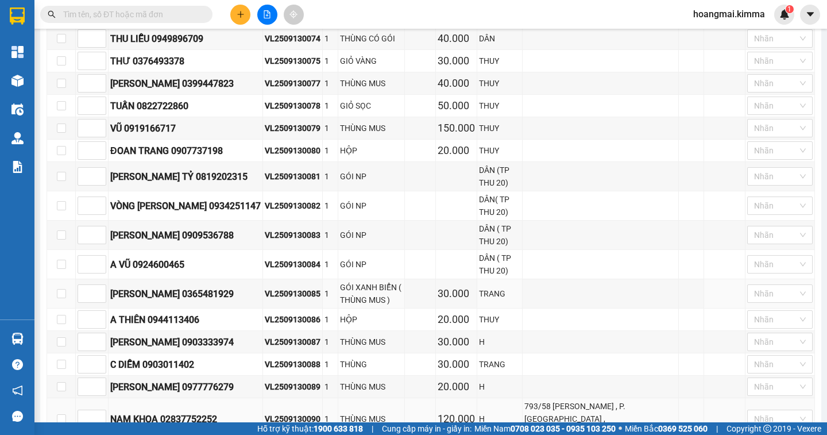
scroll to position [565, 0]
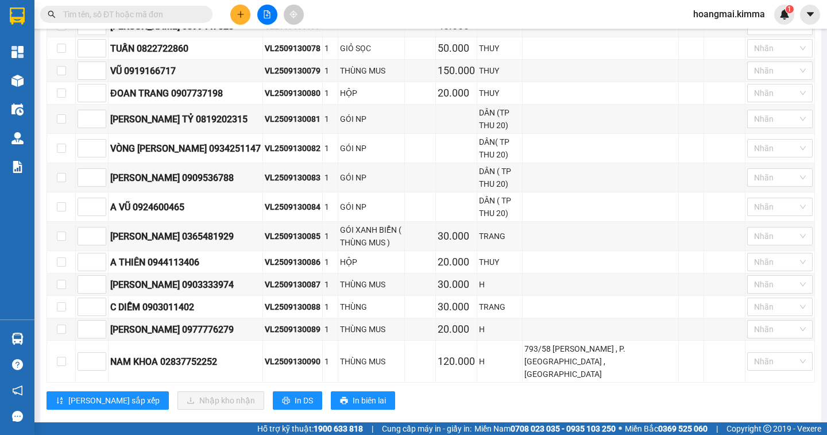
click at [165, 18] on input "text" at bounding box center [131, 14] width 136 height 13
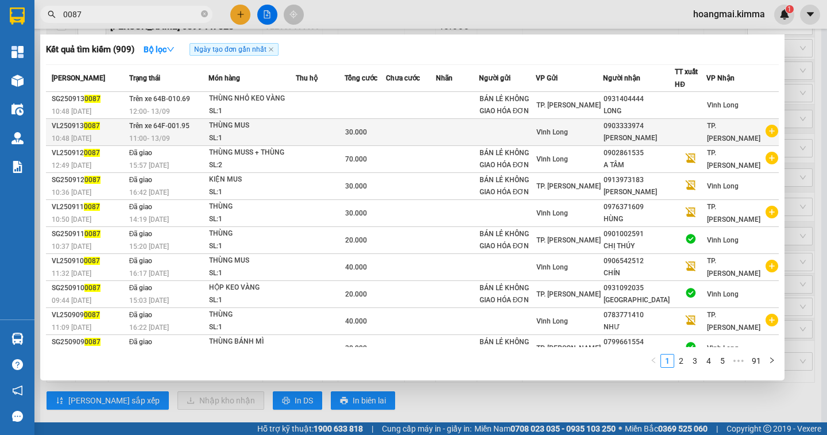
type input "0087"
click at [187, 125] on span "Trên xe 64F-001.95" at bounding box center [159, 126] width 60 height 8
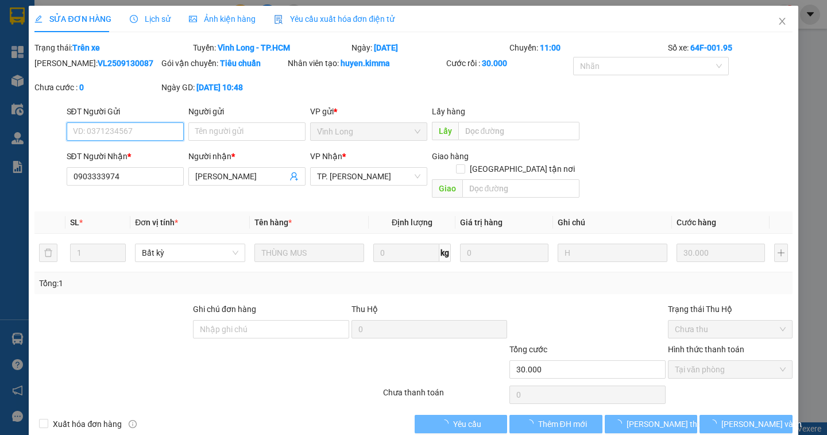
type input "0903333974"
type input "PHẠM HOÀNG KHA"
type input "30.000"
click at [169, 17] on div "SỬA ĐƠN HÀNG Lịch sử Ảnh kiện hàng Yêu cầu xuất hóa đơn điện tử" at bounding box center [214, 19] width 360 height 26
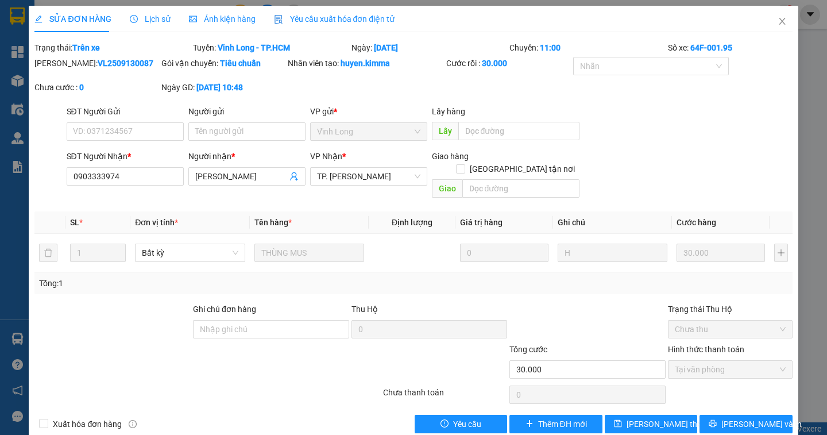
click at [156, 20] on span "Lịch sử" at bounding box center [150, 18] width 41 height 9
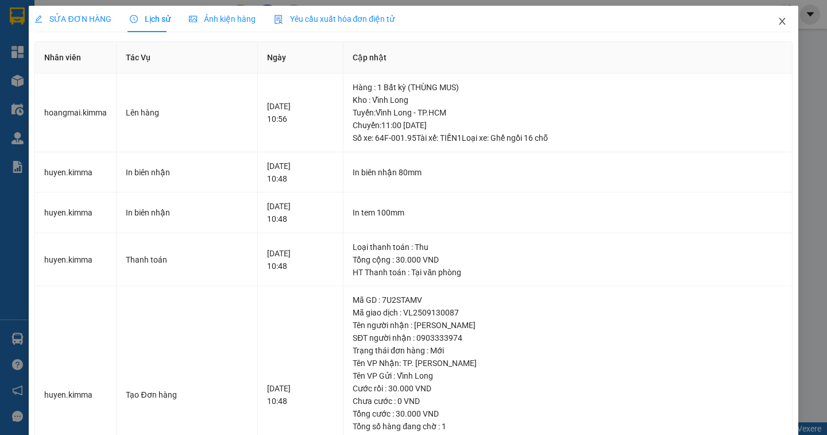
click at [777, 19] on icon "close" at bounding box center [781, 21] width 9 height 9
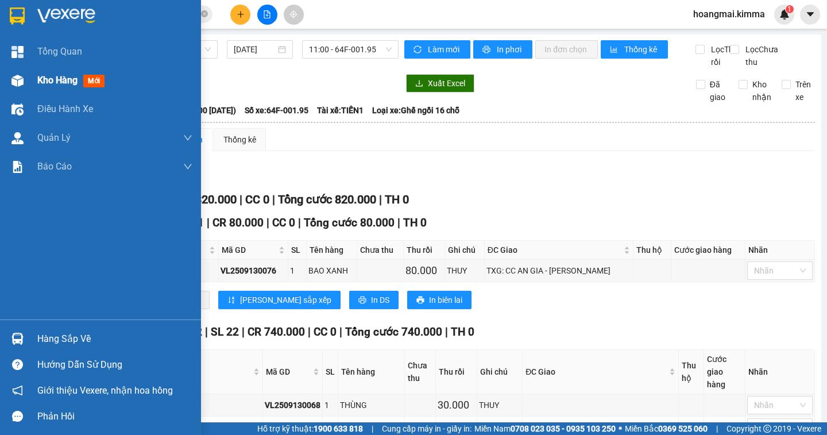
click at [64, 80] on span "Kho hàng" at bounding box center [57, 80] width 40 height 11
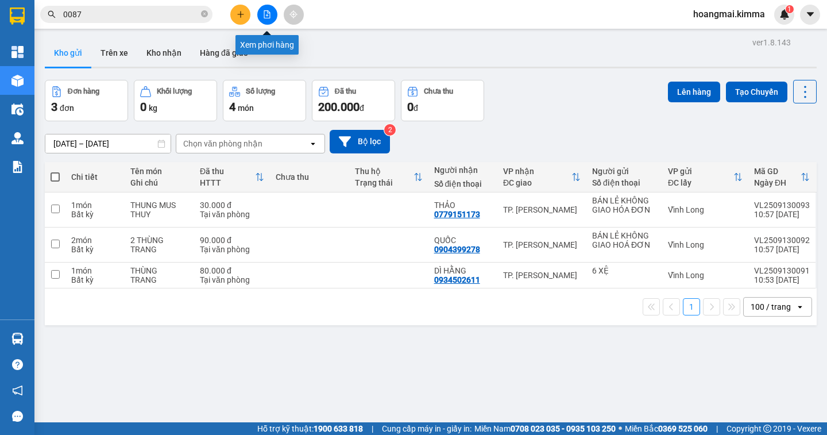
click at [263, 16] on icon "file-add" at bounding box center [267, 14] width 8 height 8
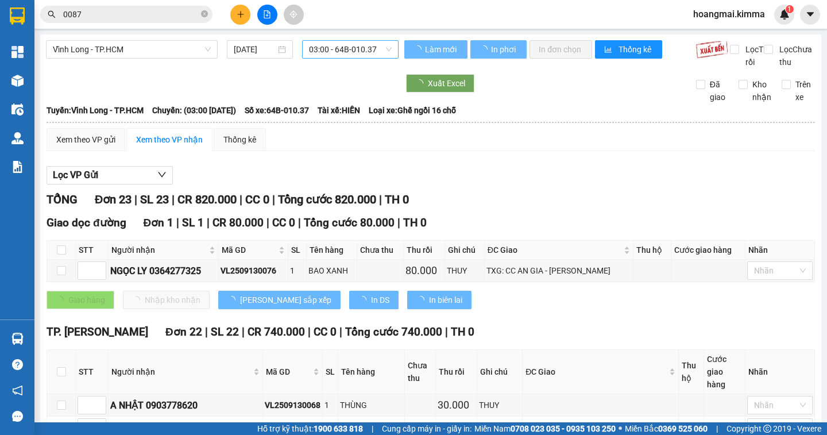
click at [339, 49] on span "03:00 - 64B-010.37" at bounding box center [350, 49] width 83 height 17
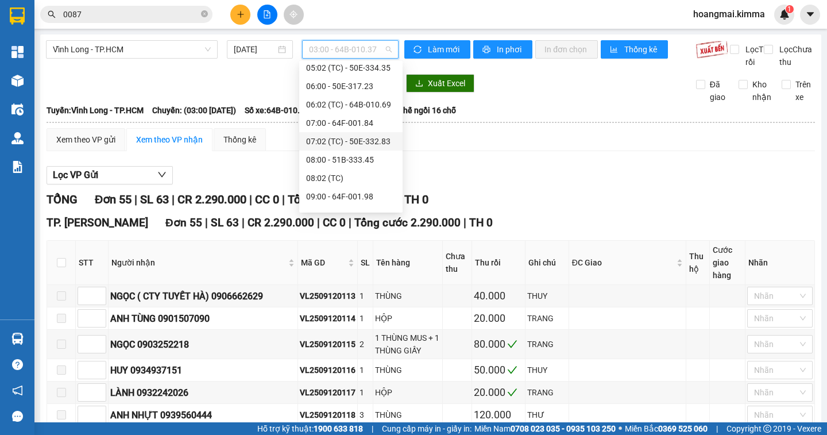
scroll to position [230, 0]
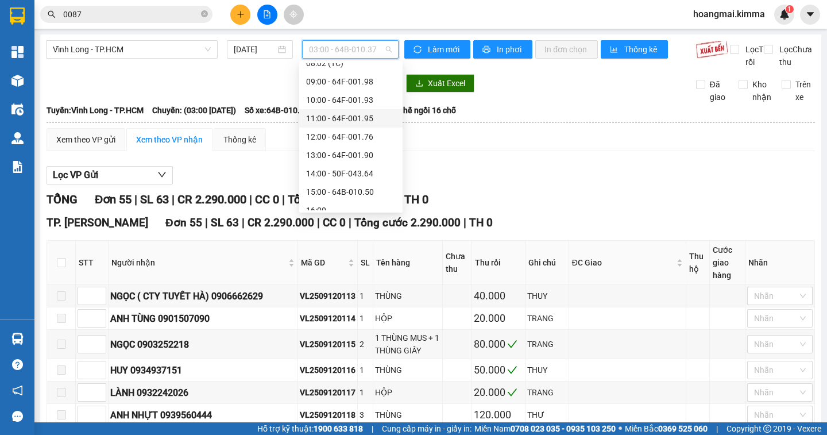
click at [341, 119] on div "11:00 - 64F-001.95" at bounding box center [351, 118] width 90 height 13
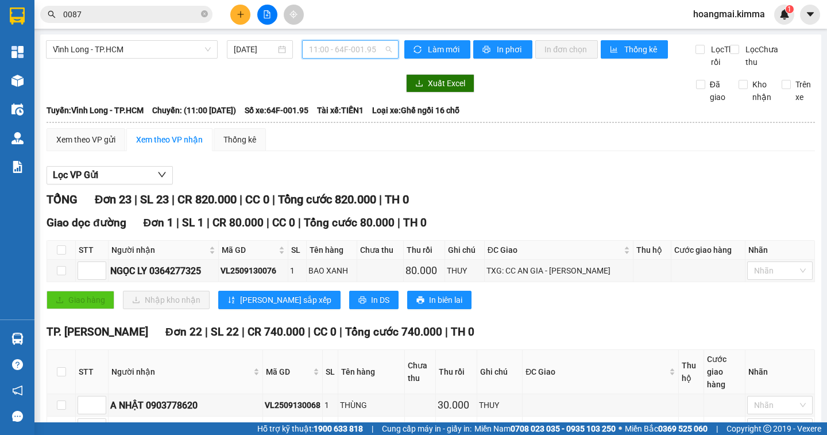
click at [330, 56] on span "11:00 - 64F-001.95" at bounding box center [350, 49] width 83 height 17
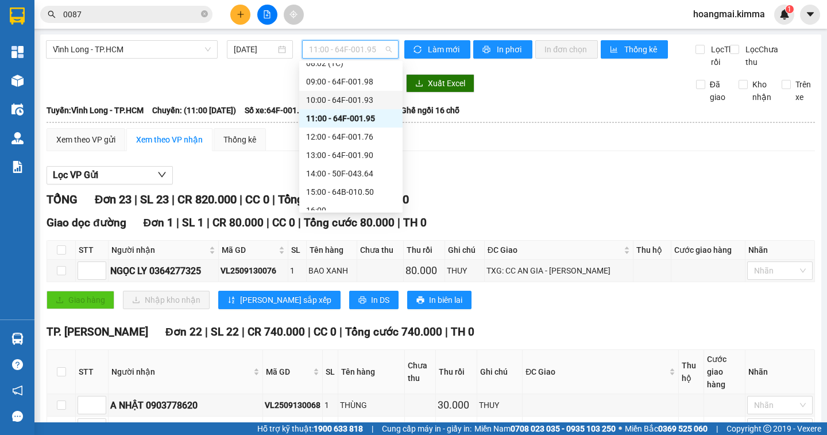
click at [334, 104] on div "10:00 - 64F-001.93" at bounding box center [351, 100] width 90 height 13
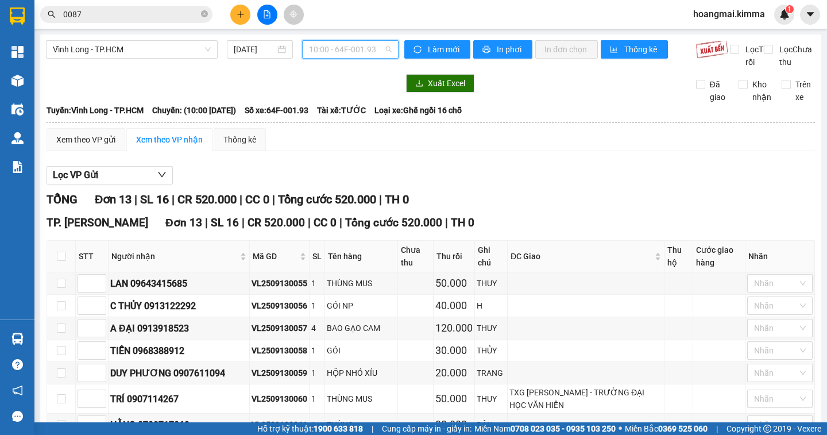
click at [338, 49] on span "10:00 - 64F-001.93" at bounding box center [350, 49] width 83 height 17
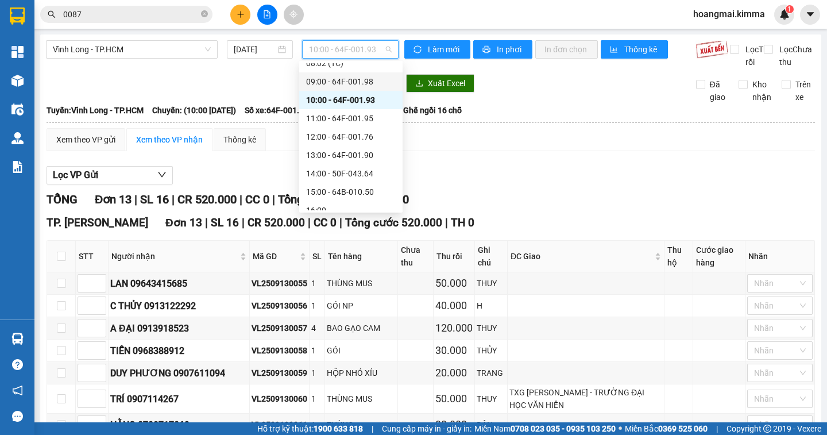
click at [339, 83] on div "09:00 - 64F-001.98" at bounding box center [351, 81] width 90 height 13
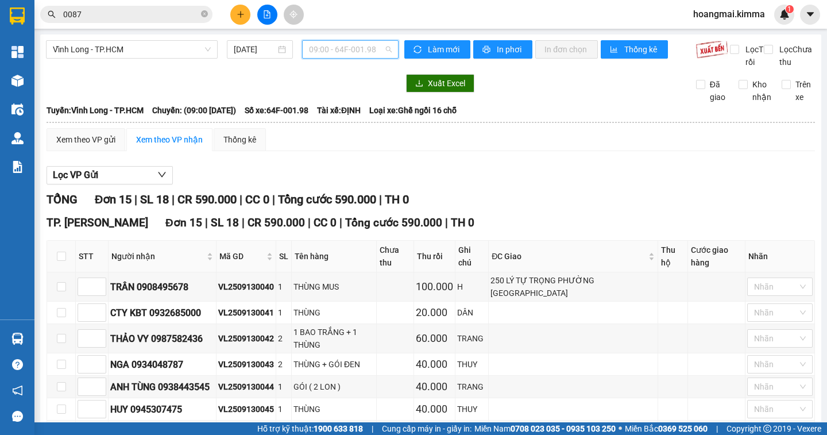
click at [337, 49] on span "09:00 - 64F-001.98" at bounding box center [350, 49] width 83 height 17
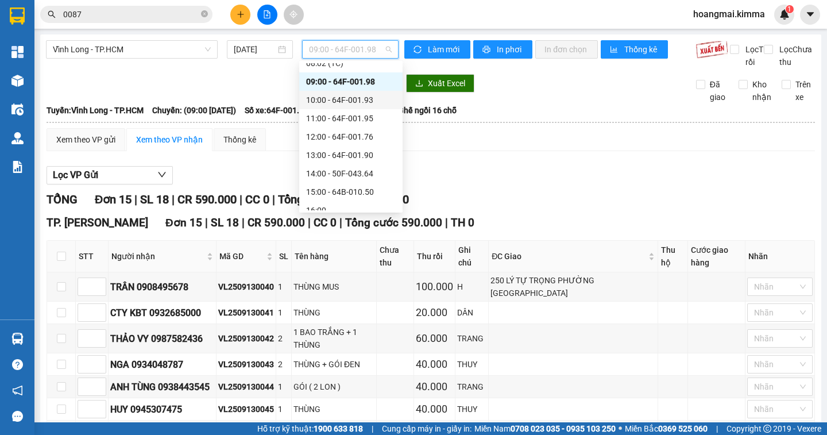
click at [338, 103] on div "10:00 - 64F-001.93" at bounding box center [351, 100] width 90 height 13
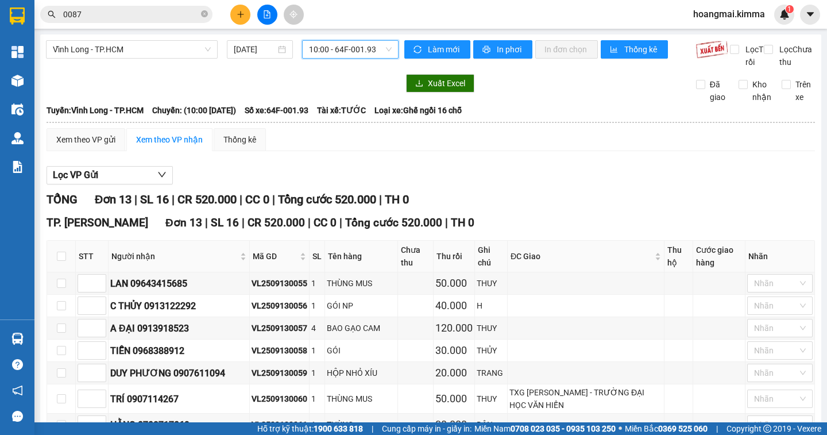
click at [330, 51] on span "10:00 - 64F-001.93" at bounding box center [350, 49] width 83 height 17
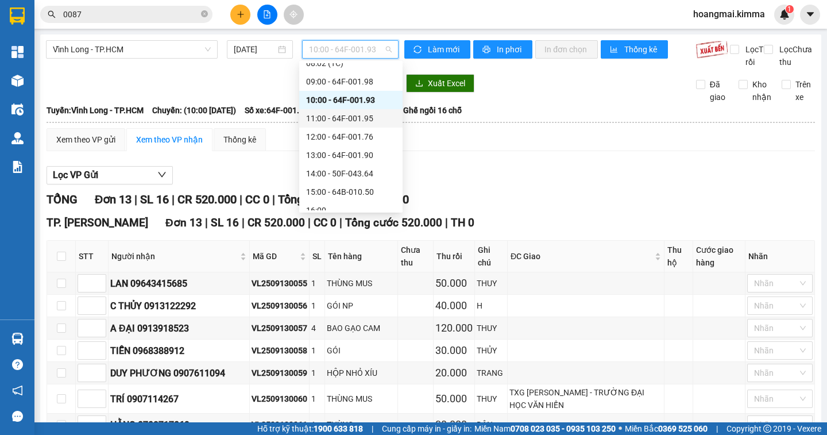
click at [334, 116] on div "11:00 - 64F-001.95" at bounding box center [351, 118] width 90 height 13
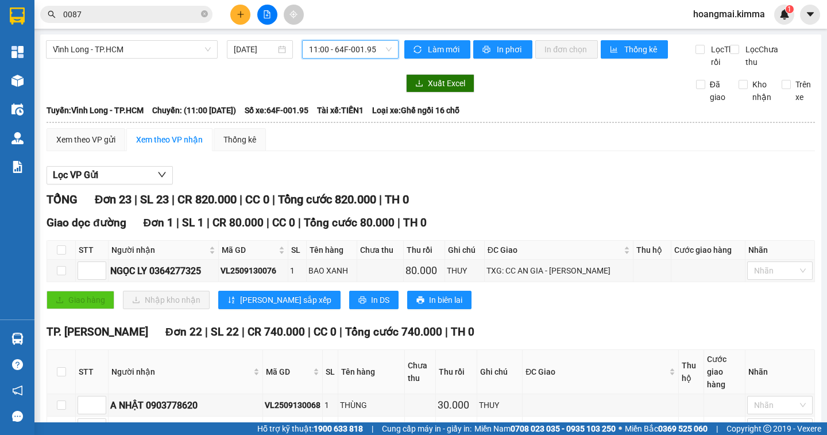
click at [152, 20] on input "0087" at bounding box center [131, 14] width 136 height 13
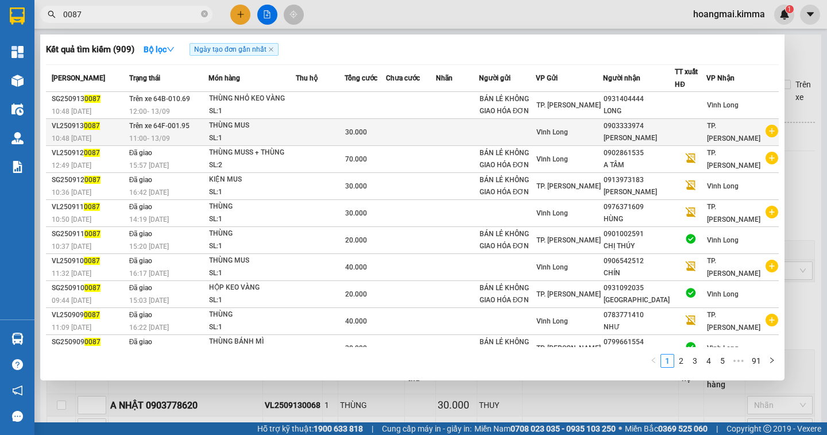
click at [184, 125] on span "Trên xe 64F-001.95" at bounding box center [159, 126] width 60 height 8
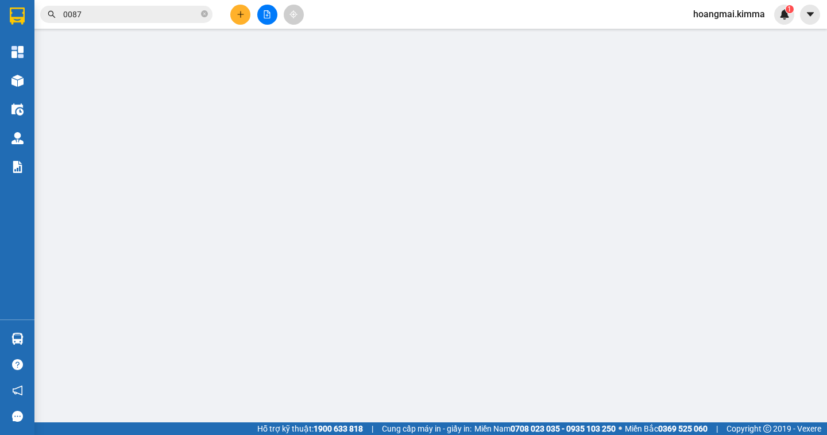
type input "0903333974"
type input "PHẠM HOÀNG KHA"
type input "30.000"
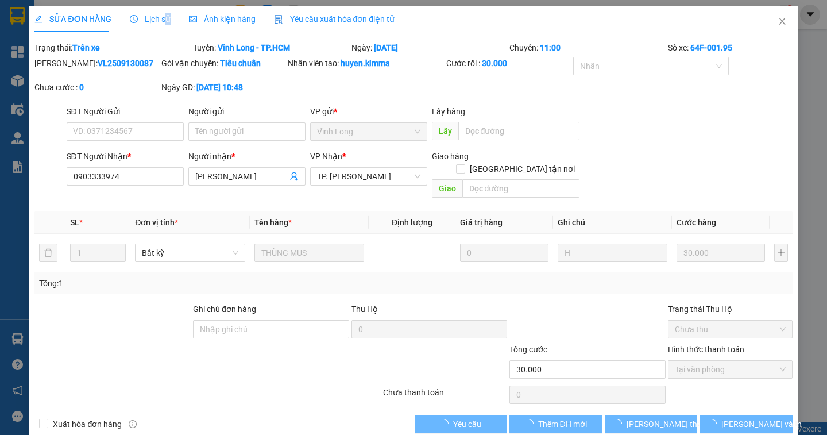
click at [164, 19] on span "Lịch sử" at bounding box center [150, 18] width 41 height 9
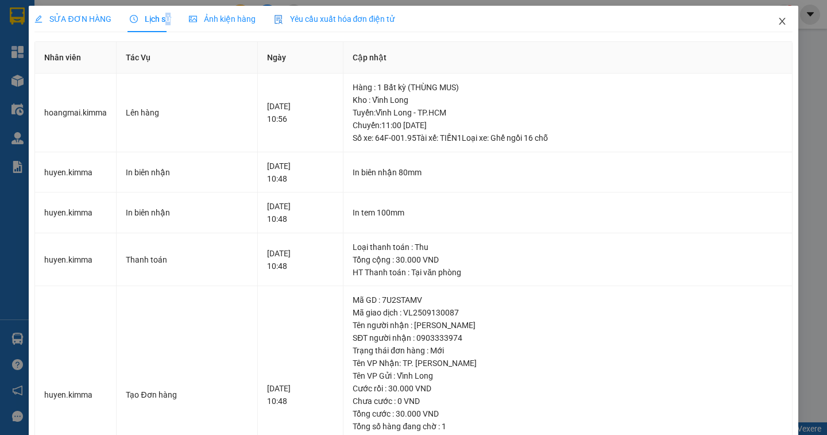
click at [777, 25] on icon "close" at bounding box center [781, 21] width 9 height 9
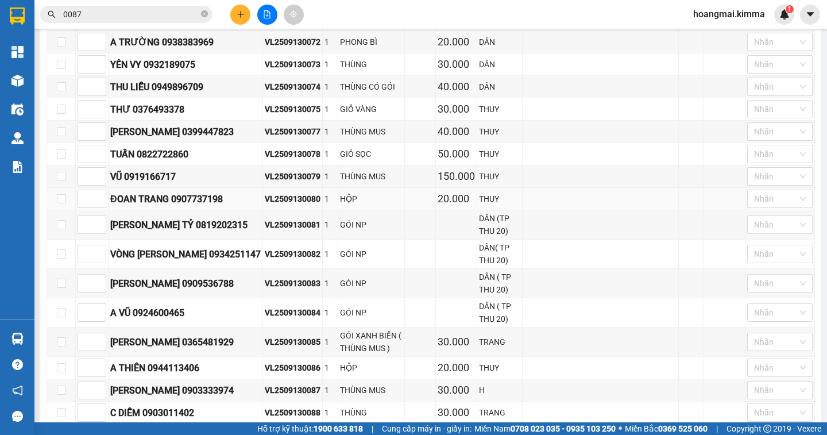
scroll to position [565, 0]
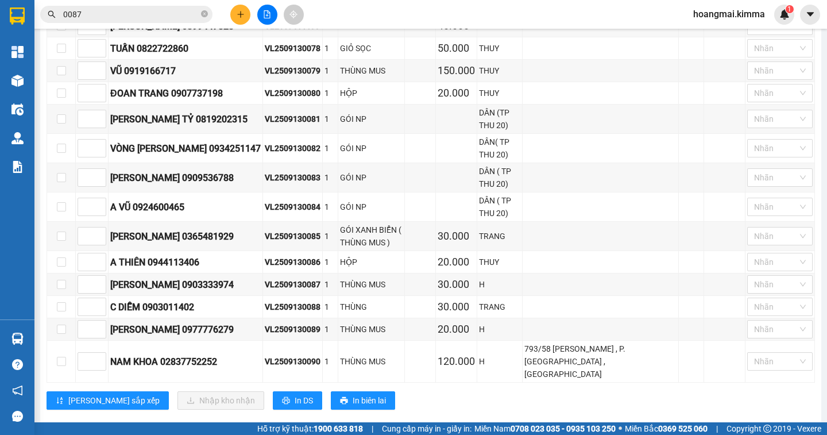
click at [243, 18] on button at bounding box center [240, 15] width 20 height 20
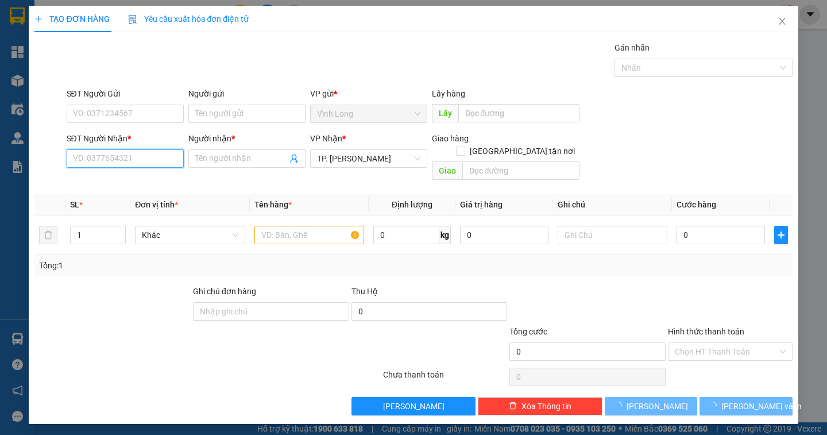
click at [127, 155] on input "SĐT Người Nhận *" at bounding box center [125, 158] width 117 height 18
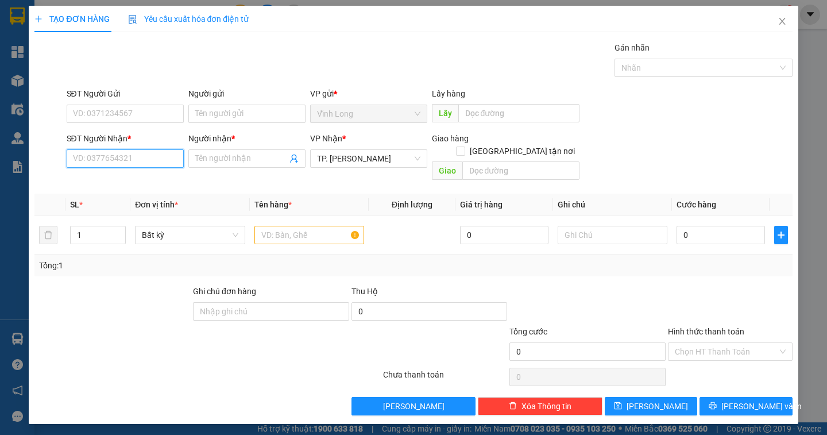
click at [127, 155] on input "SĐT Người Nhận *" at bounding box center [125, 158] width 117 height 18
type input "0984265767"
click at [142, 175] on div "0984265767 - YẾN NHI" at bounding box center [124, 181] width 103 height 13
type input "YẾN NHI"
type input "0984265767"
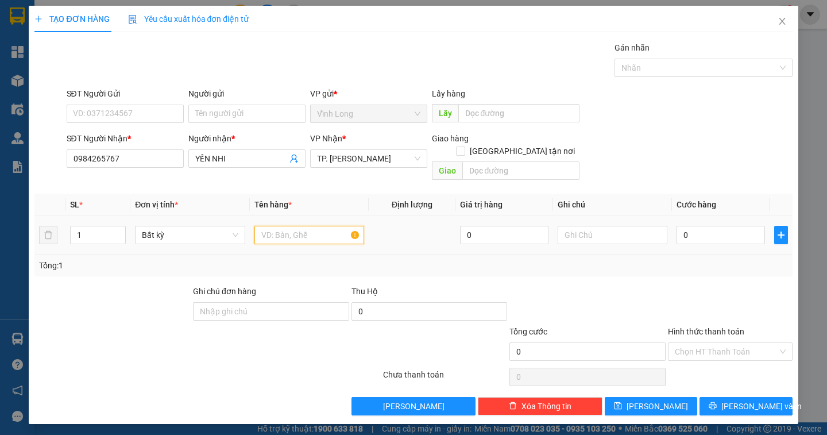
click at [287, 228] on input "text" at bounding box center [309, 235] width 110 height 18
type input "GÓI THUỐC"
click at [591, 226] on input "text" at bounding box center [613, 235] width 110 height 18
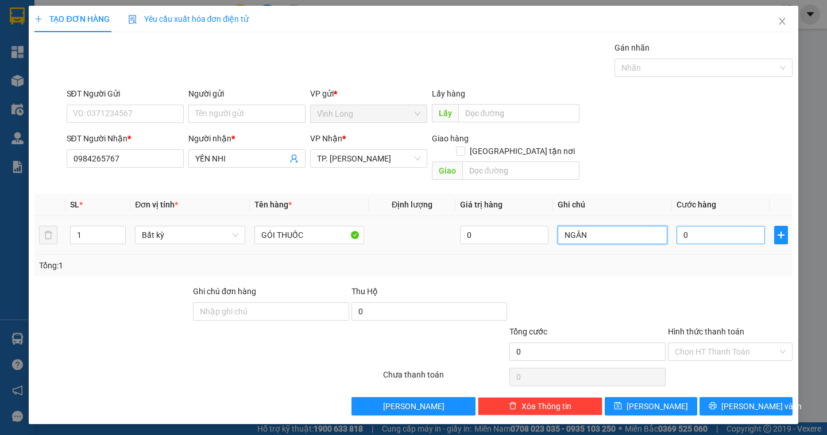
type input "NGÂN"
click at [697, 226] on input "0" at bounding box center [720, 235] width 88 height 18
type input "2"
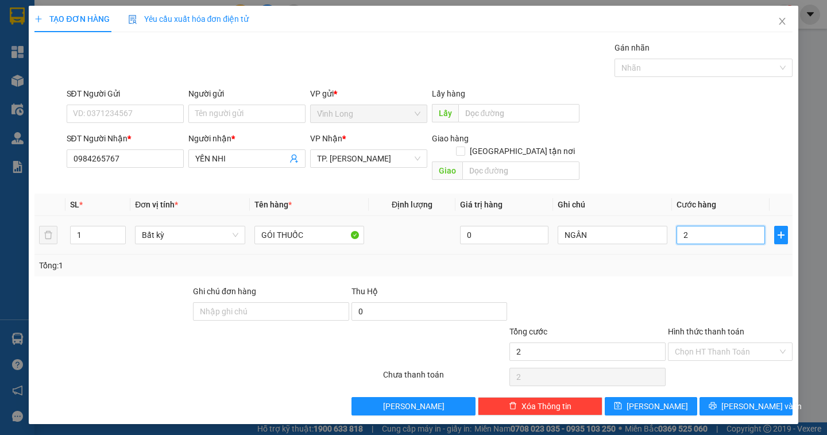
type input "20"
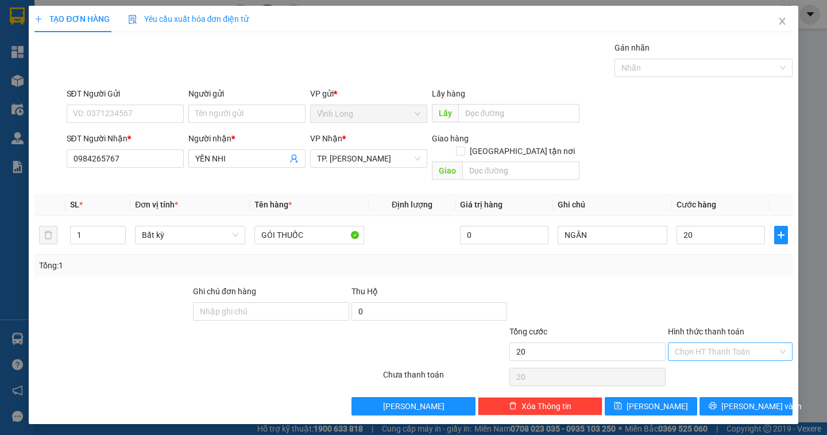
type input "20.000"
click at [763, 343] on input "Hình thức thanh toán" at bounding box center [726, 351] width 103 height 17
click at [752, 358] on div "Tại văn phòng" at bounding box center [730, 361] width 111 height 13
type input "0"
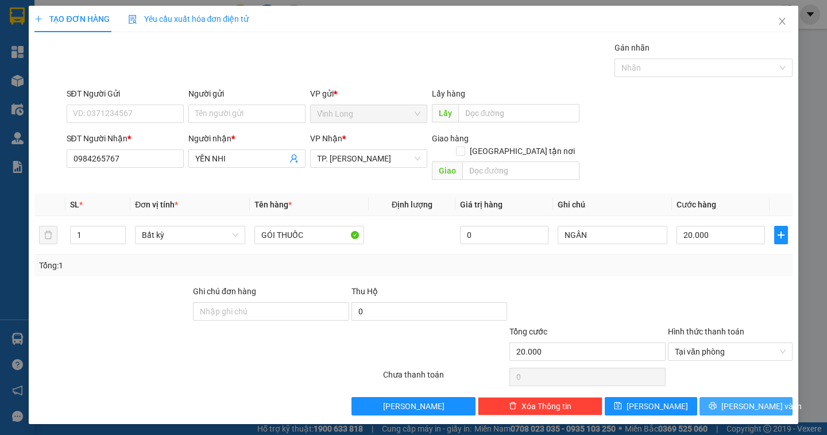
click at [748, 400] on span "Lưu và In" at bounding box center [761, 406] width 80 height 13
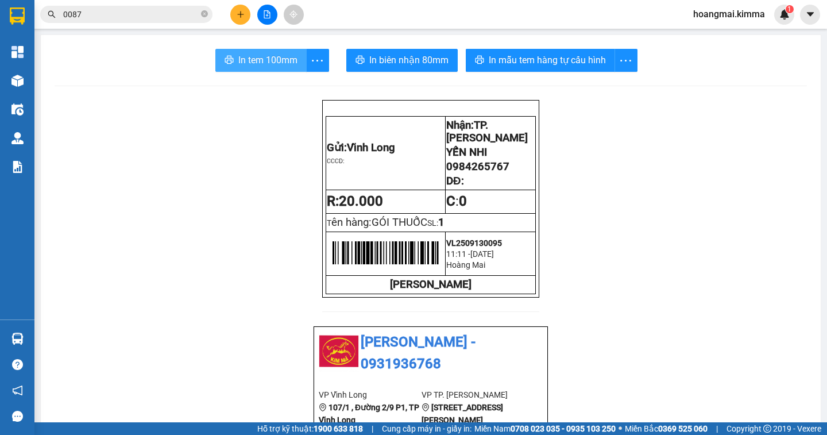
click at [256, 65] on span "In tem 100mm" at bounding box center [267, 60] width 59 height 14
click at [242, 14] on icon "plus" at bounding box center [240, 14] width 6 height 1
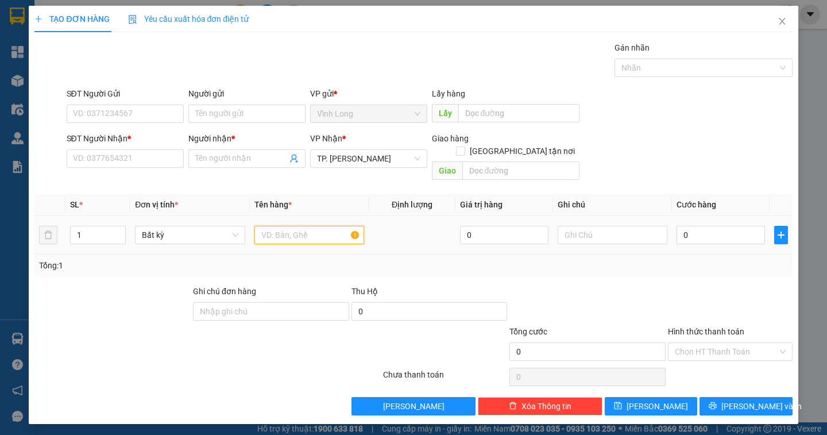
click at [272, 226] on input "text" at bounding box center [309, 235] width 110 height 18
type input "THÙNG MUS"
click at [568, 226] on input "text" at bounding box center [613, 235] width 110 height 18
type input "NGÂN"
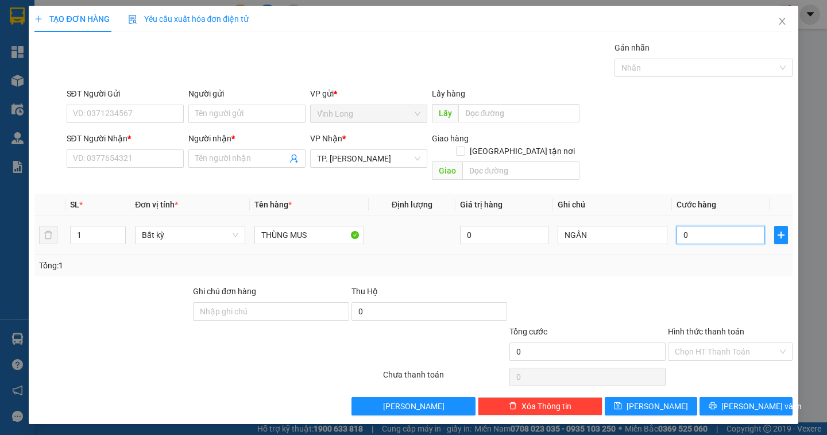
click at [692, 226] on input "0" at bounding box center [720, 235] width 88 height 18
type input "3"
type input "30"
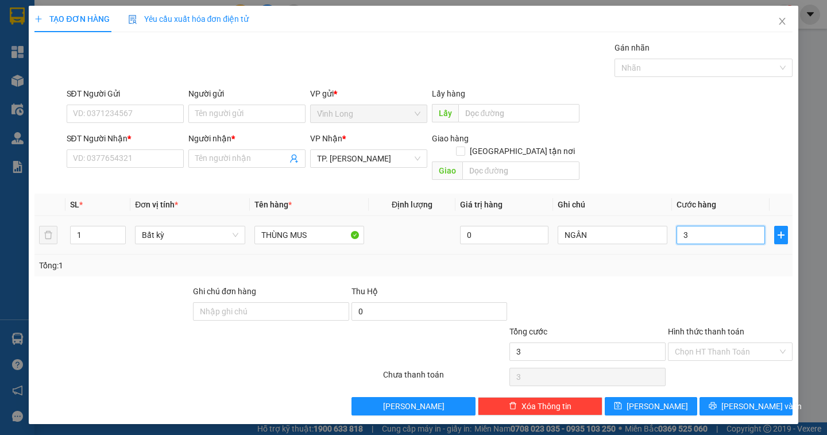
type input "30"
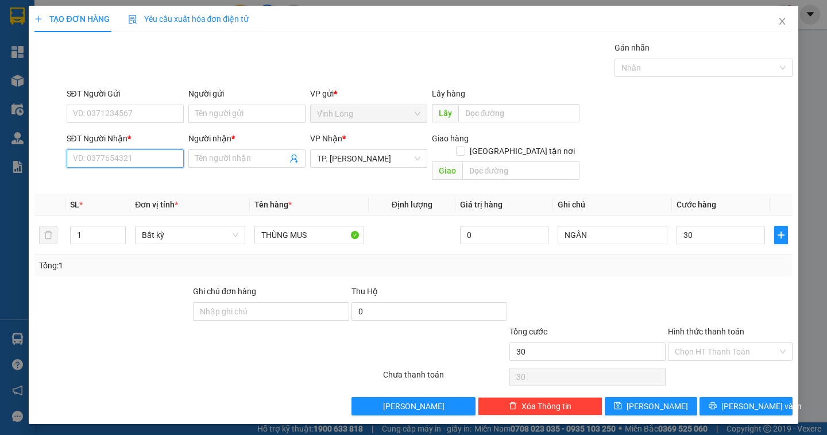
type input "30.000"
click at [121, 161] on input "SĐT Người Nhận *" at bounding box center [125, 158] width 117 height 18
type input "0902448071"
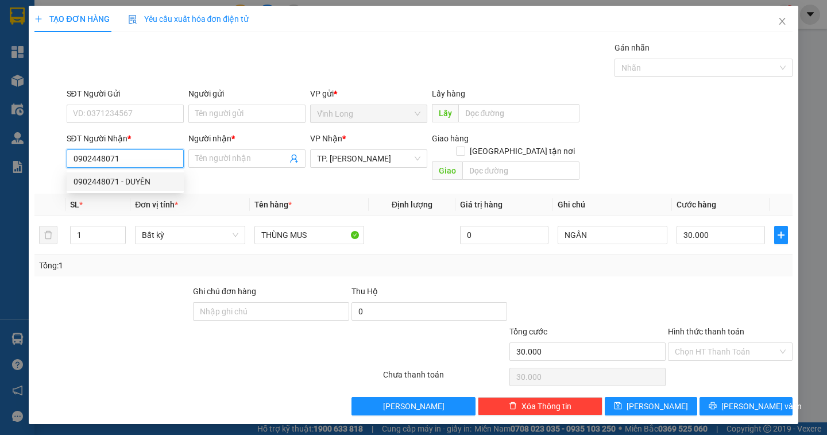
click at [134, 181] on div "0902448071 - DUYÊN" at bounding box center [124, 181] width 103 height 13
type input "DUYÊN"
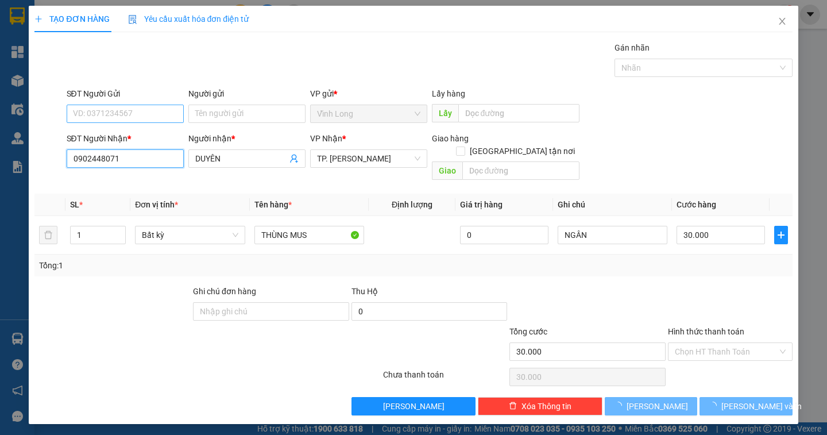
type input "0902448071"
click at [134, 117] on input "SĐT Người Gửi" at bounding box center [125, 114] width 117 height 18
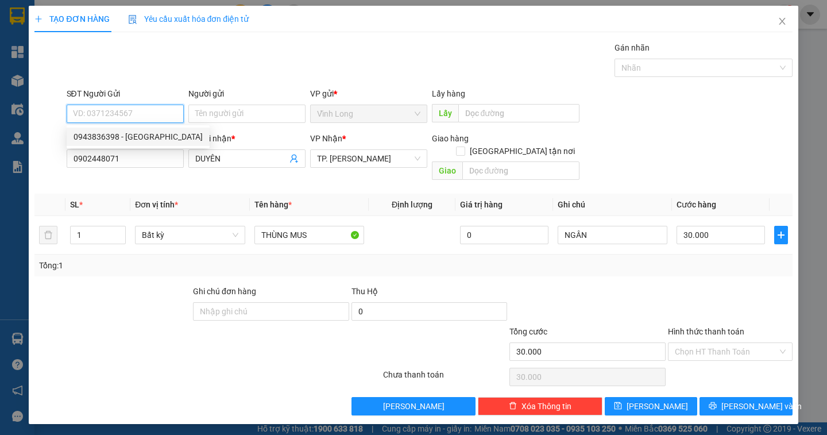
click at [141, 134] on div "0943836398 - THÁI HIỀN" at bounding box center [137, 136] width 129 height 13
type input "0943836398"
type input "THÁI HIỀN"
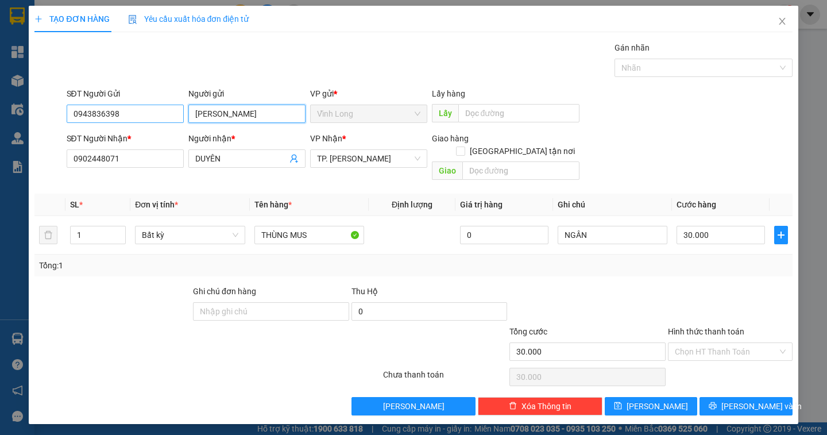
drag, startPoint x: 248, startPoint y: 114, endPoint x: 171, endPoint y: 111, distance: 77.6
click at [171, 111] on div "SĐT Người Gửi 0943836398 Người gửi THÁI HIỀN THÁI HIỀN VP gửi * Vĩnh Long Lấy …" at bounding box center [429, 107] width 730 height 40
type input "BÁN"
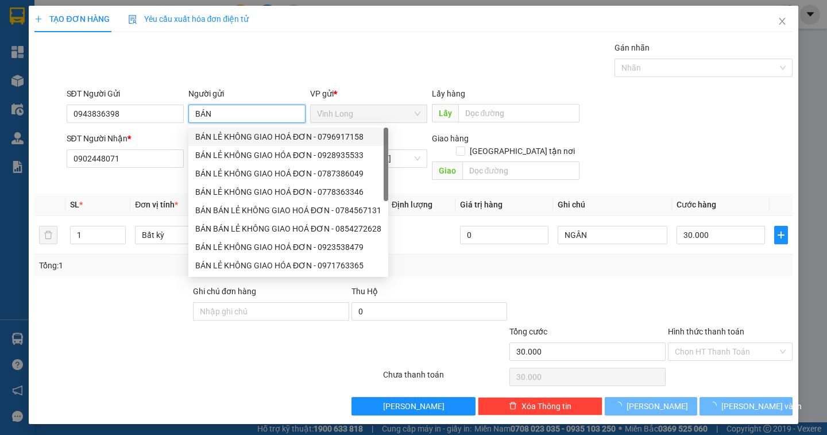
click at [252, 185] on div "BÁN LẺ KHÔNG GIAO HOÁ ĐƠN - 0778363346" at bounding box center [288, 191] width 186 height 13
type input "0778363346"
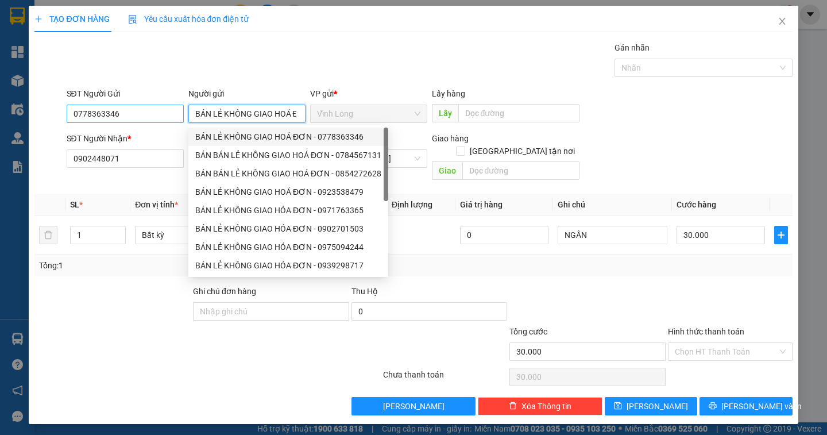
type input "BÁN LẺ KHÔNG GIAO HOÁ ĐƠN"
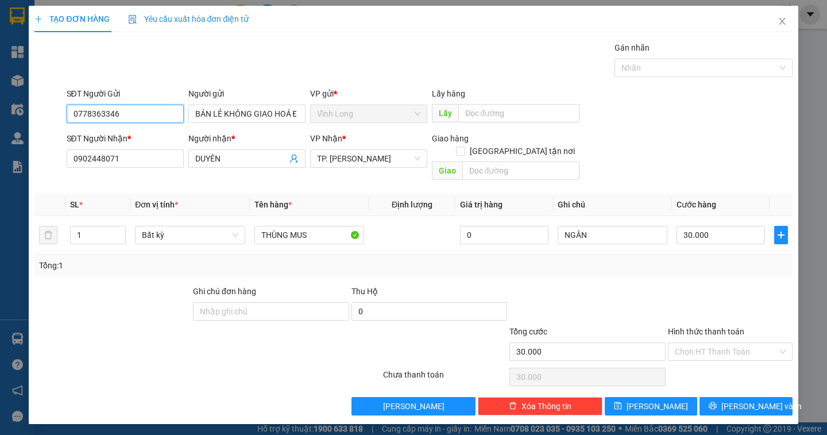
drag, startPoint x: 134, startPoint y: 119, endPoint x: 37, endPoint y: 125, distance: 97.2
click at [37, 125] on div "SĐT Người Gửi 0778363346 0778363346 Người gửi BÁN LẺ KHÔNG GIAO HOÁ ĐƠN VP gửi …" at bounding box center [413, 107] width 760 height 40
type input "0943836398"
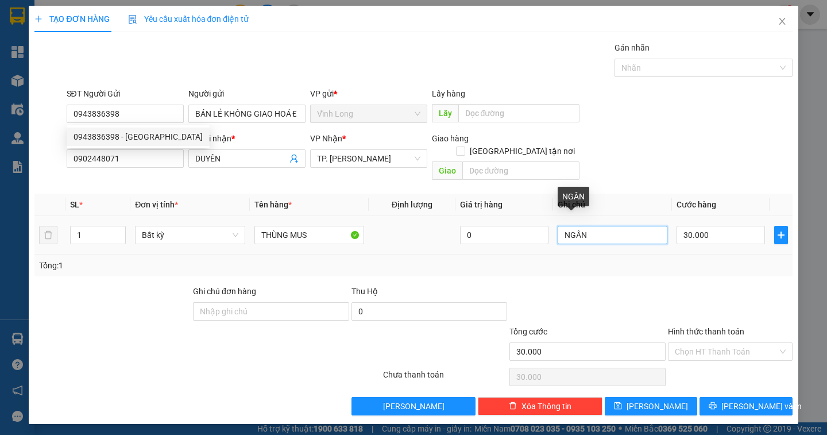
click at [594, 226] on input "NGÂN" at bounding box center [613, 235] width 110 height 18
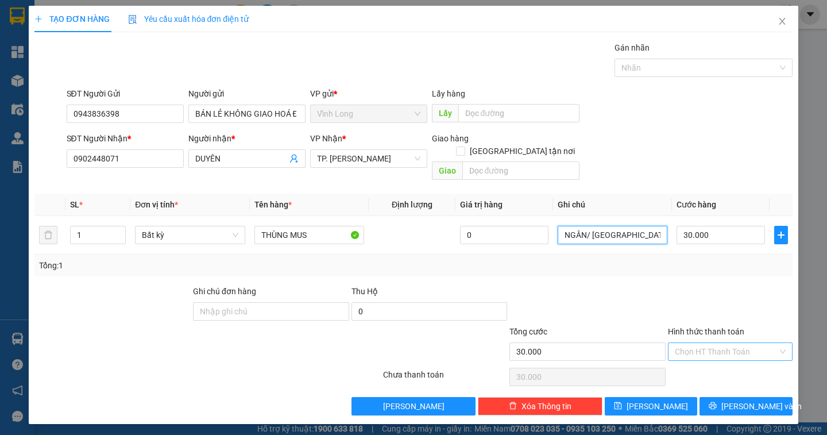
type input "NGÂN/ THÁI HIỀN"
click at [760, 343] on input "Hình thức thanh toán" at bounding box center [726, 351] width 103 height 17
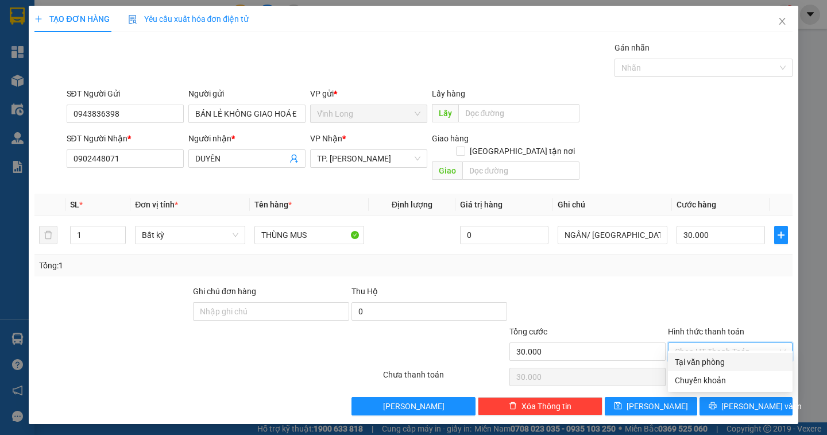
click at [734, 366] on div "Tại văn phòng" at bounding box center [730, 361] width 111 height 13
type input "0"
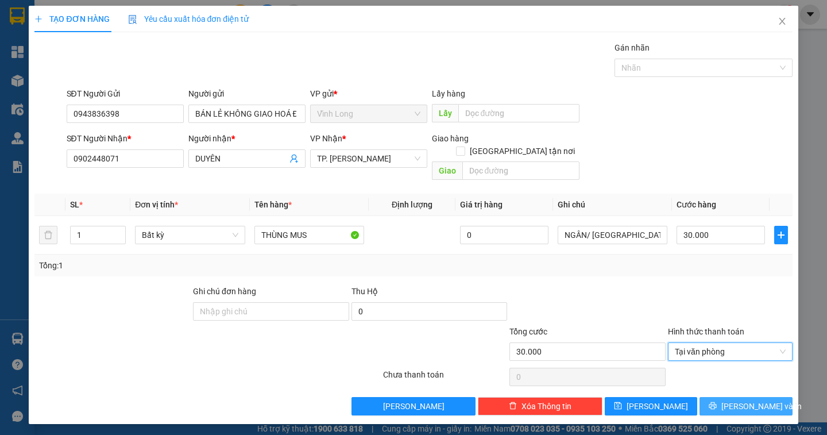
click at [743, 400] on span "Lưu và In" at bounding box center [761, 406] width 80 height 13
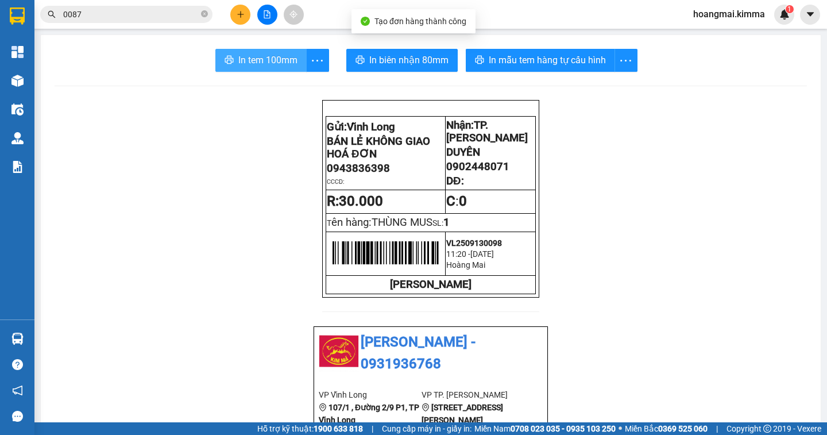
click at [288, 63] on span "In tem 100mm" at bounding box center [267, 60] width 59 height 14
